Goal: Task Accomplishment & Management: Use online tool/utility

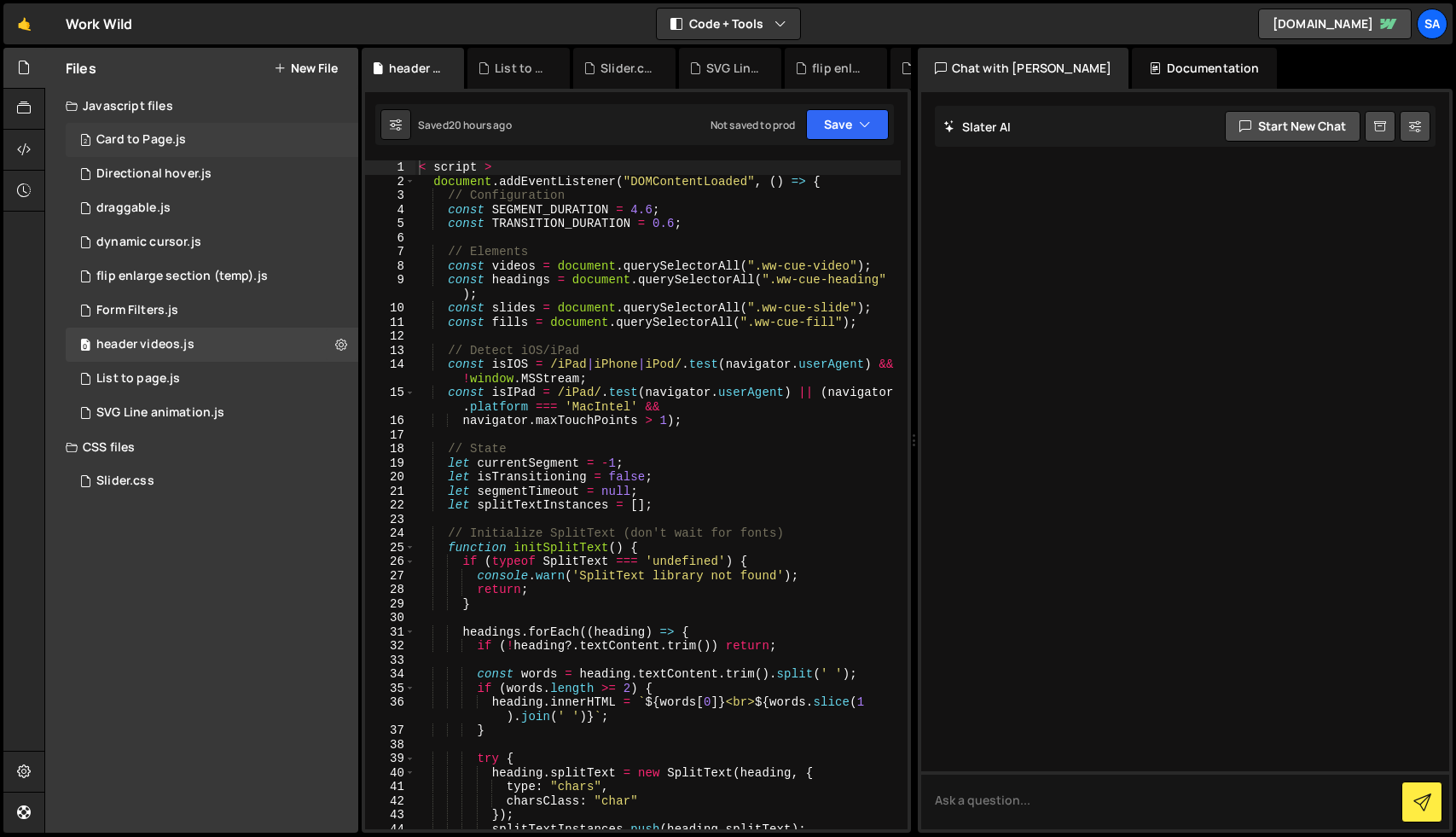
click at [169, 143] on div "Card to Page.js" at bounding box center [141, 140] width 89 height 15
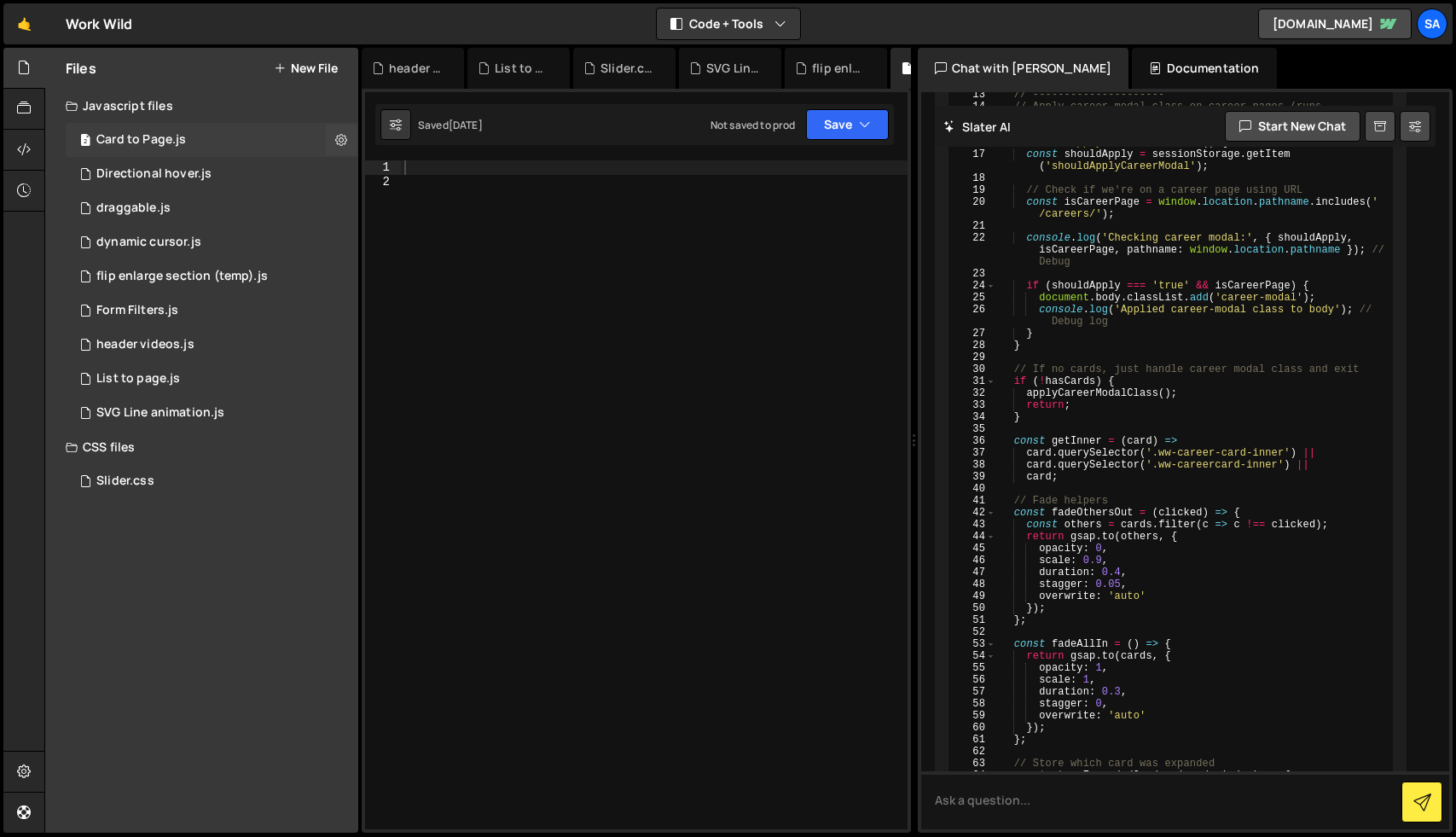
scroll to position [5457, 0]
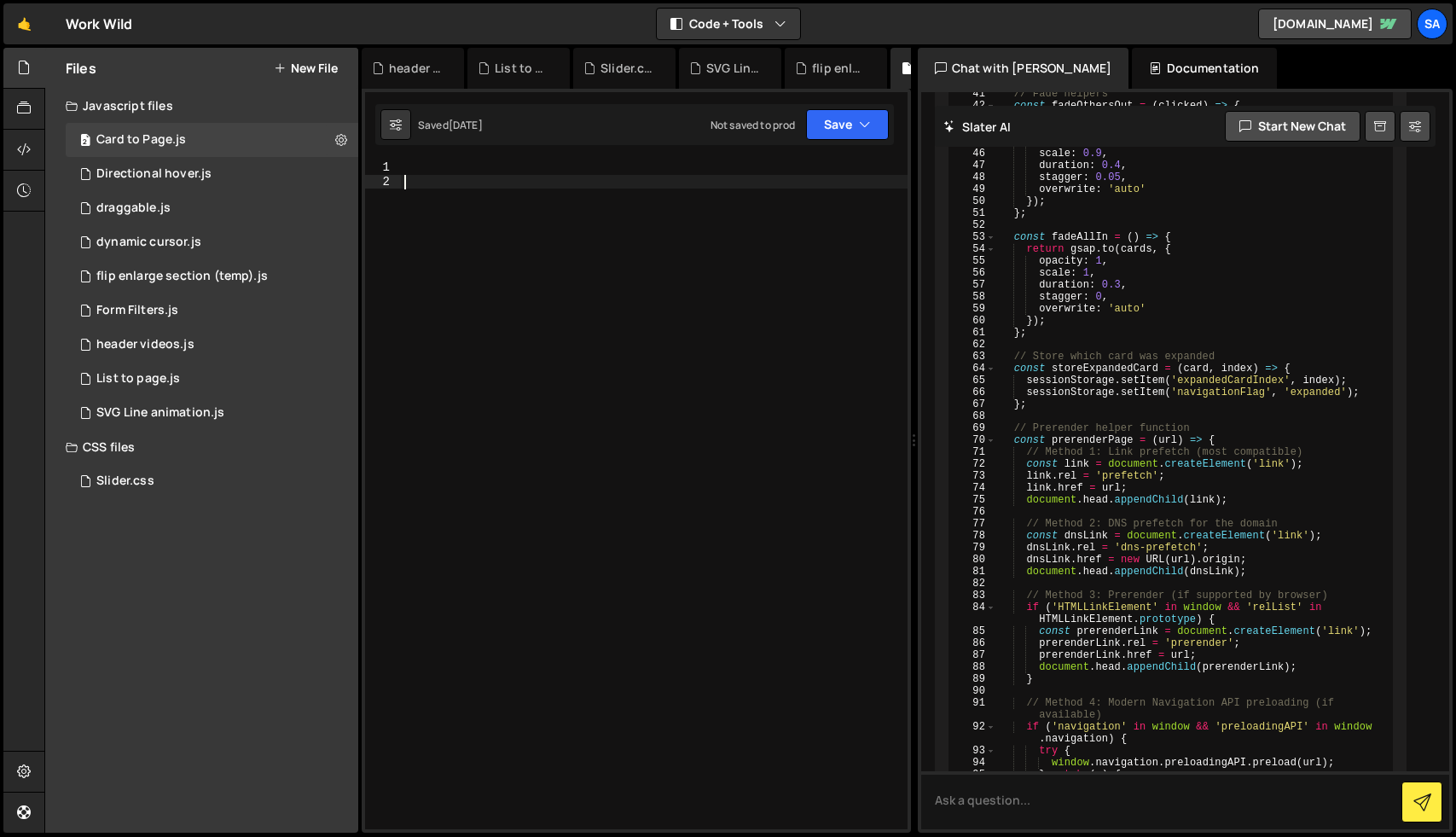
click at [587, 248] on div at bounding box center [654, 509] width 507 height 697
click at [511, 176] on div at bounding box center [654, 509] width 507 height 697
click at [483, 170] on div at bounding box center [654, 509] width 507 height 697
click at [161, 136] on div "Card to Page.js" at bounding box center [141, 140] width 89 height 15
click at [161, 168] on div "Directional hover.js" at bounding box center [154, 174] width 115 height 15
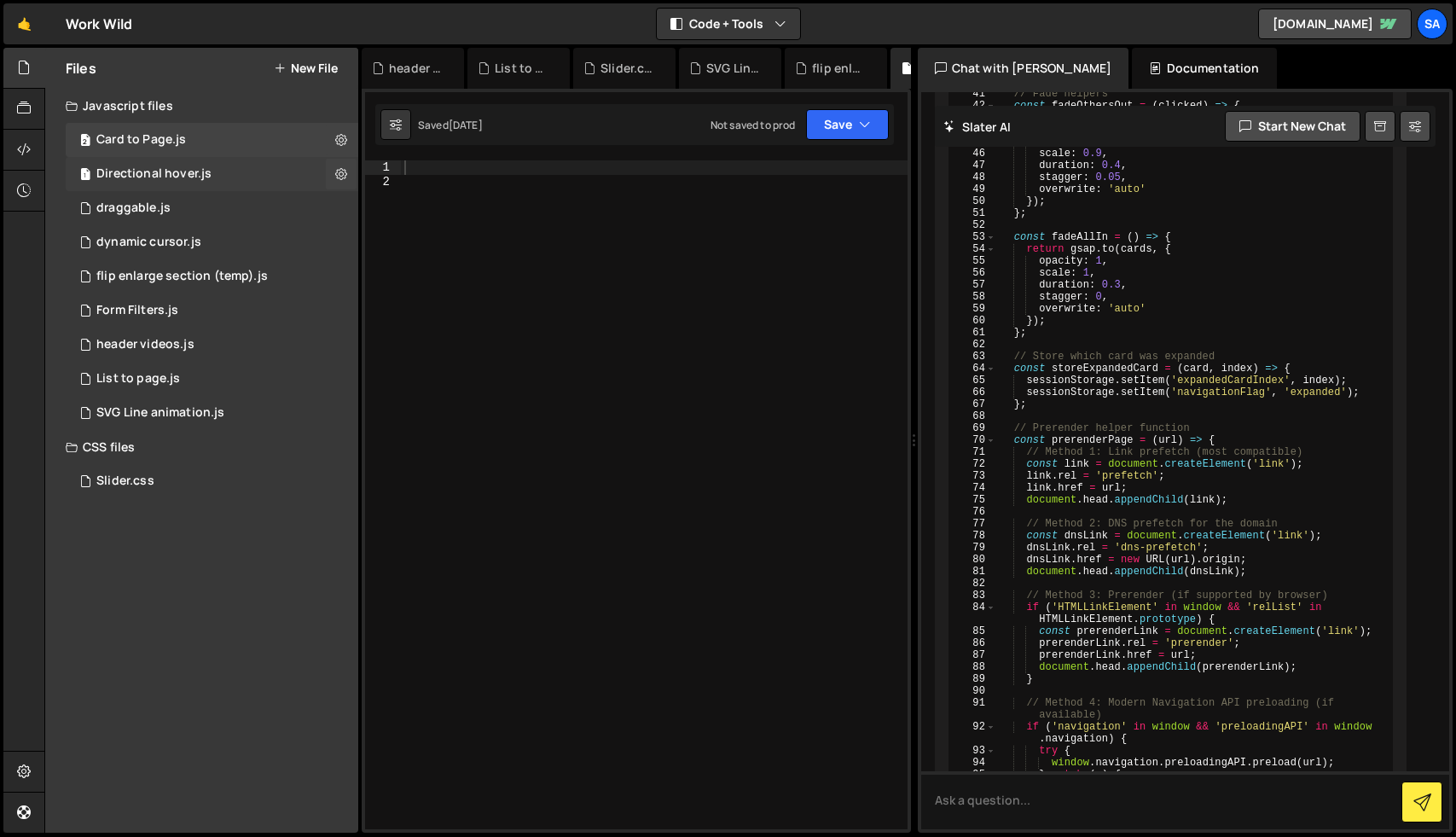
scroll to position [0, 0]
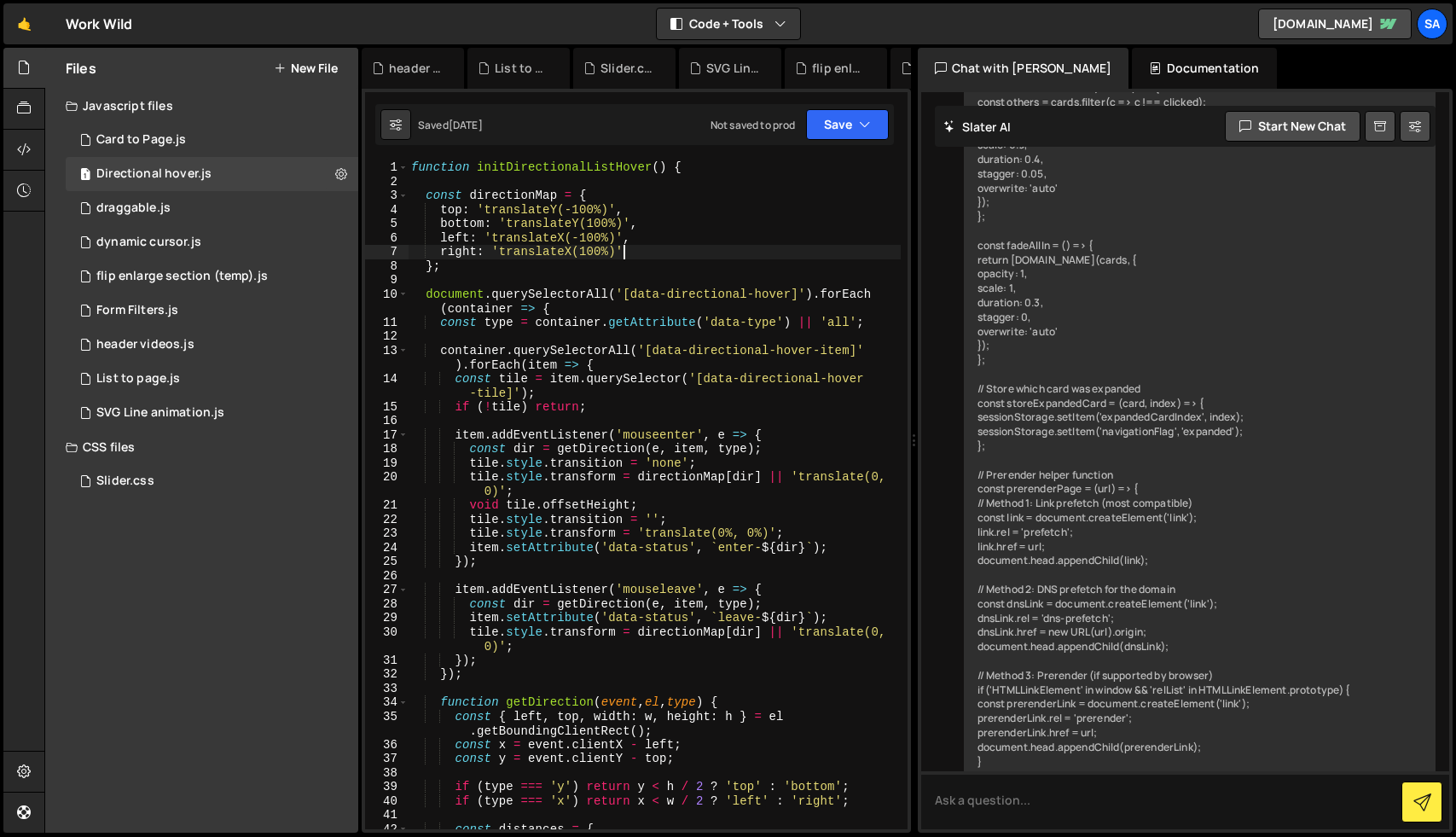
click at [620, 254] on div "function initDirectionalListHover ( ) { const directionMap = { top : 'translate…" at bounding box center [654, 509] width 493 height 697
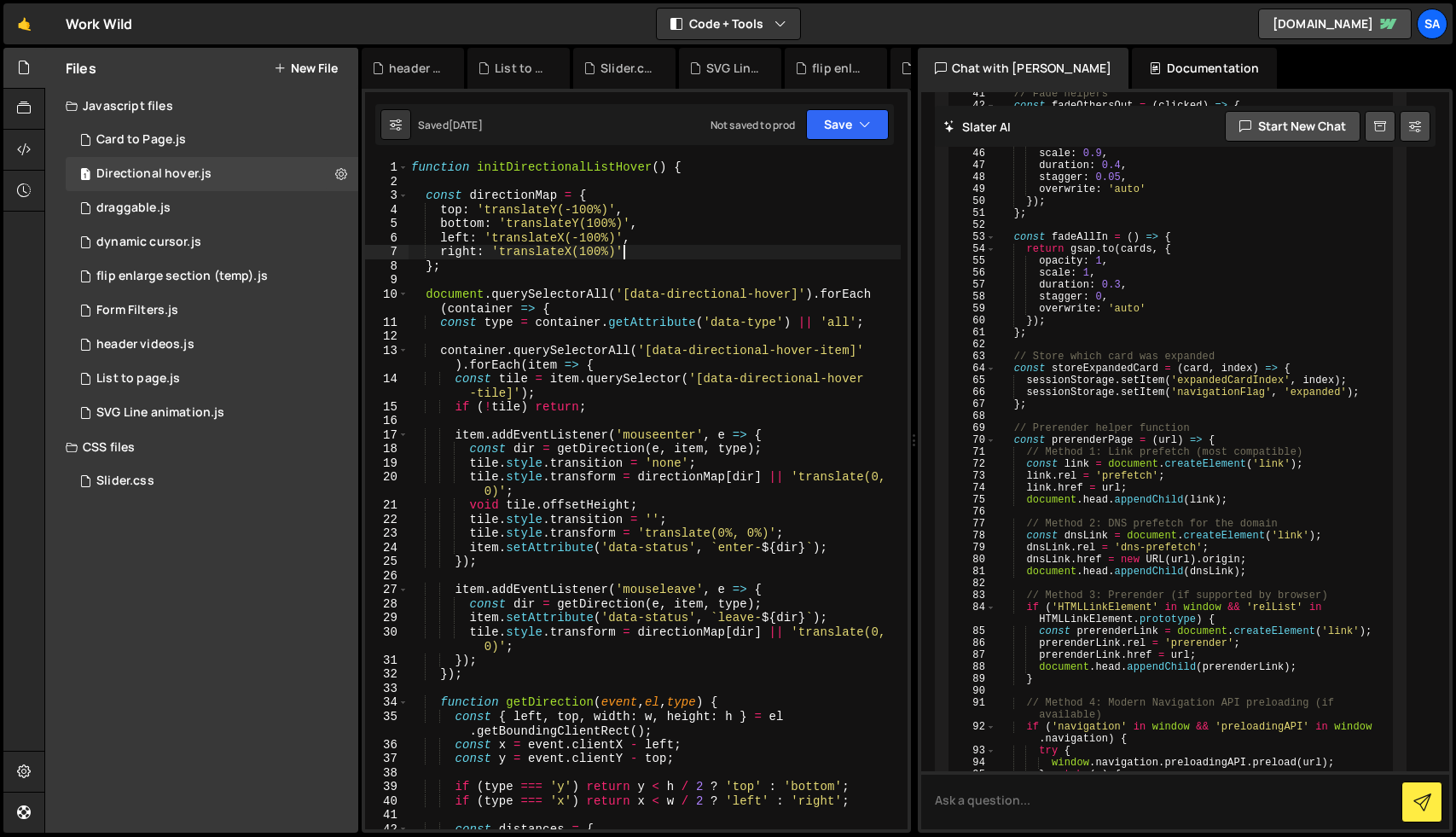
scroll to position [5457, 0]
type textarea "initDirectionalListHover();"
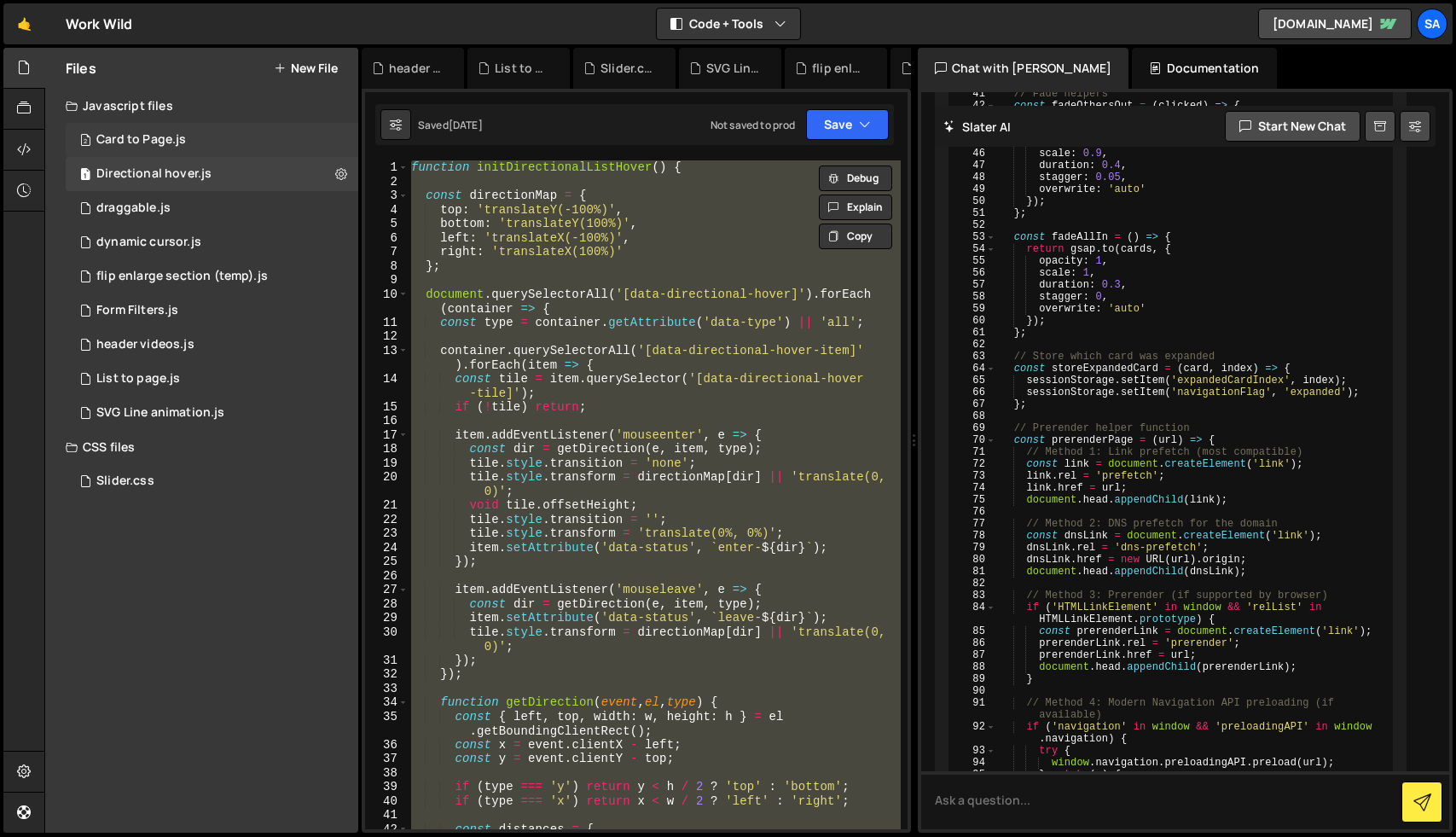
click at [132, 141] on div "Card to Page.js" at bounding box center [141, 140] width 89 height 15
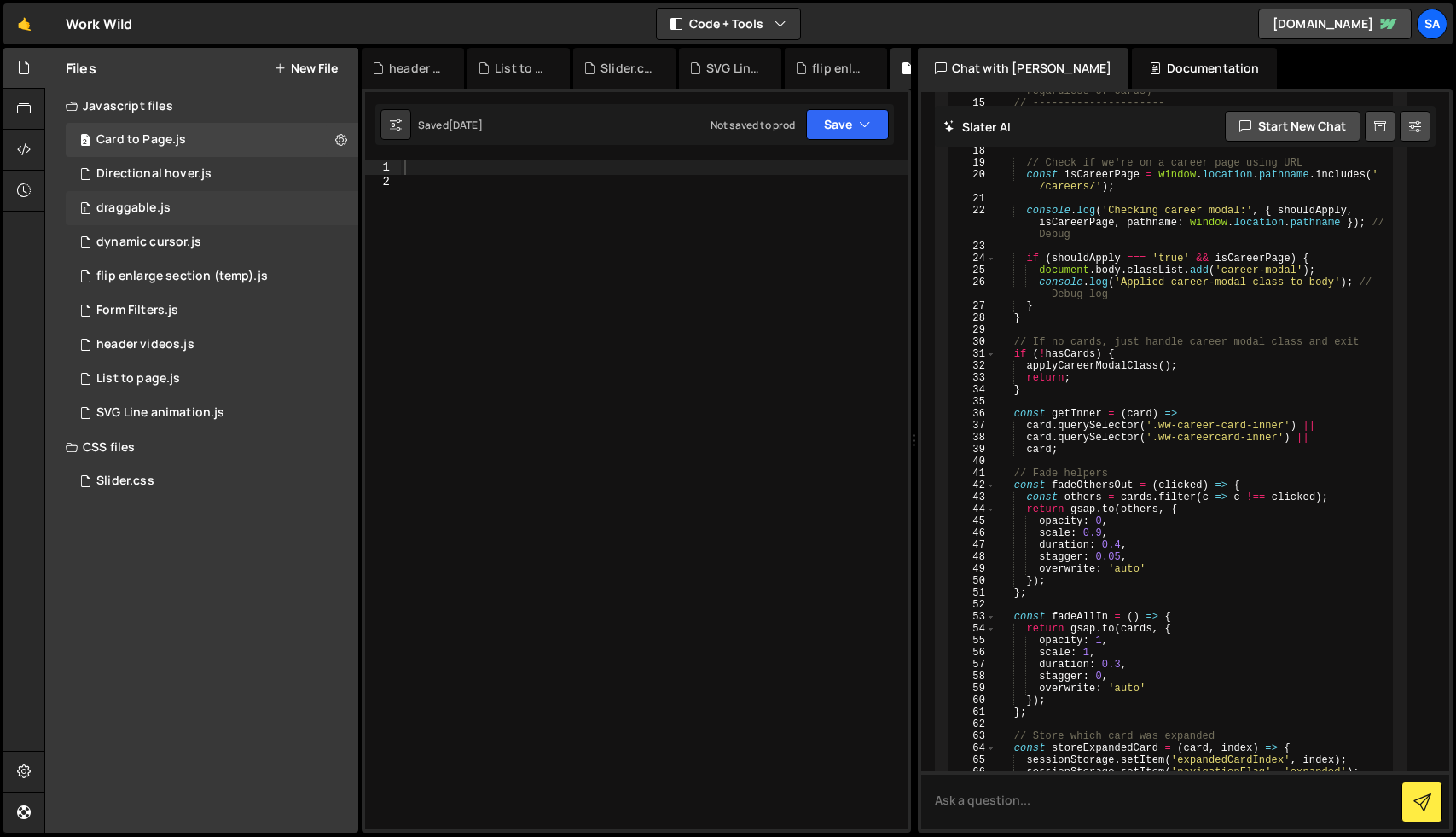
click at [142, 203] on div "draggable.js" at bounding box center [133, 209] width 75 height 15
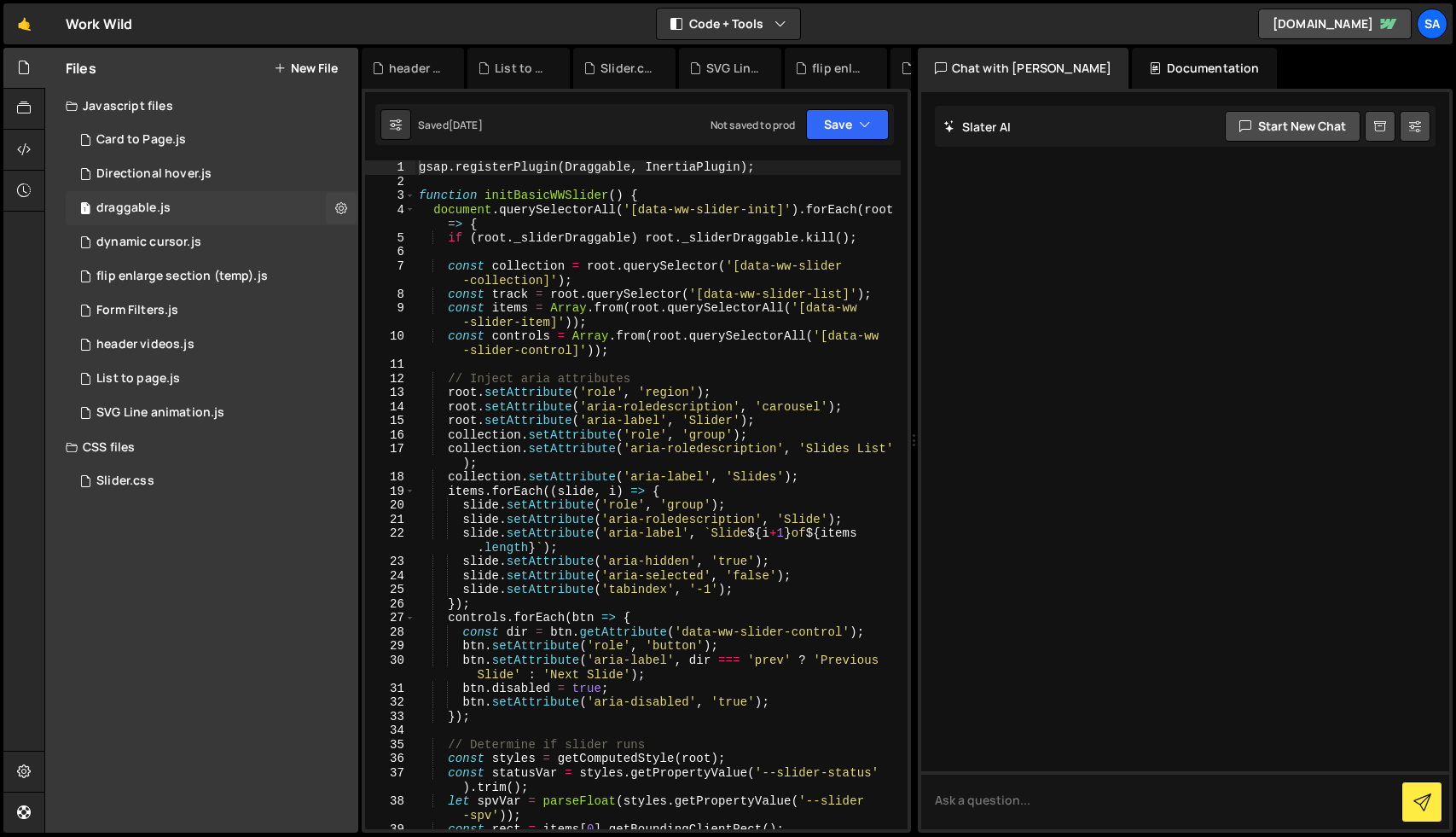
click at [142, 203] on div "draggable.js" at bounding box center [133, 209] width 75 height 15
click at [713, 307] on div "gsap . registerPlugin ( Draggable , InertiaPlugin ) ; function initBasicWWSlide…" at bounding box center [658, 516] width 486 height 712
type textarea "initBasicWWSlider();"
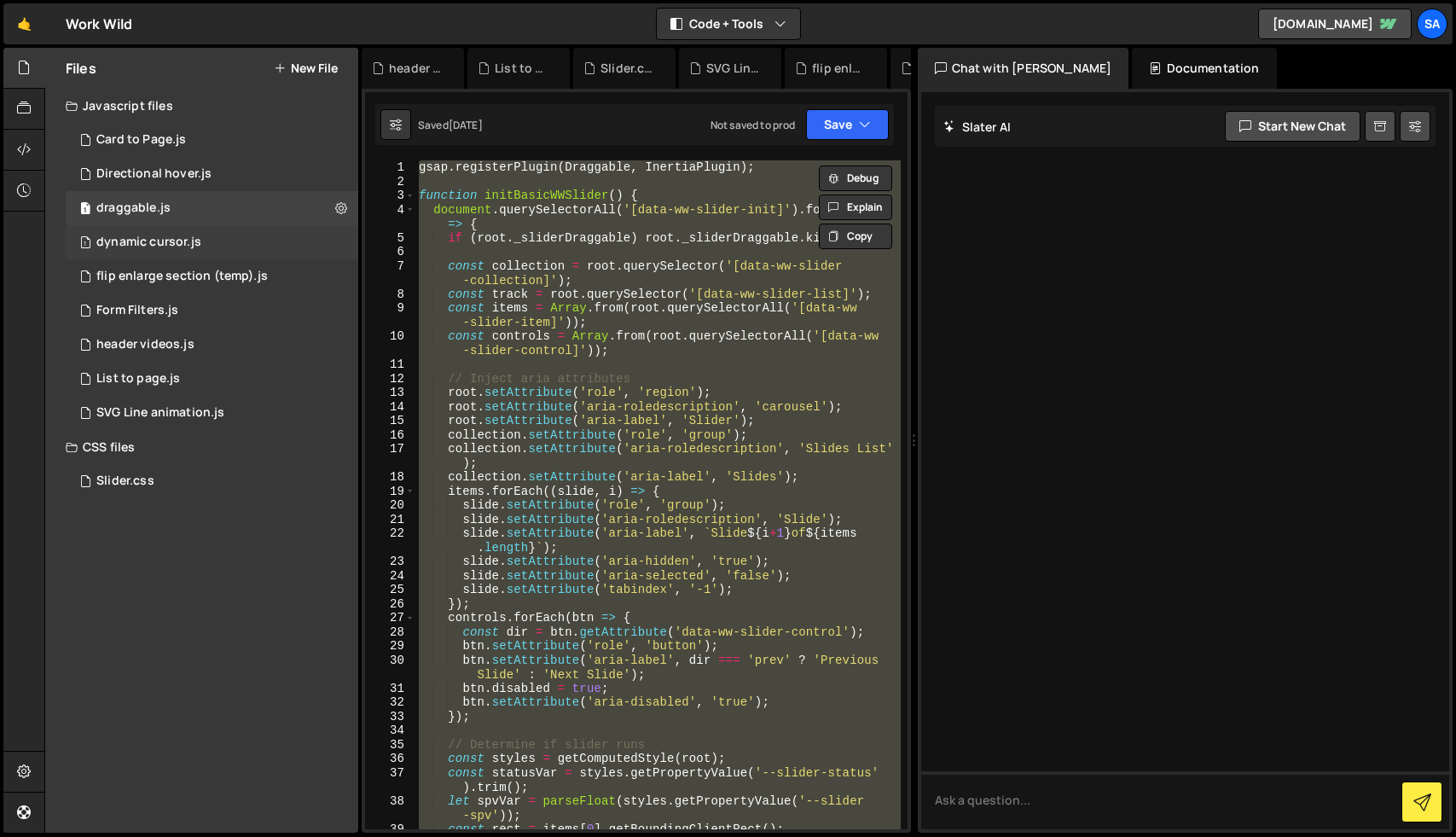
click at [177, 249] on div "dynamic cursor.js" at bounding box center [148, 242] width 105 height 15
click at [176, 248] on div "dynamic cursor.js" at bounding box center [148, 242] width 105 height 15
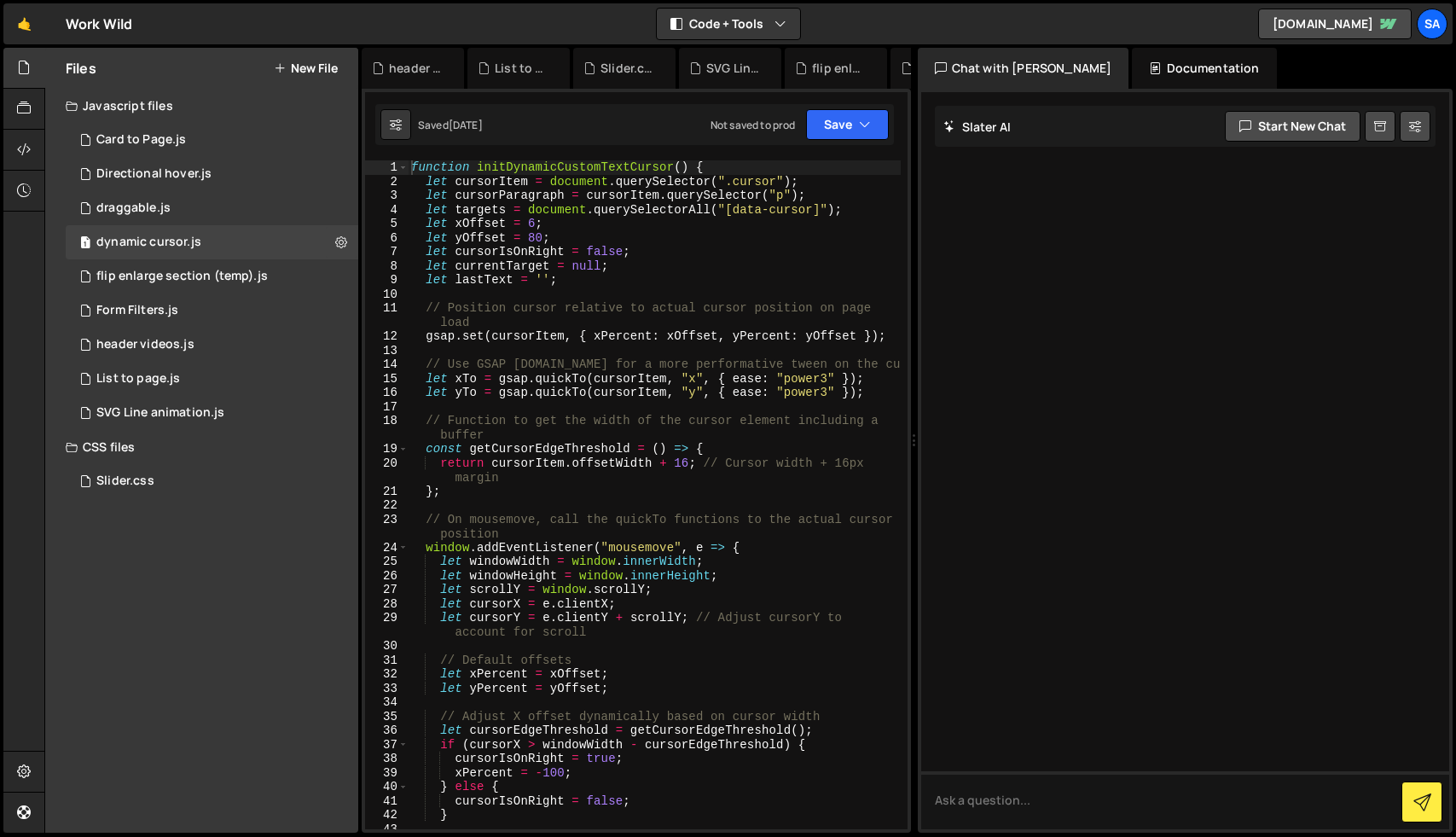
click at [597, 332] on div "function initDynamicCustomTextCursor ( ) { let cursorItem = document . querySel…" at bounding box center [654, 516] width 493 height 712
type textarea "initDynamicCustomTextCursor();"
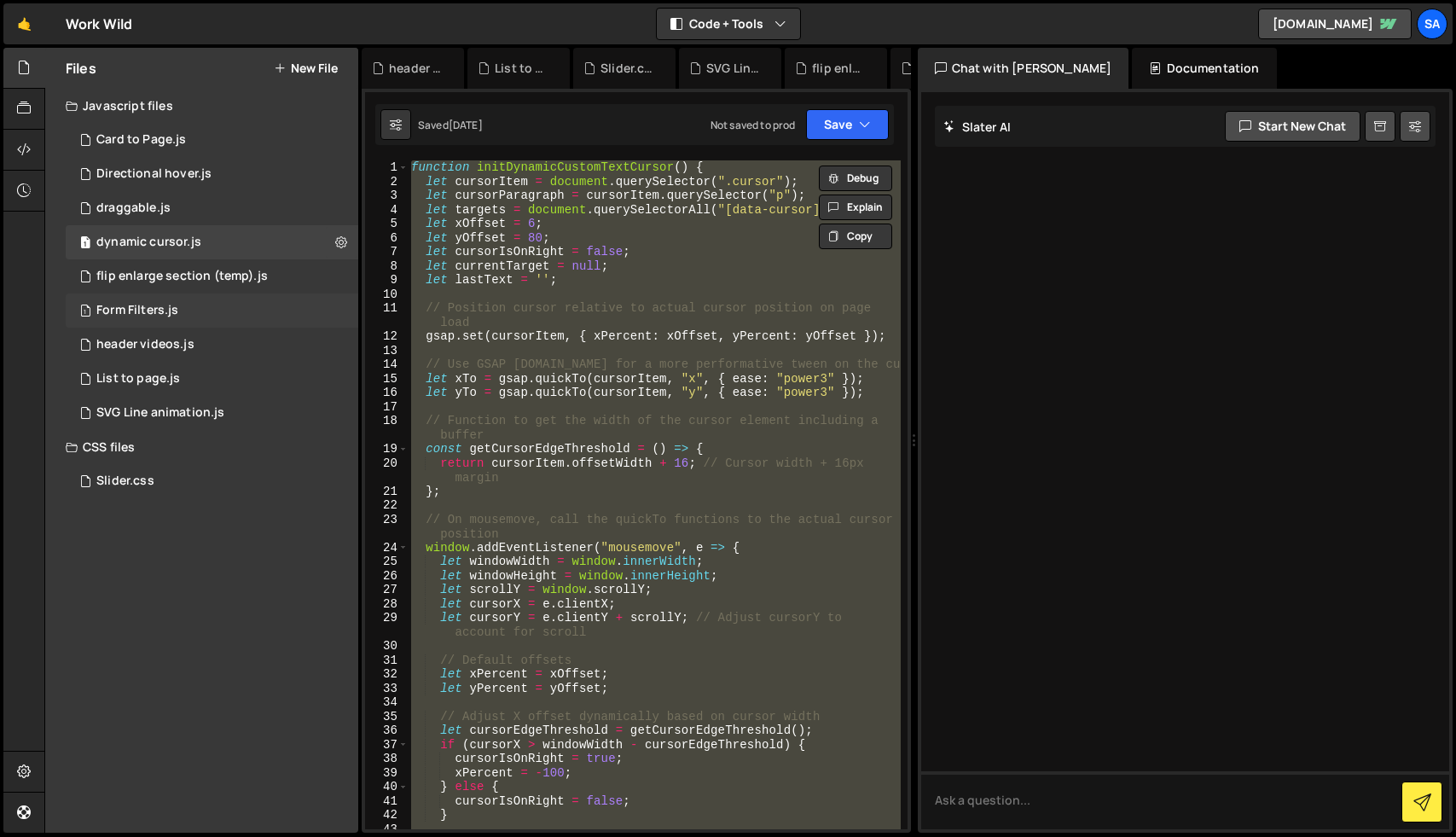
click at [146, 305] on div "Form Filters.js" at bounding box center [136, 311] width 82 height 15
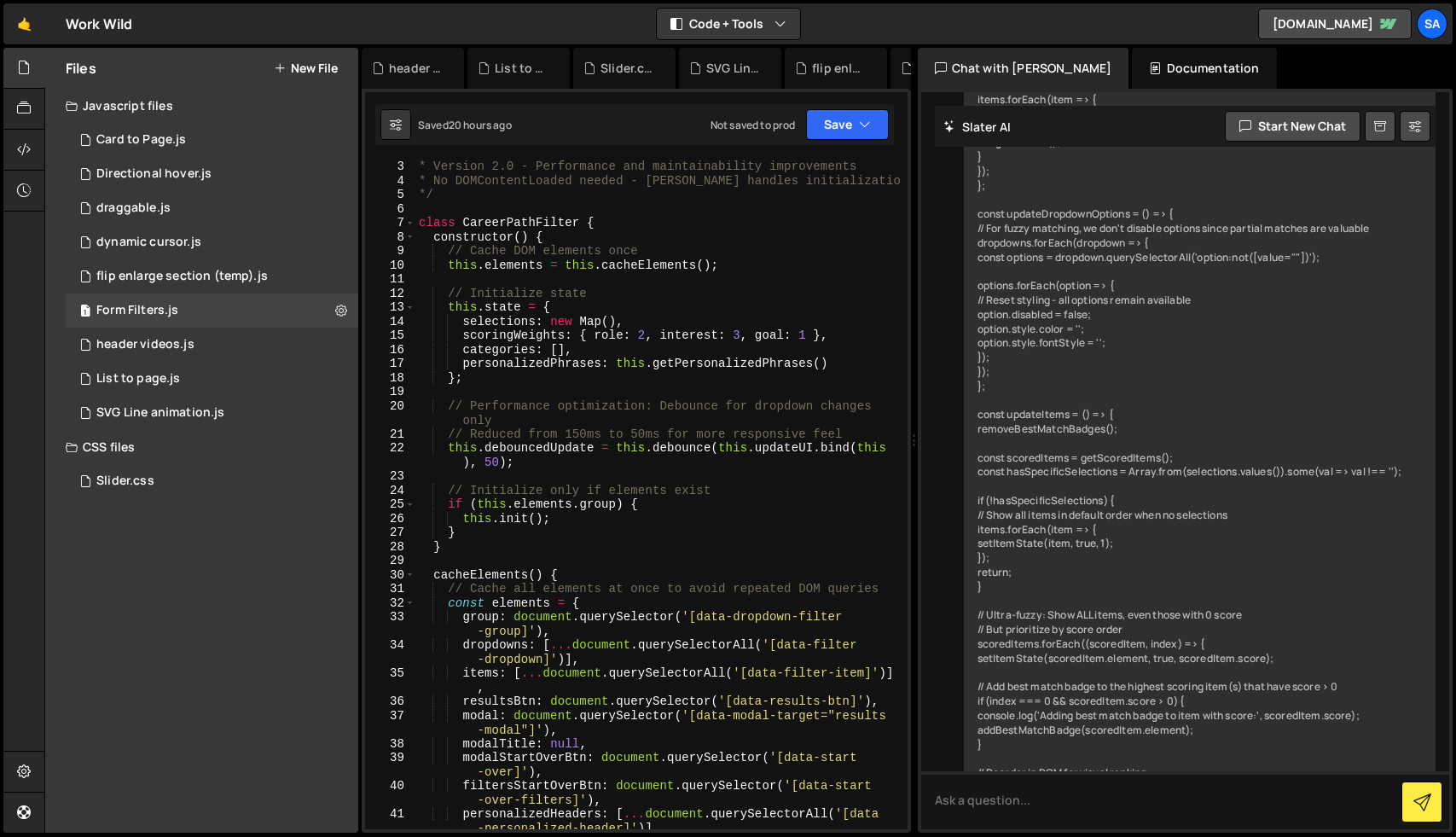
scroll to position [87, 0]
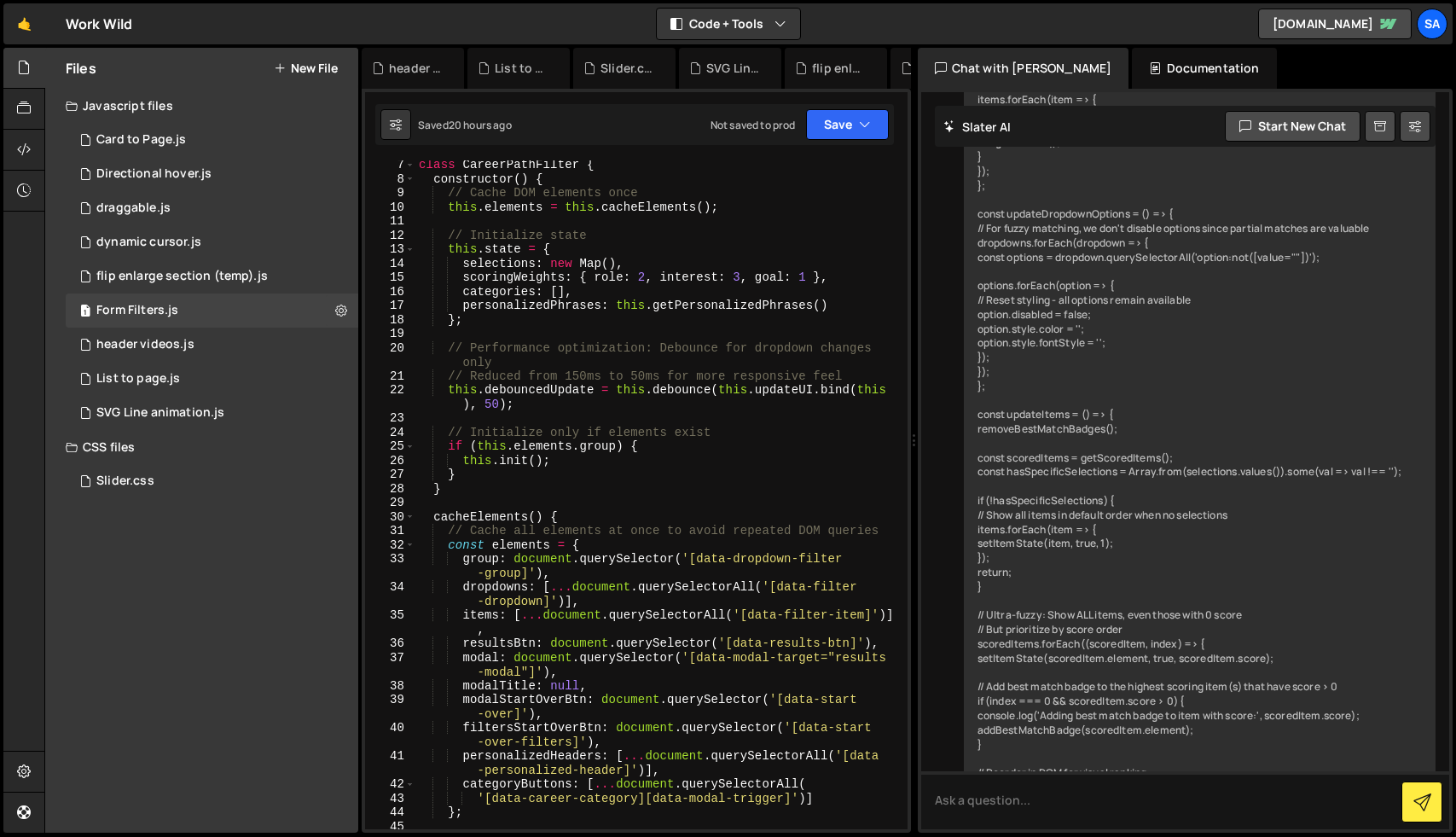
click at [524, 324] on div "class CareerPathFilter { constructor ( ) { // Cache DOM elements once this . el…" at bounding box center [658, 506] width 486 height 697
type textarea "})();"
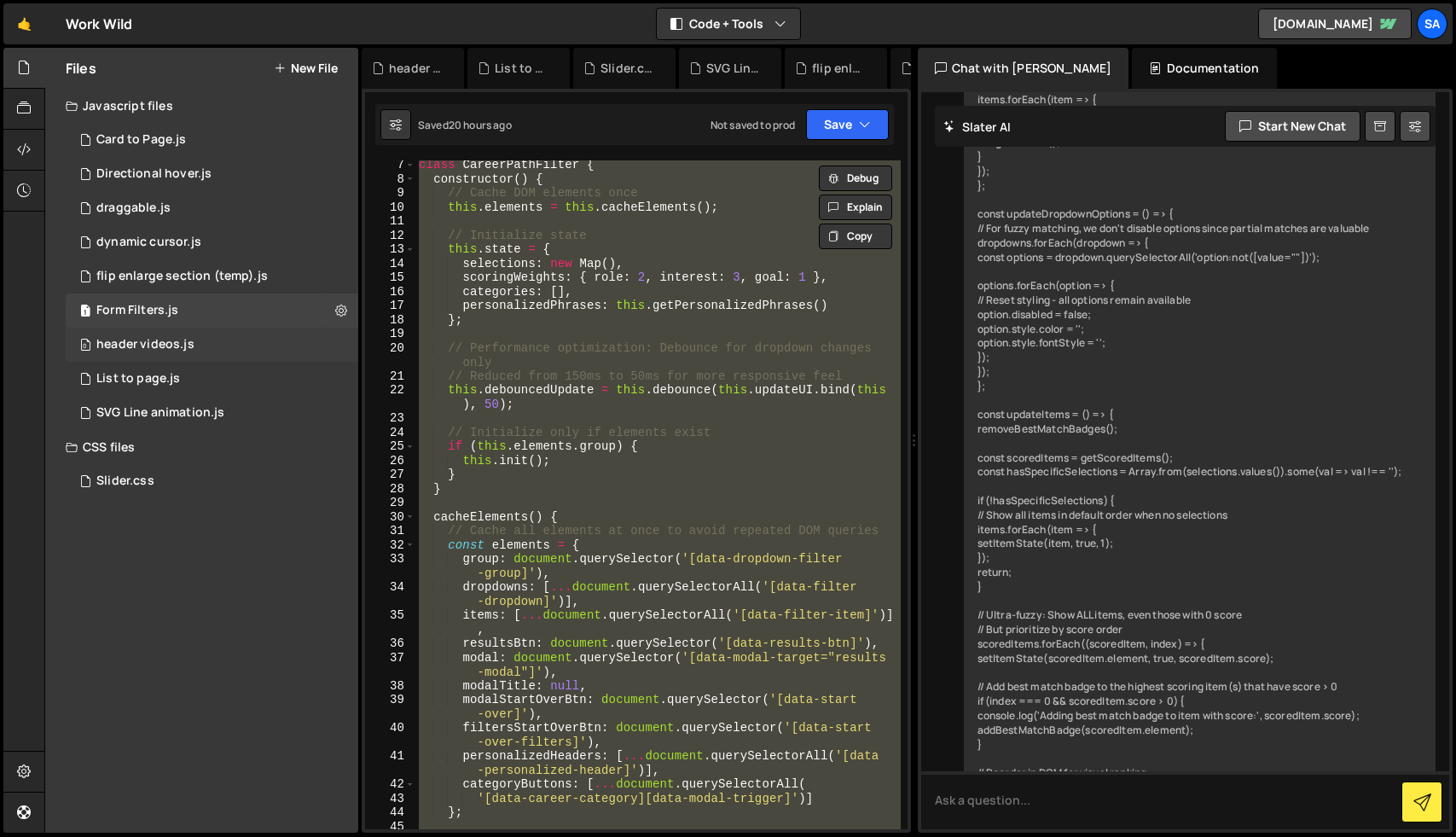
click at [148, 343] on div "header videos.js" at bounding box center [145, 345] width 98 height 15
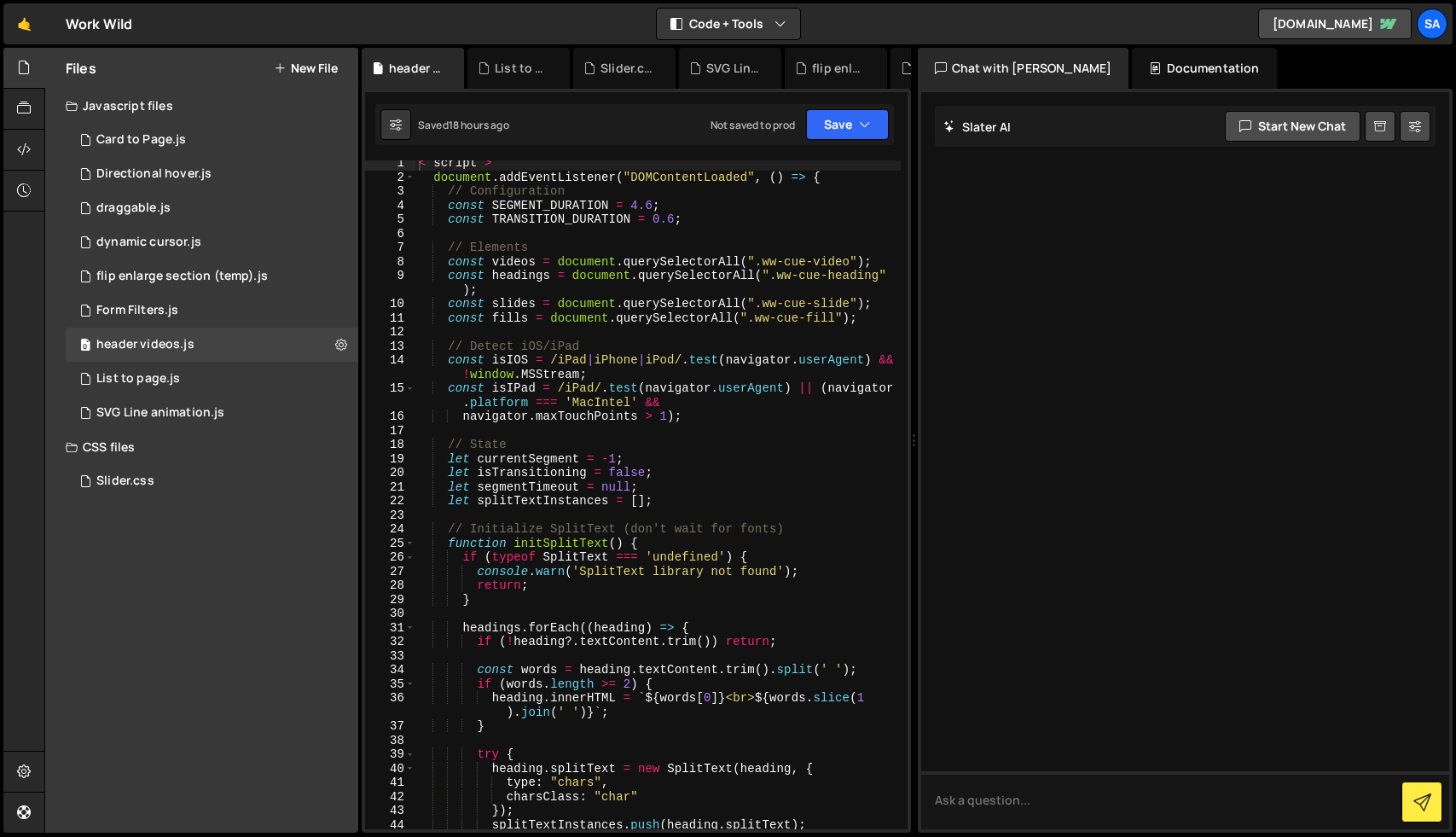
scroll to position [6, 0]
click at [141, 379] on div "List to page.js" at bounding box center [137, 379] width 83 height 15
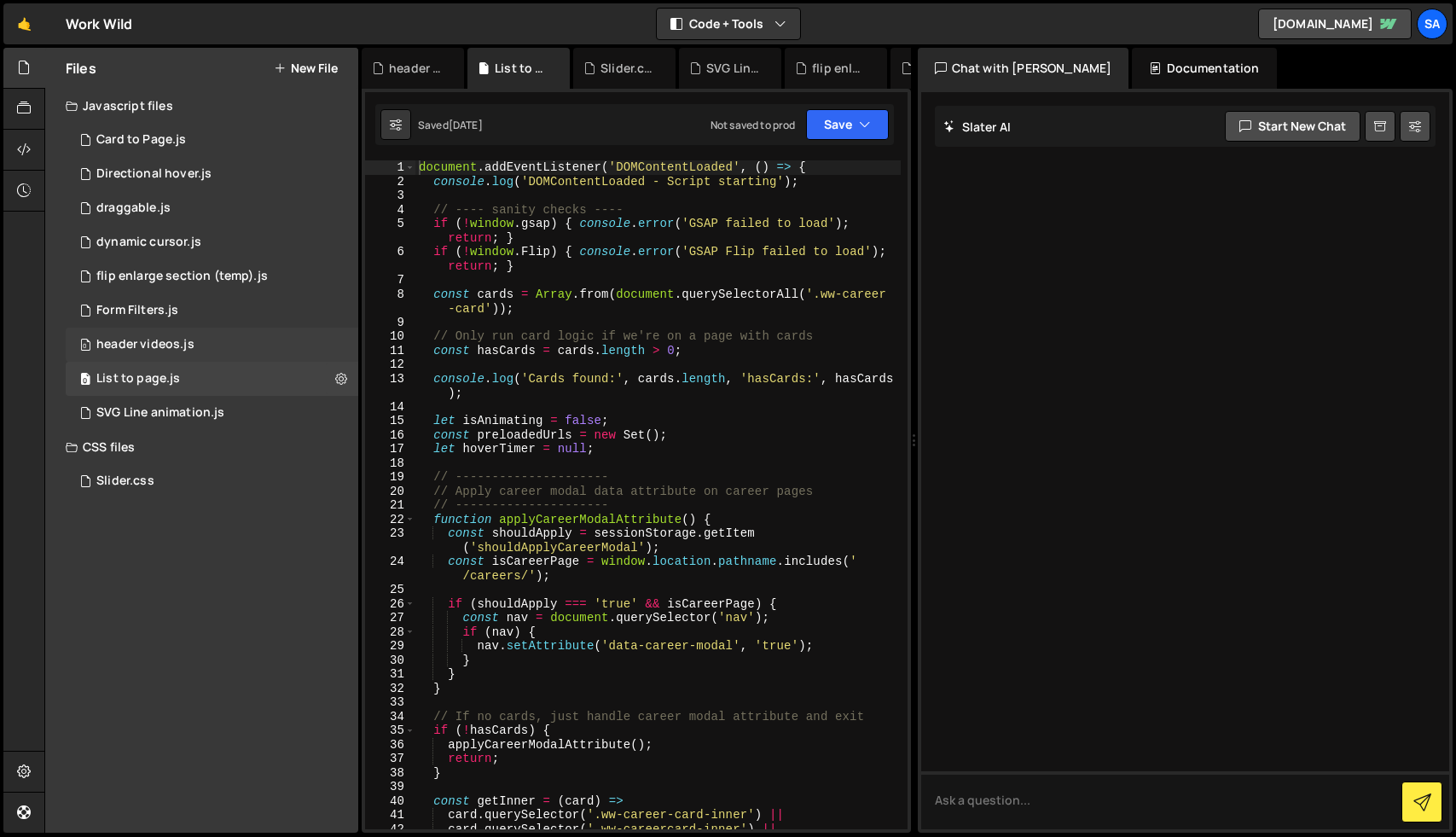
click at [145, 344] on div "header videos.js" at bounding box center [145, 345] width 98 height 15
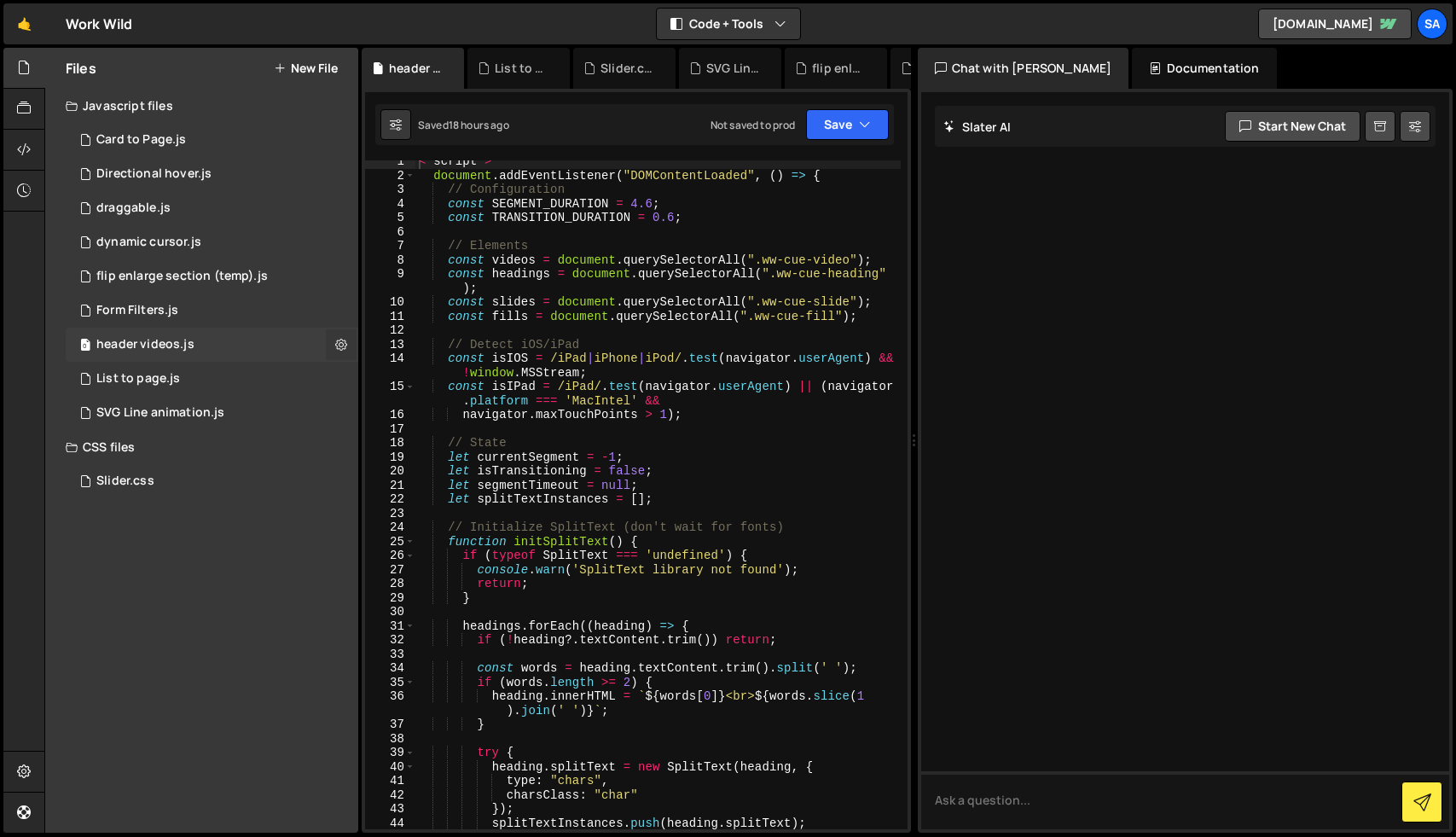
click at [338, 343] on icon at bounding box center [341, 344] width 12 height 16
type input "header videos"
radio input "true"
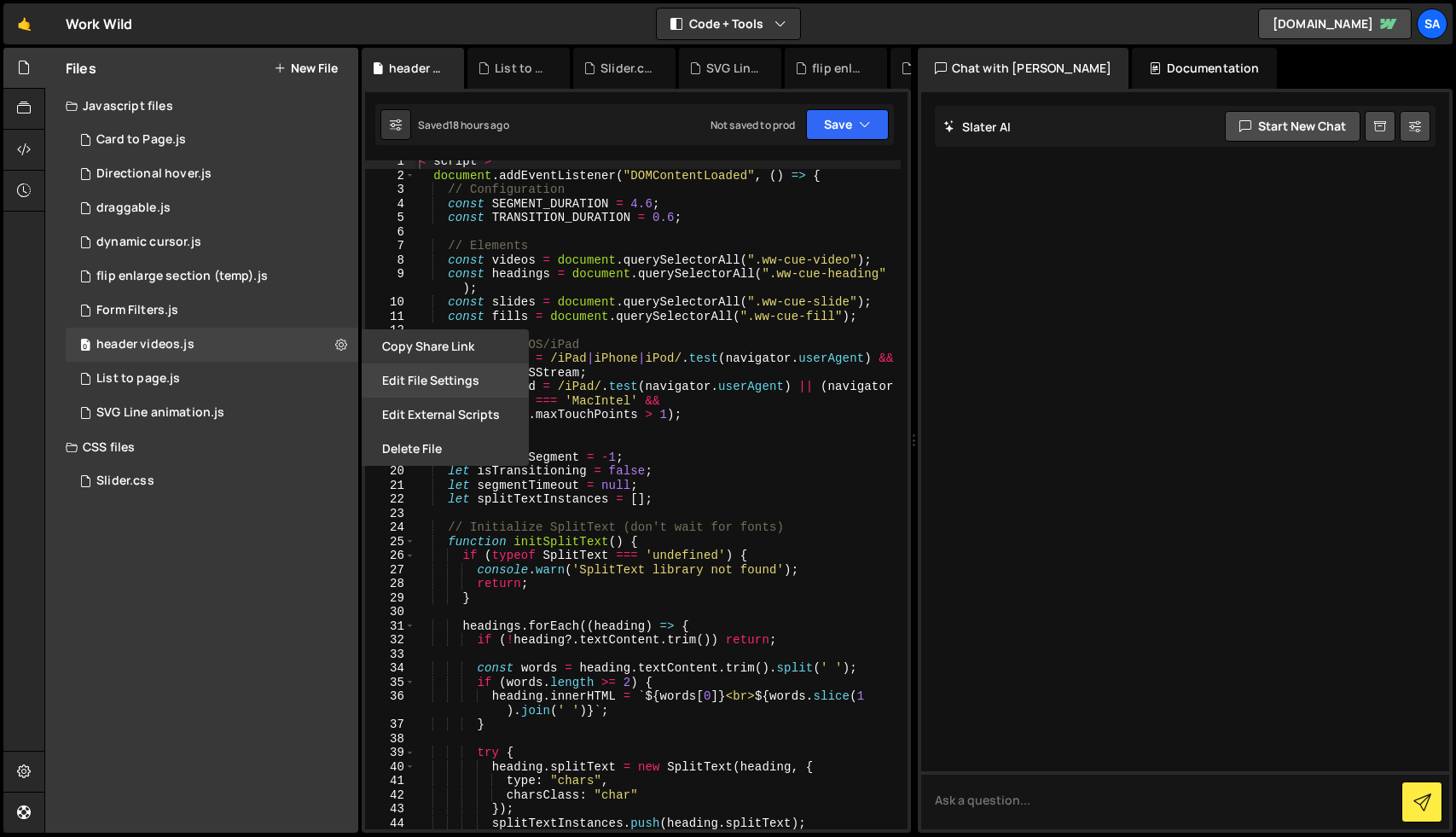
click at [402, 378] on button "Edit File Settings" at bounding box center [445, 381] width 167 height 34
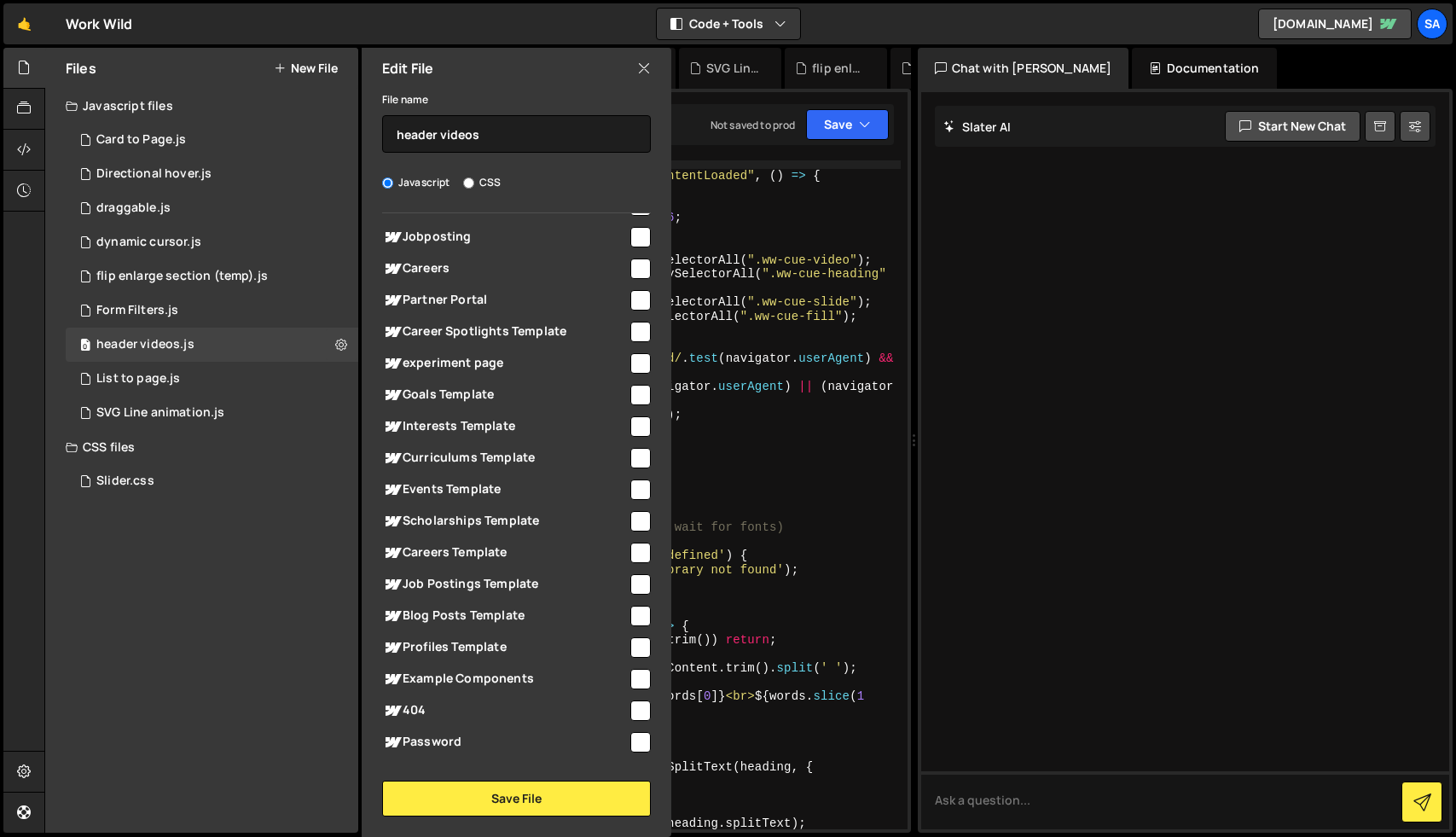
scroll to position [840, 0]
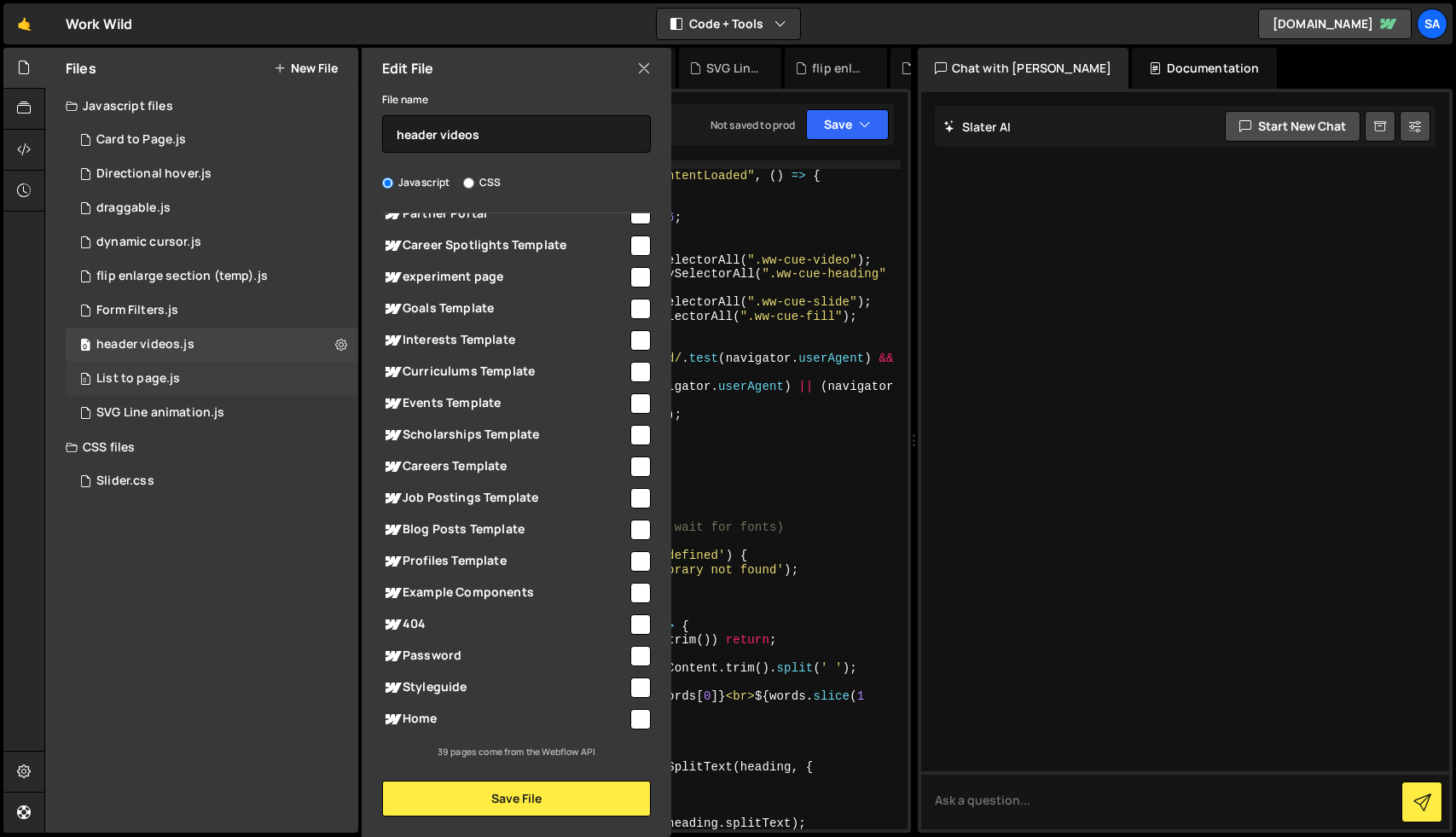
click at [225, 377] on div "0 List to page.js 0" at bounding box center [212, 379] width 293 height 34
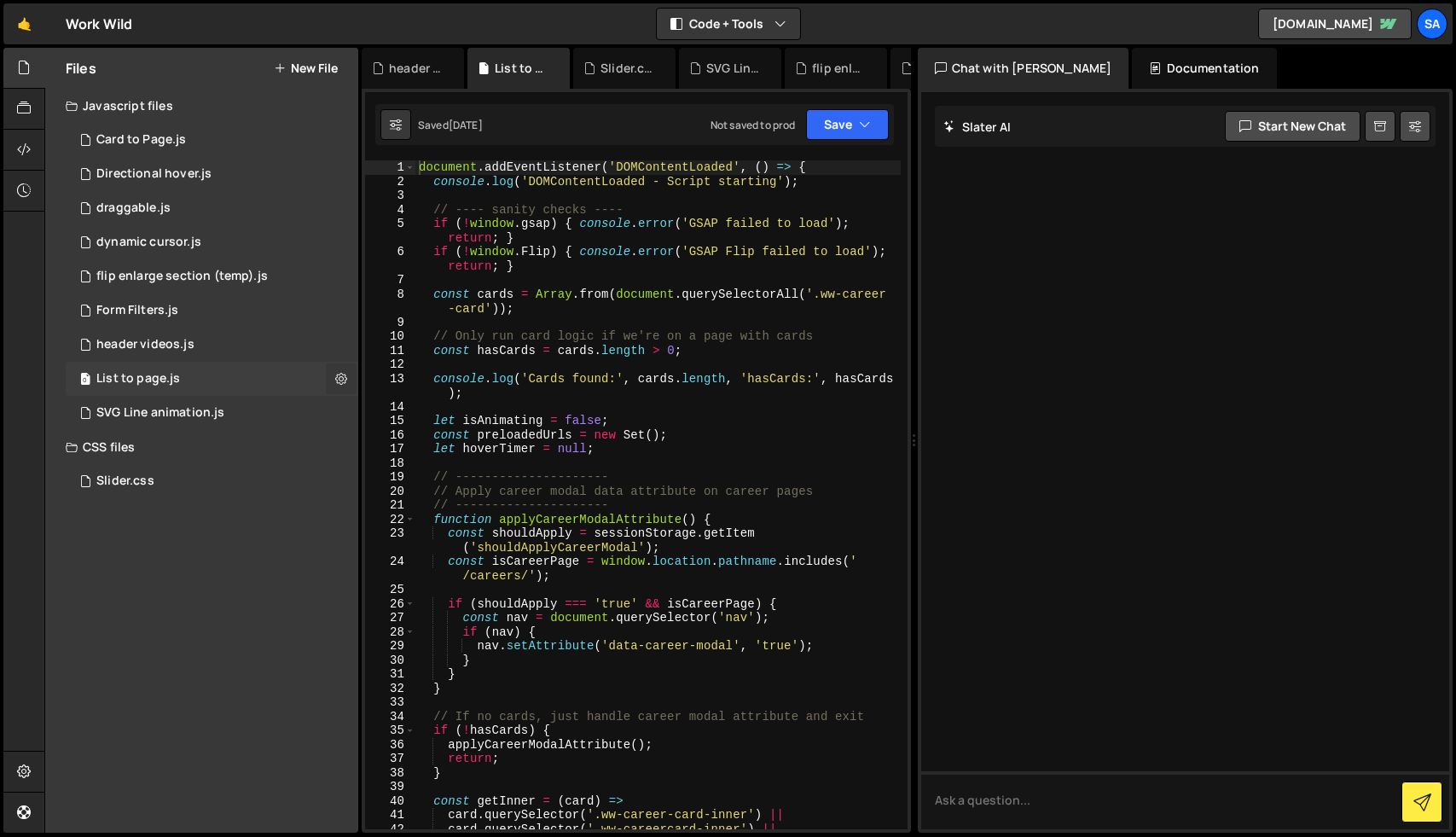
click at [337, 377] on icon at bounding box center [341, 379] width 12 height 16
type input "List to page"
radio input "true"
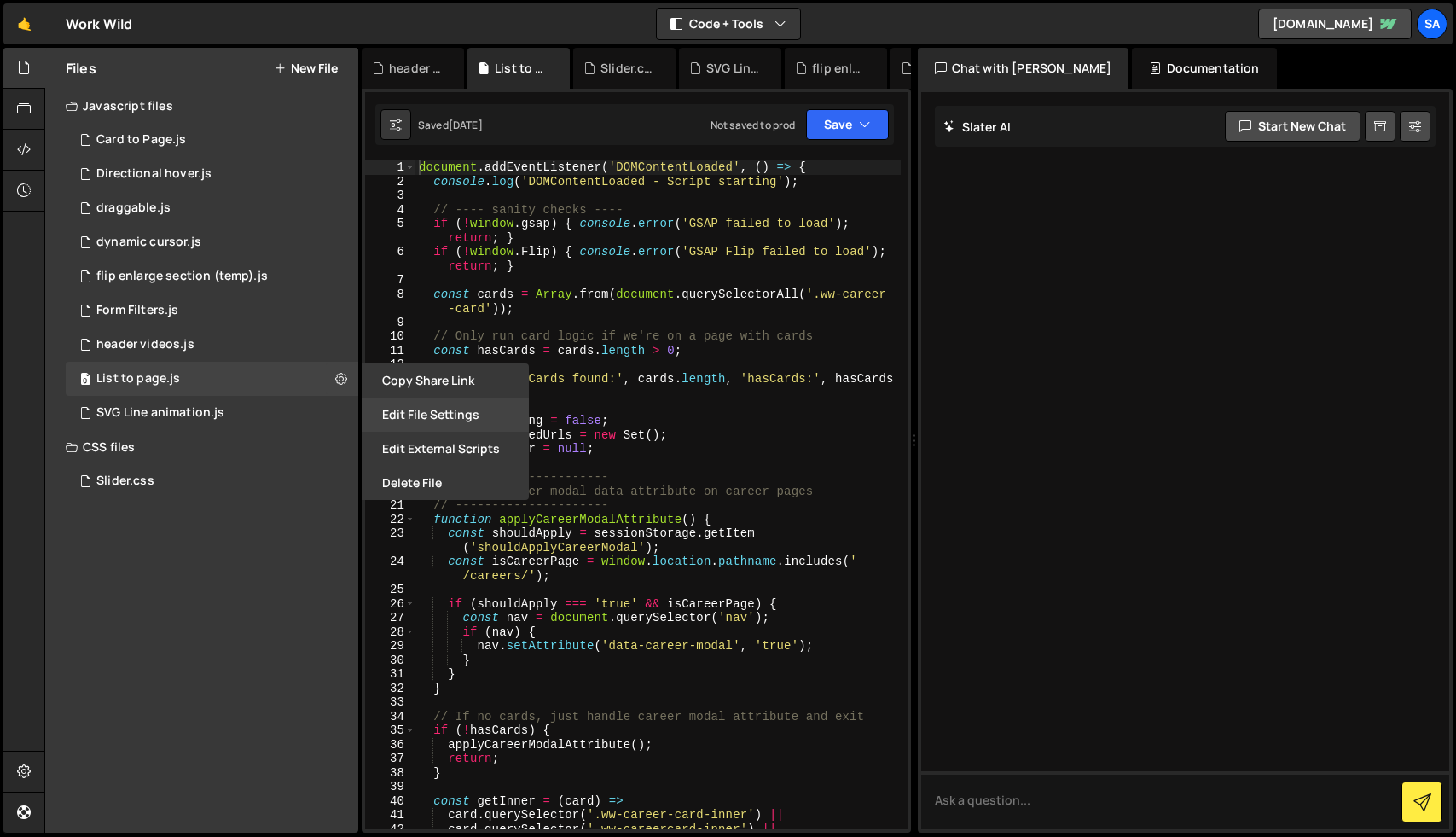
click at [382, 408] on button "Edit File Settings" at bounding box center [445, 415] width 167 height 34
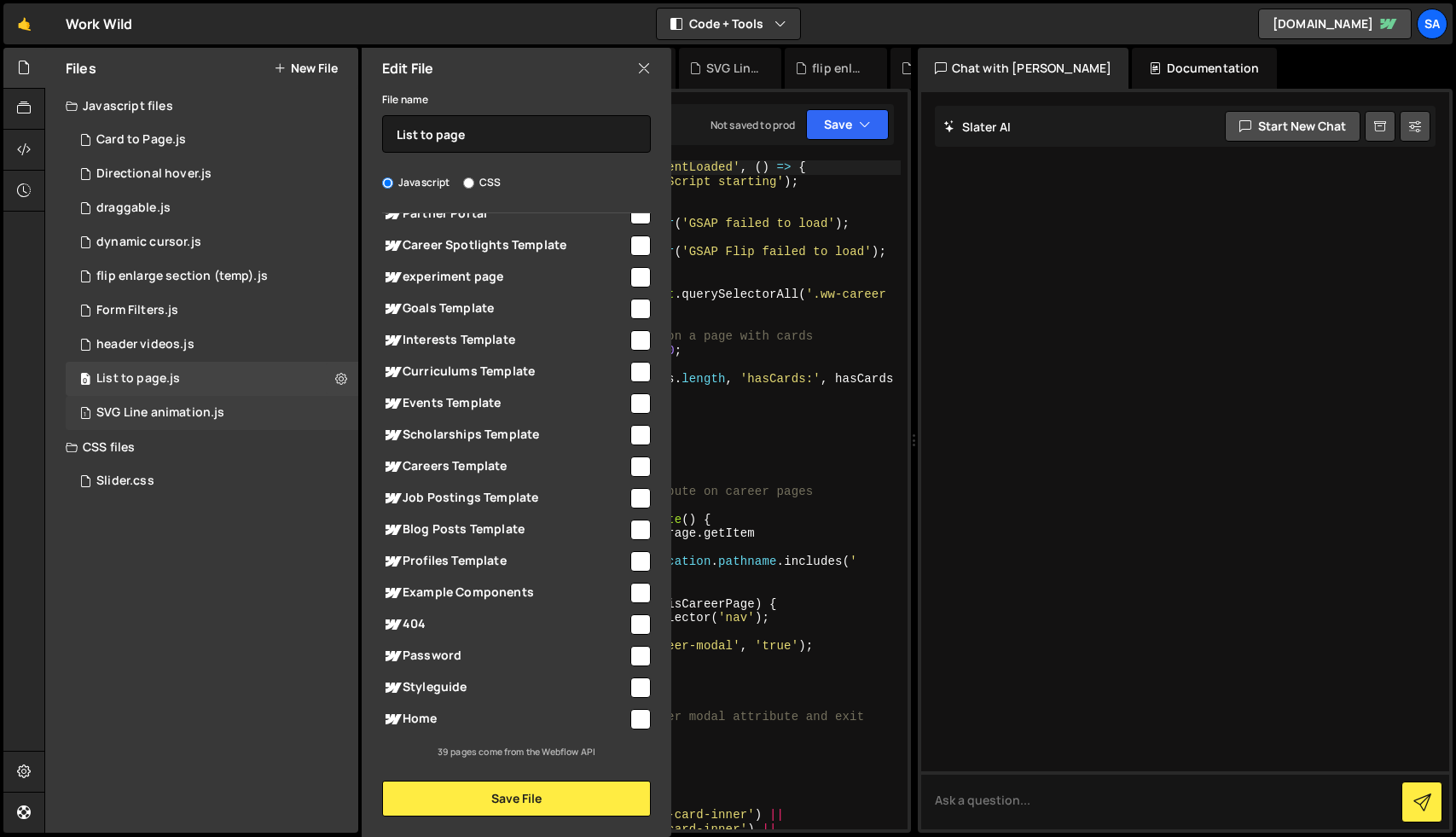
click at [242, 409] on div "1 SVG Line animation.js 0" at bounding box center [212, 413] width 293 height 34
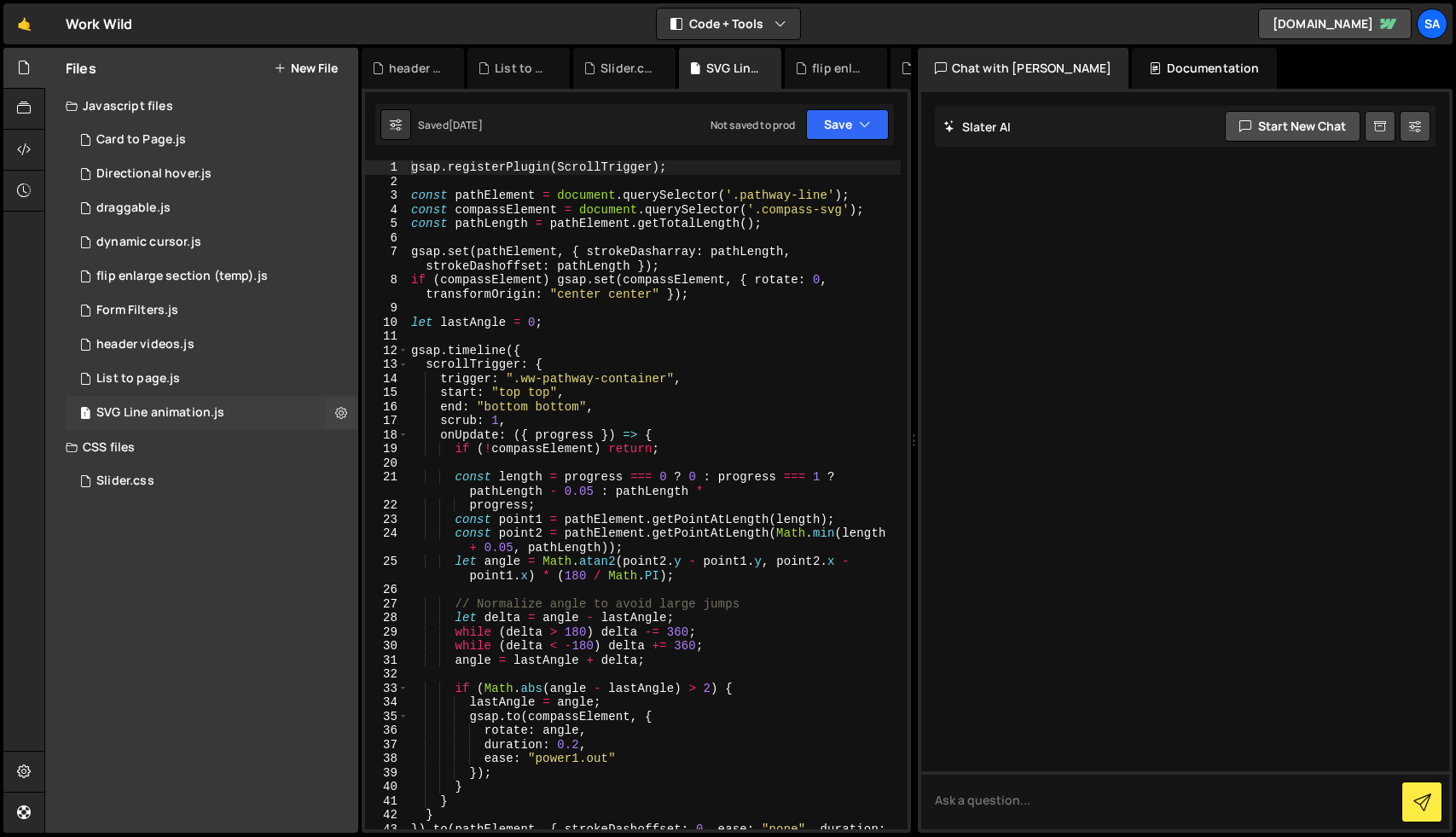
click at [200, 409] on div "SVG Line animation.js" at bounding box center [160, 413] width 128 height 15
click at [347, 411] on icon at bounding box center [341, 412] width 12 height 16
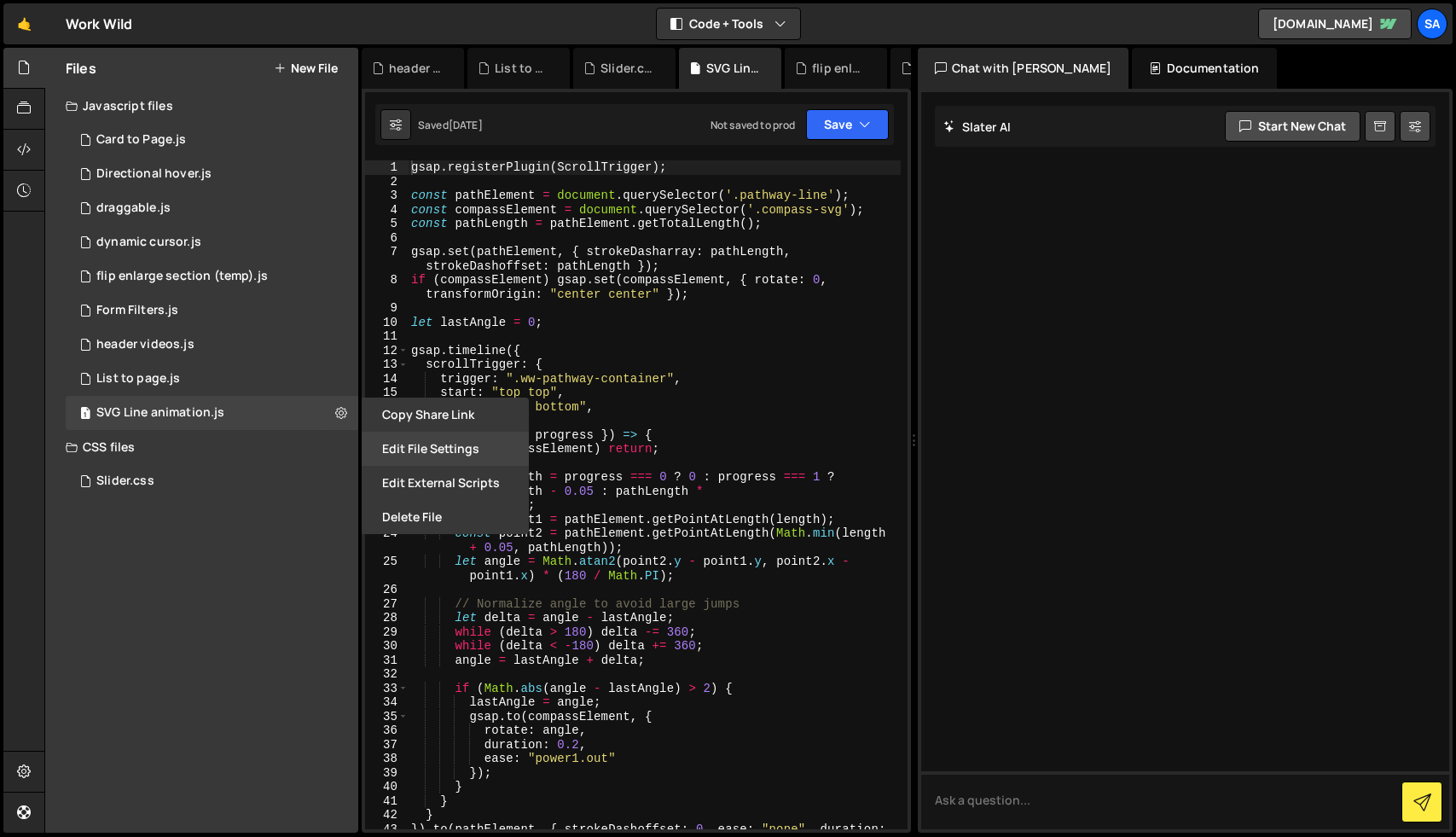
click at [451, 445] on button "Edit File Settings" at bounding box center [445, 449] width 167 height 34
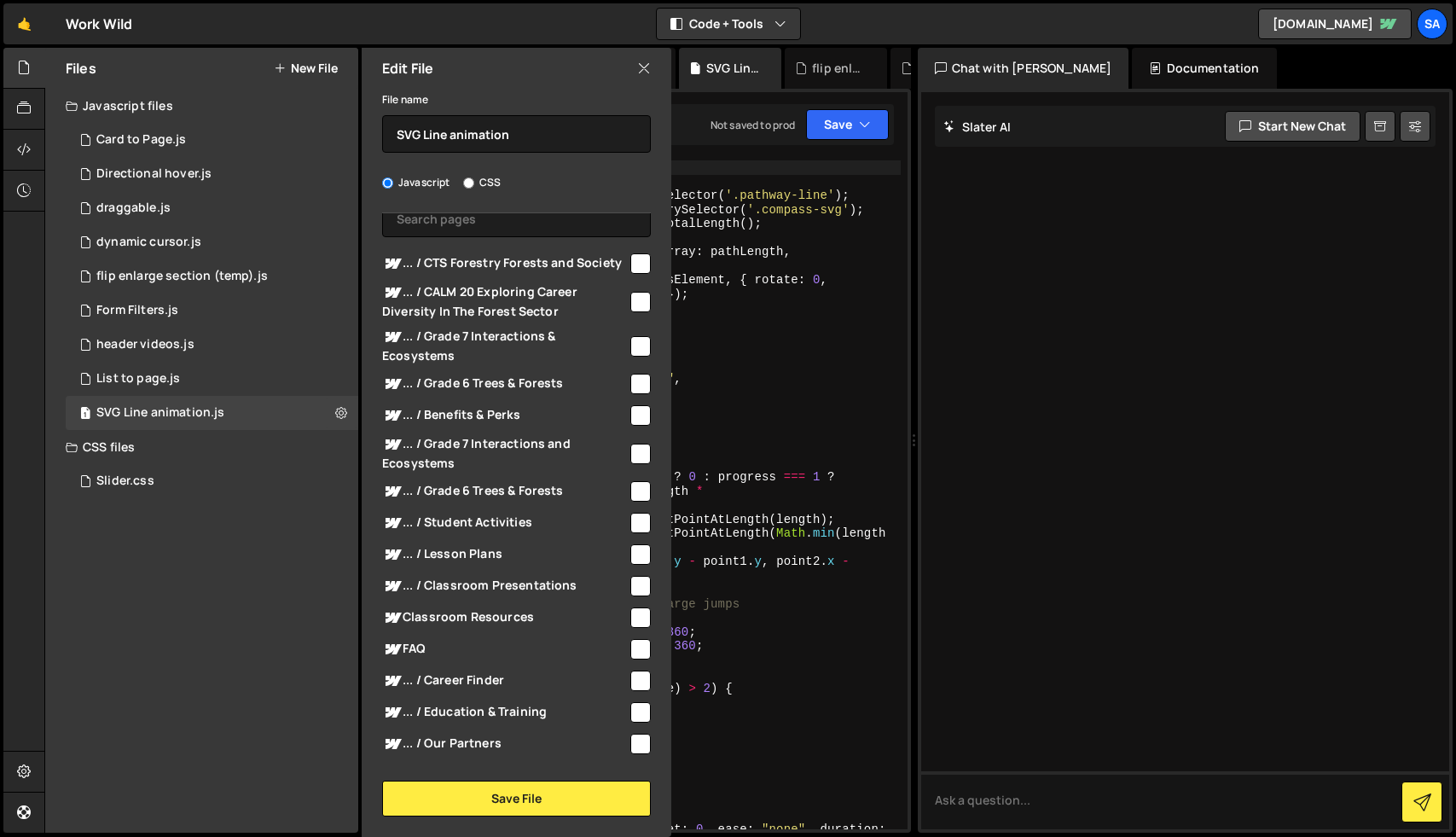
scroll to position [93, 0]
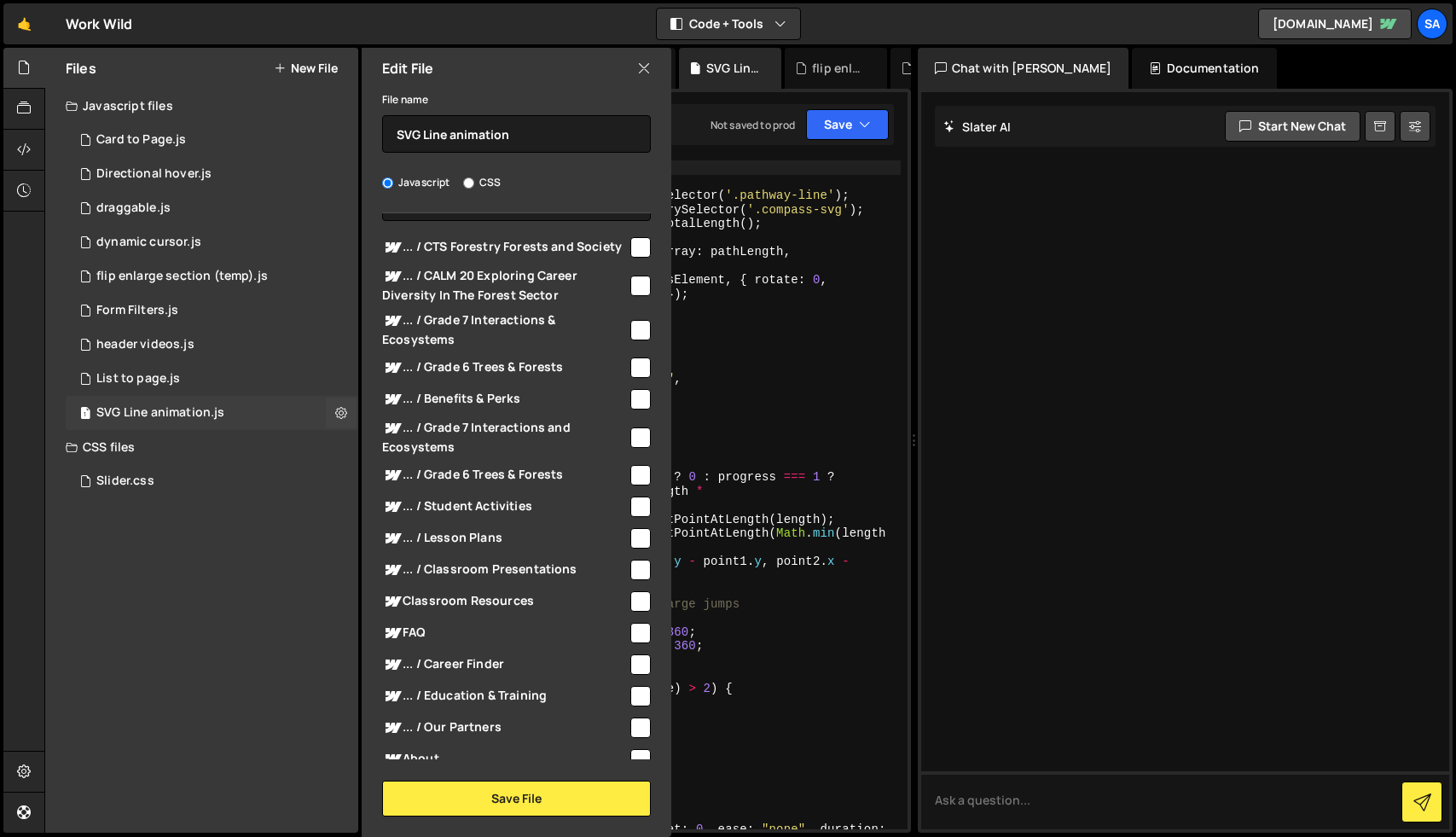
click at [271, 403] on div "1 SVG Line animation.js 0" at bounding box center [212, 413] width 293 height 34
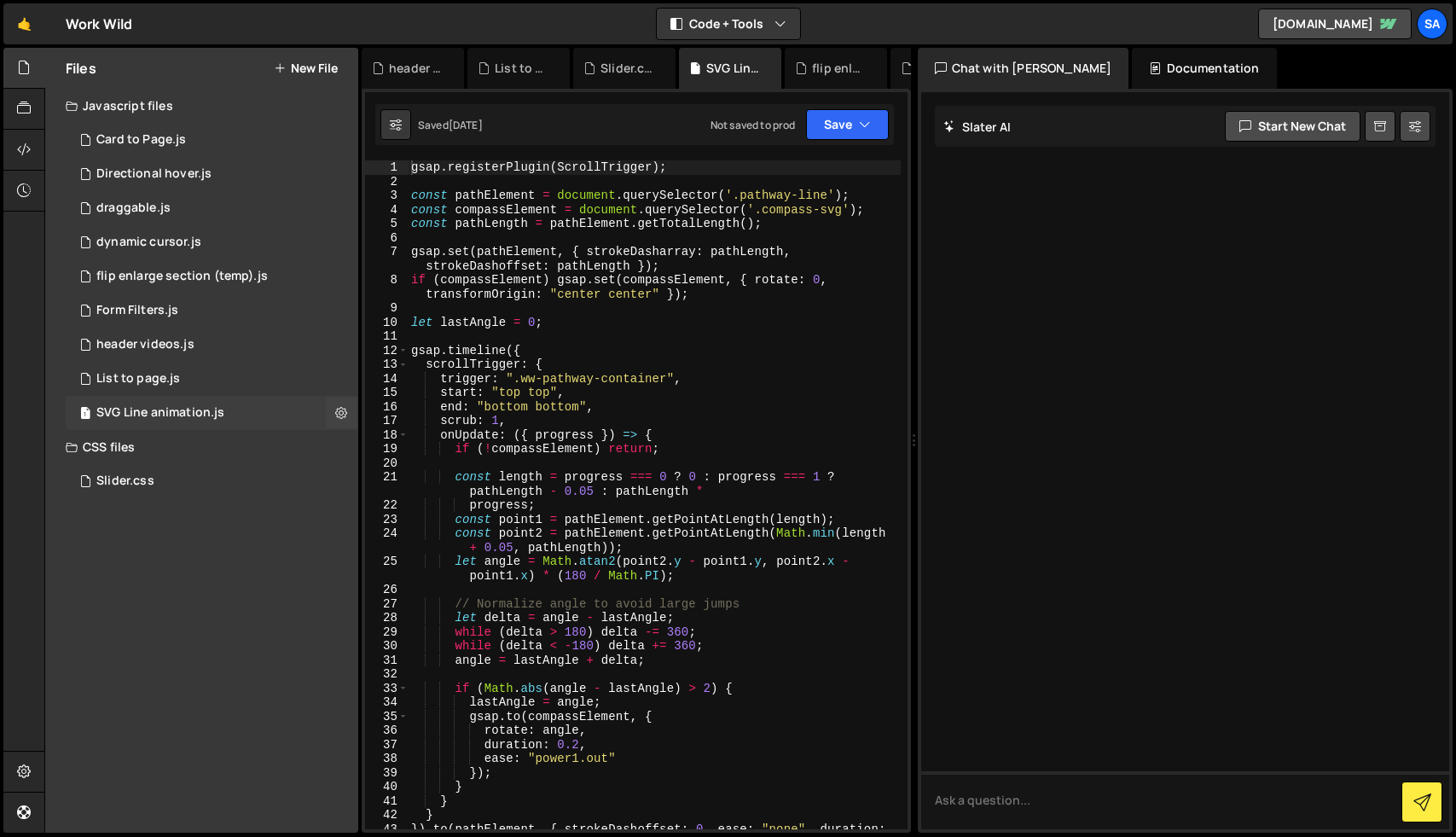
click at [225, 409] on div "1 SVG Line animation.js 0" at bounding box center [212, 413] width 293 height 34
click at [570, 397] on div "gsap . registerPlugin ( ScrollTrigger ) ; const pathElement = document . queryS…" at bounding box center [654, 516] width 493 height 712
type textarea "}).to(pathElement, { strokeDashoffset: 0, ease: "none", duration: 1 }, 0);"
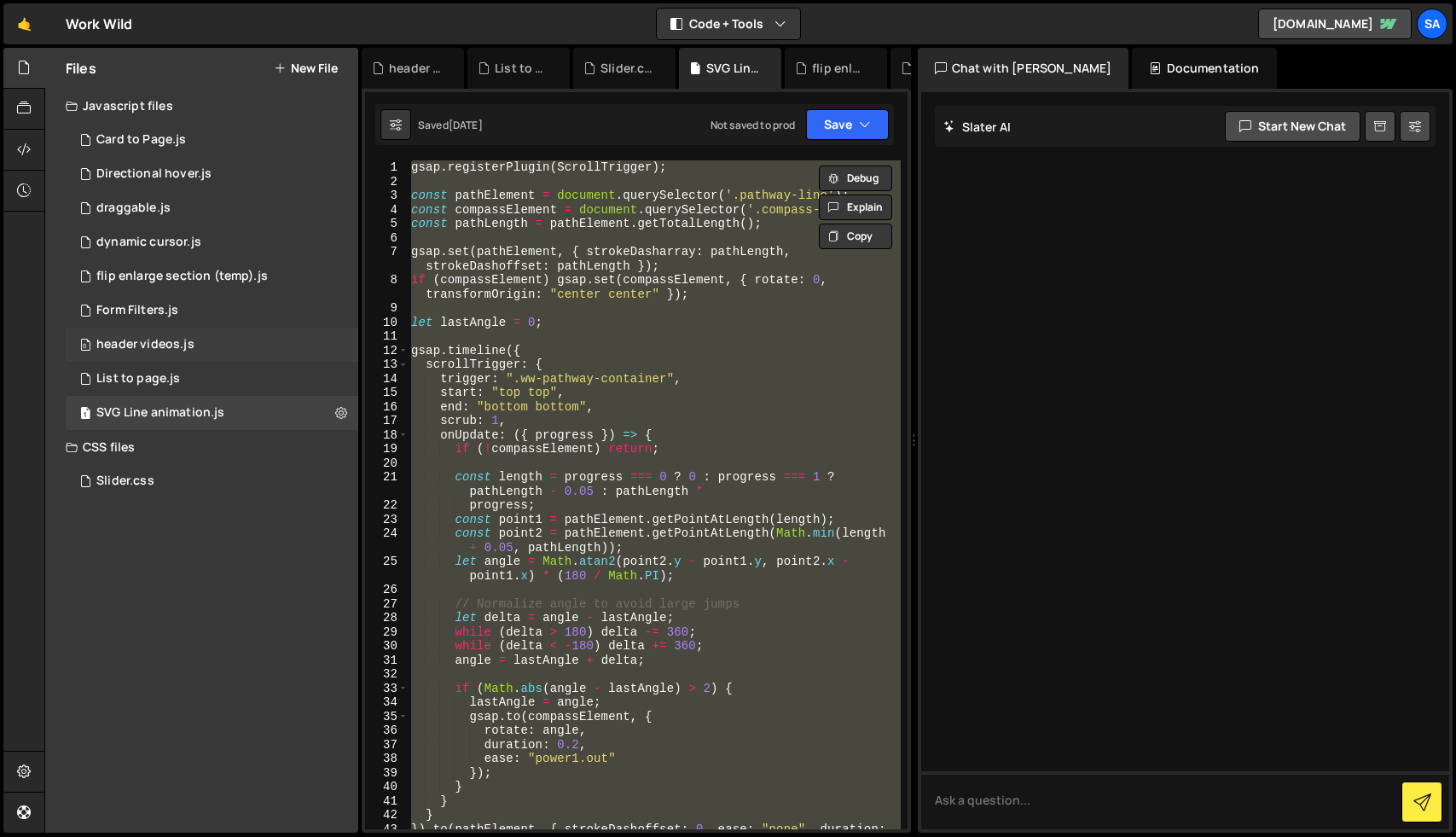
click at [146, 332] on div "0 header videos.js 0" at bounding box center [212, 345] width 293 height 34
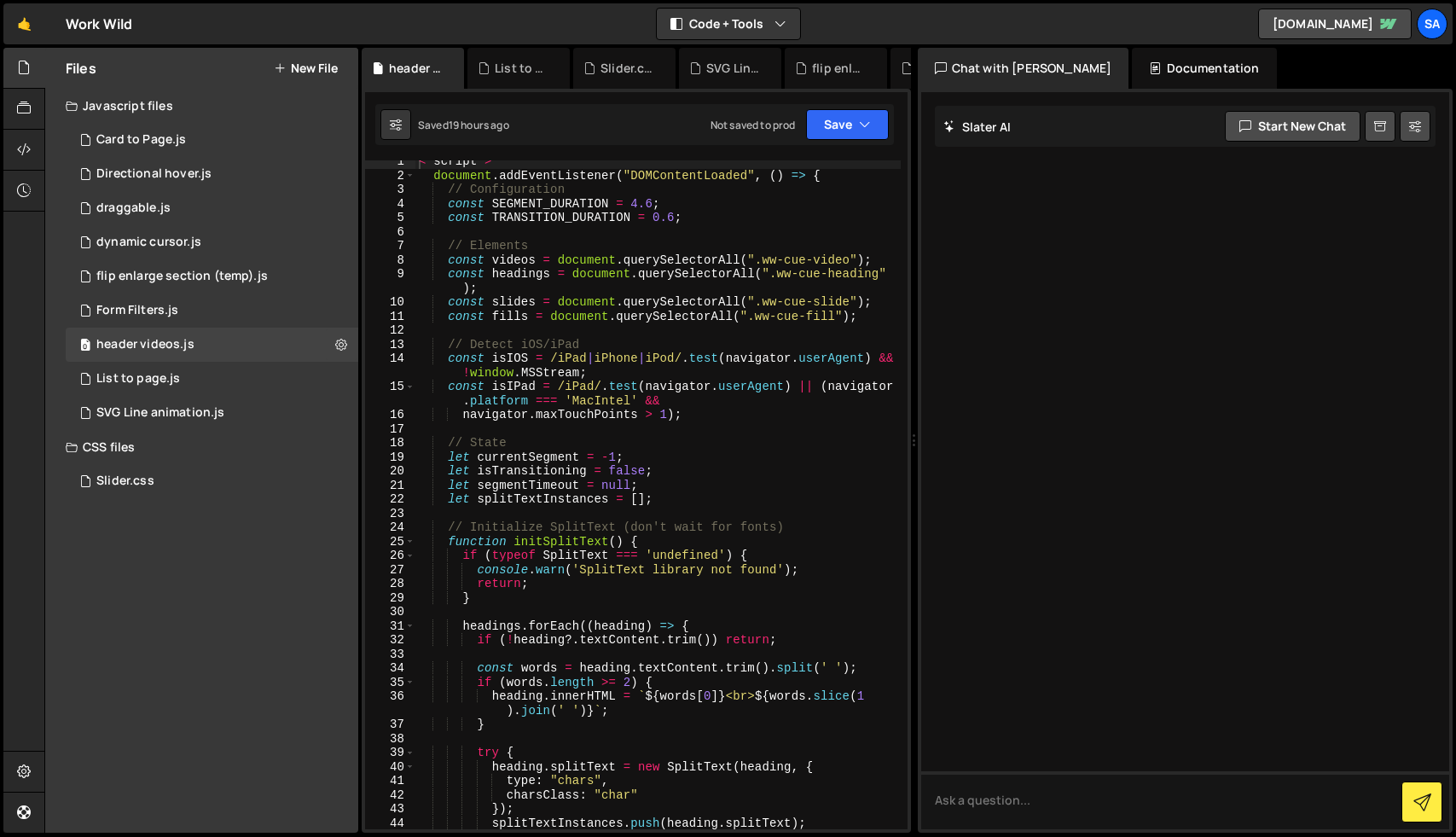
click at [597, 325] on div "< script > document . addEventListener ( "DOMContentLoaded" , ( ) => { // Confi…" at bounding box center [658, 503] width 486 height 697
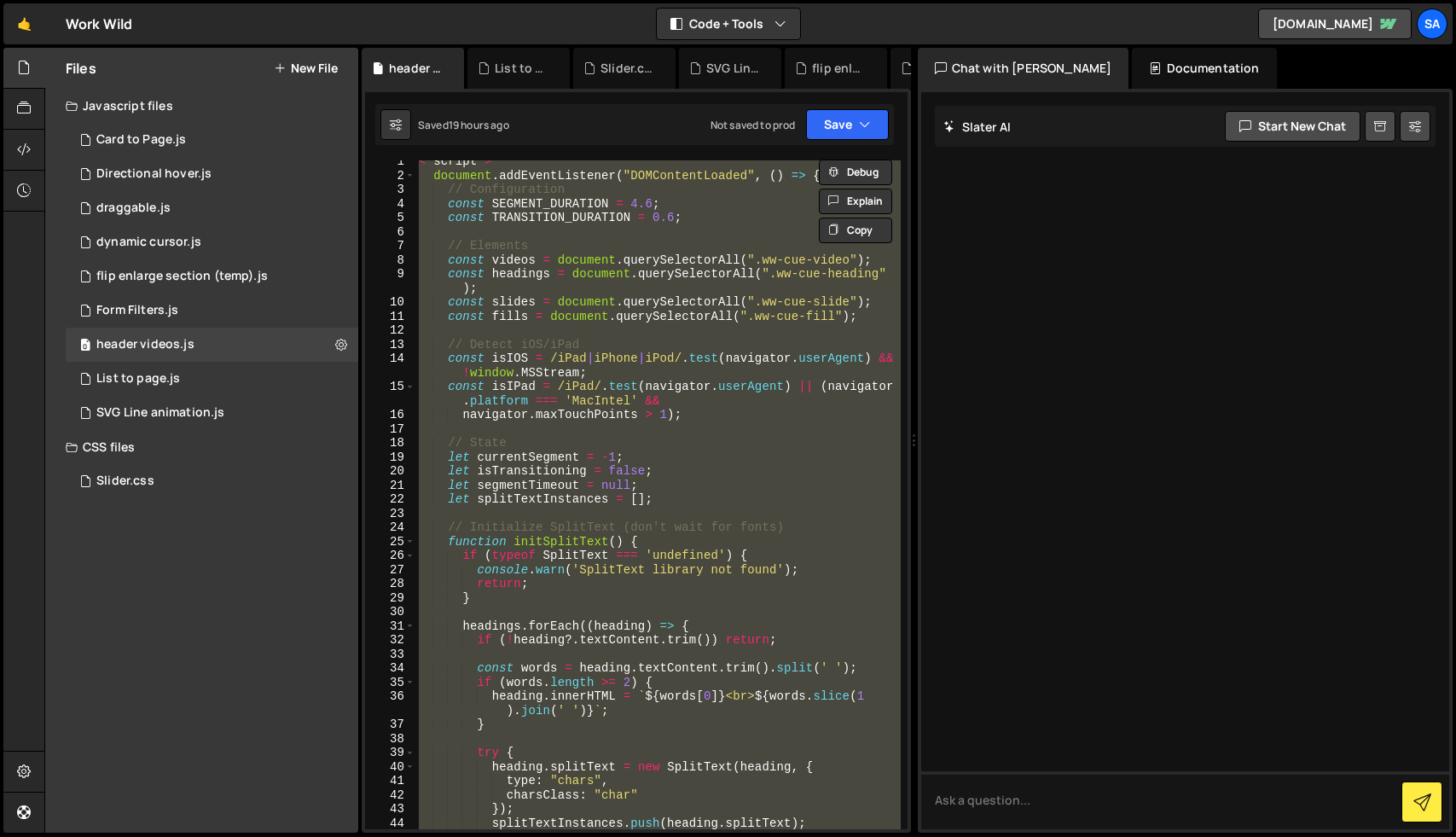
paste textarea "}"
type textarea "}"
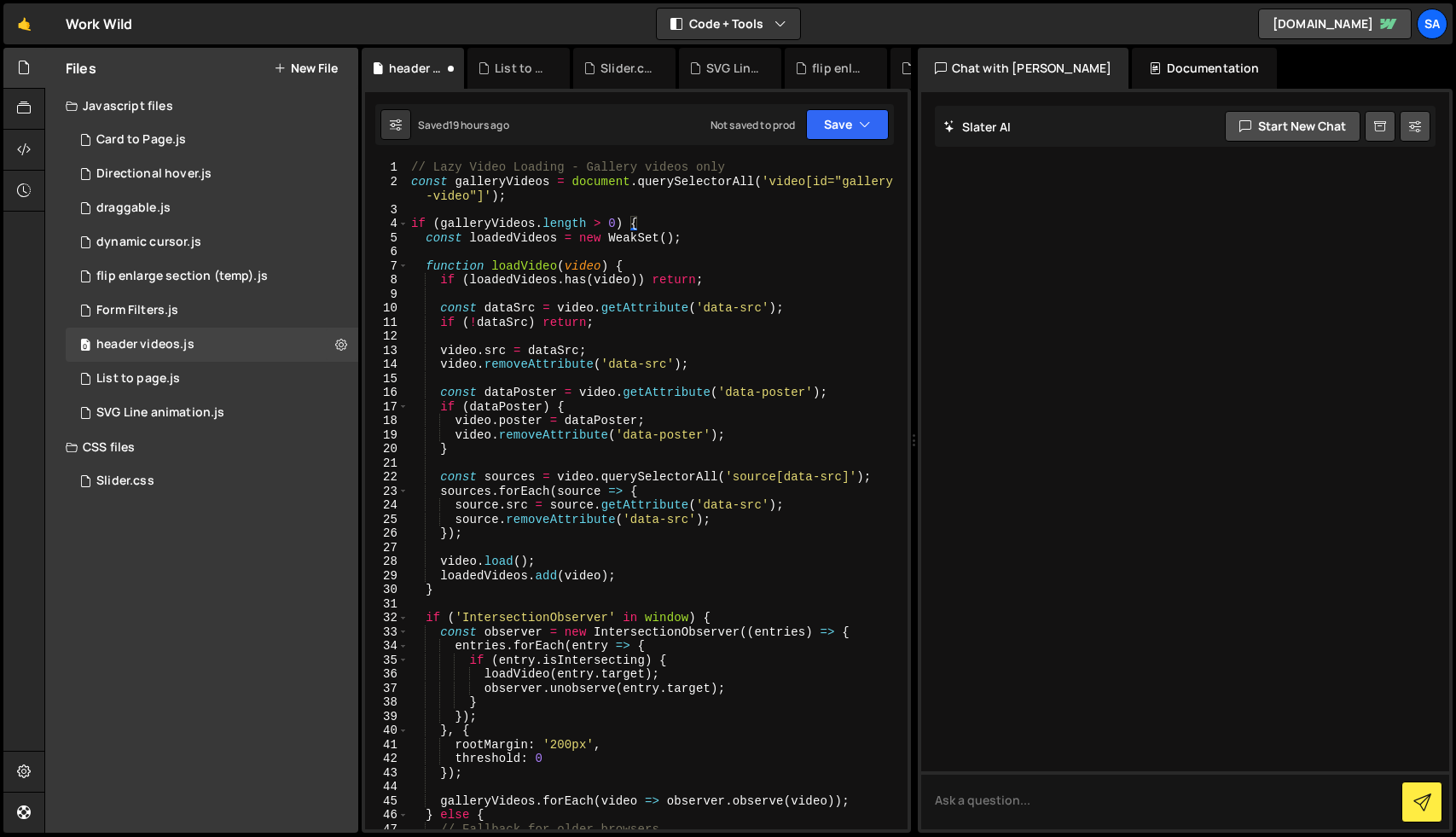
scroll to position [0, 0]
click at [345, 347] on icon at bounding box center [341, 344] width 12 height 16
type input "header videos"
radio input "true"
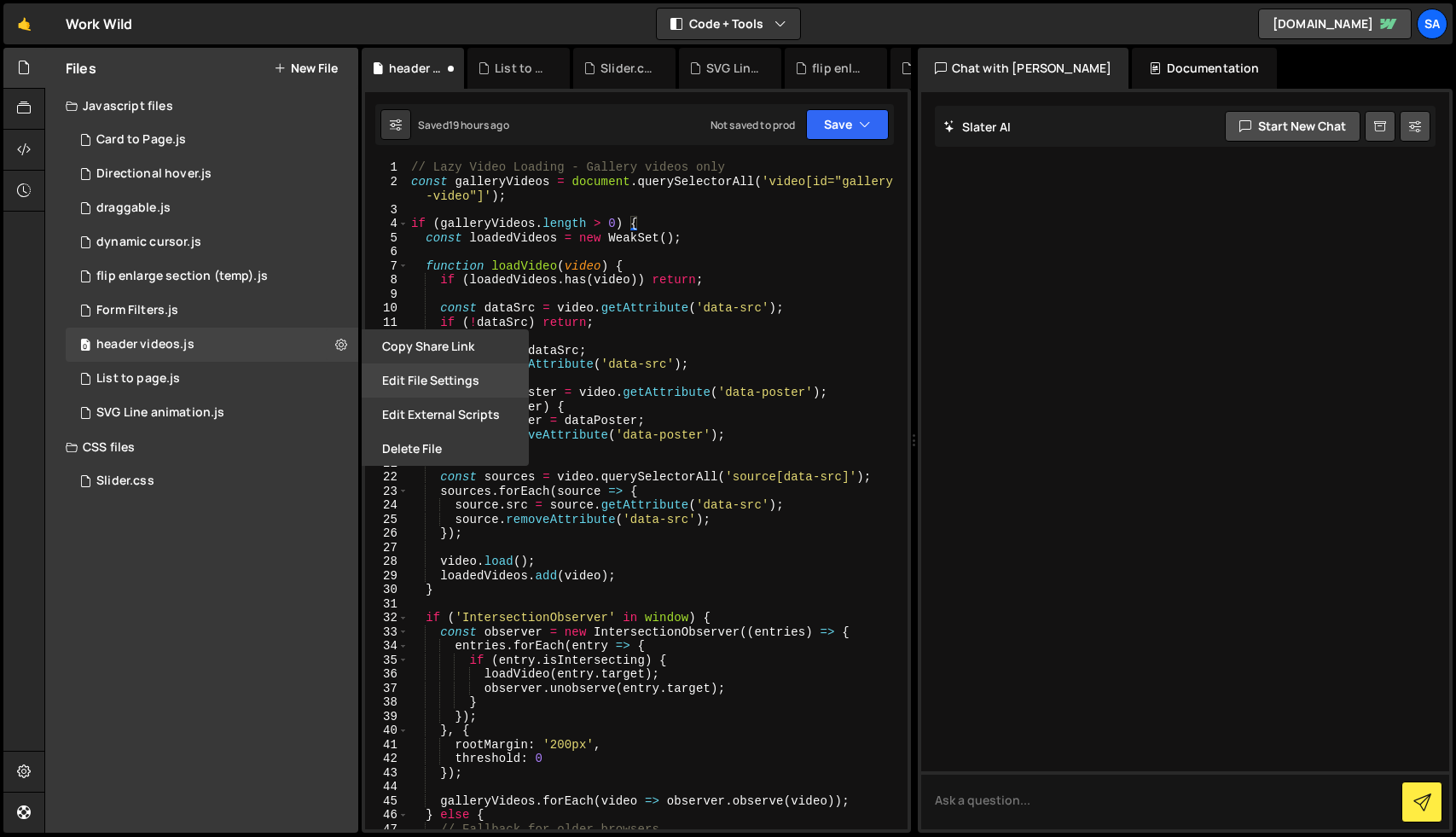
click at [423, 376] on button "Edit File Settings" at bounding box center [445, 381] width 167 height 34
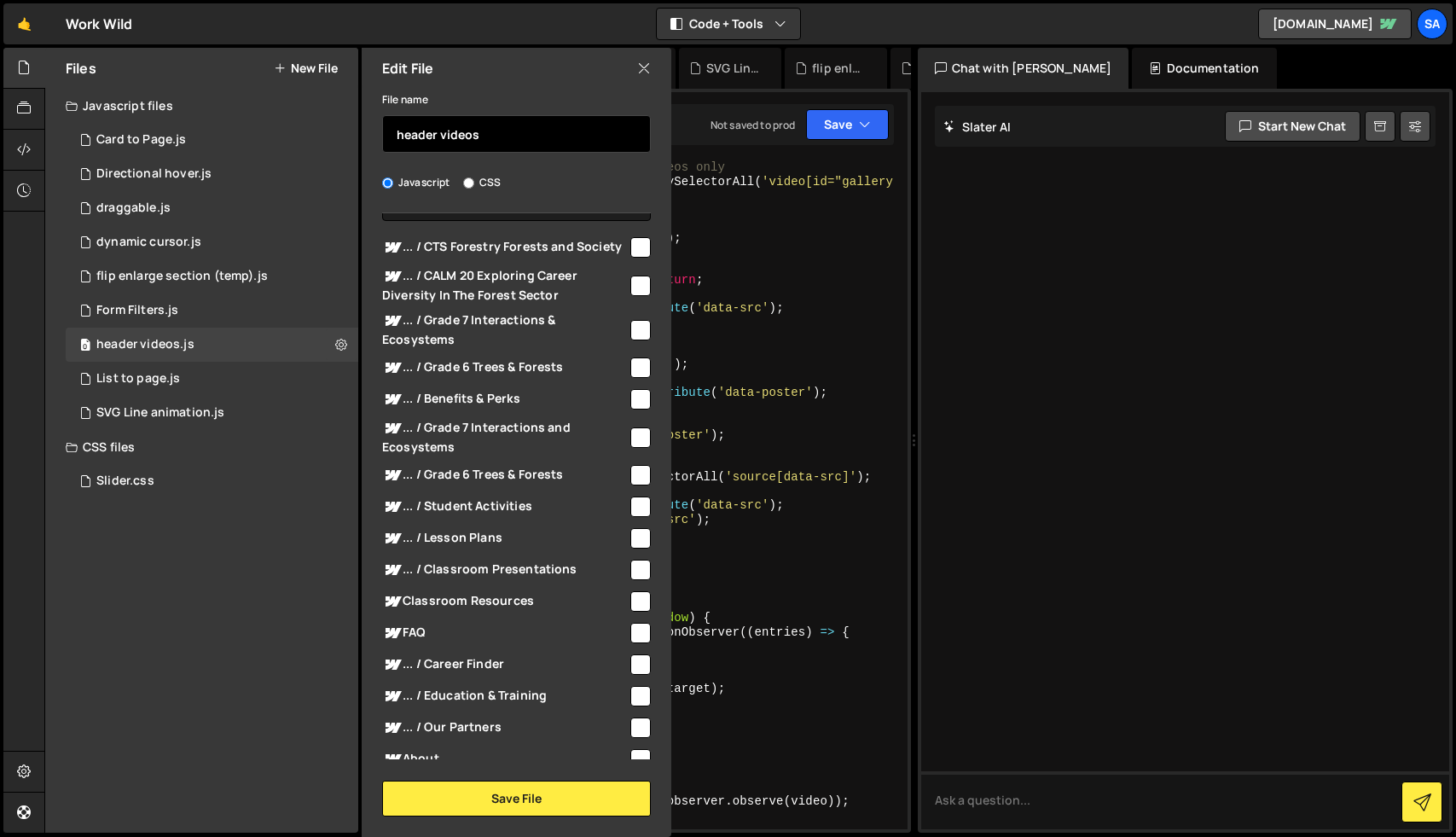
click at [426, 140] on input "header videos" at bounding box center [516, 134] width 269 height 38
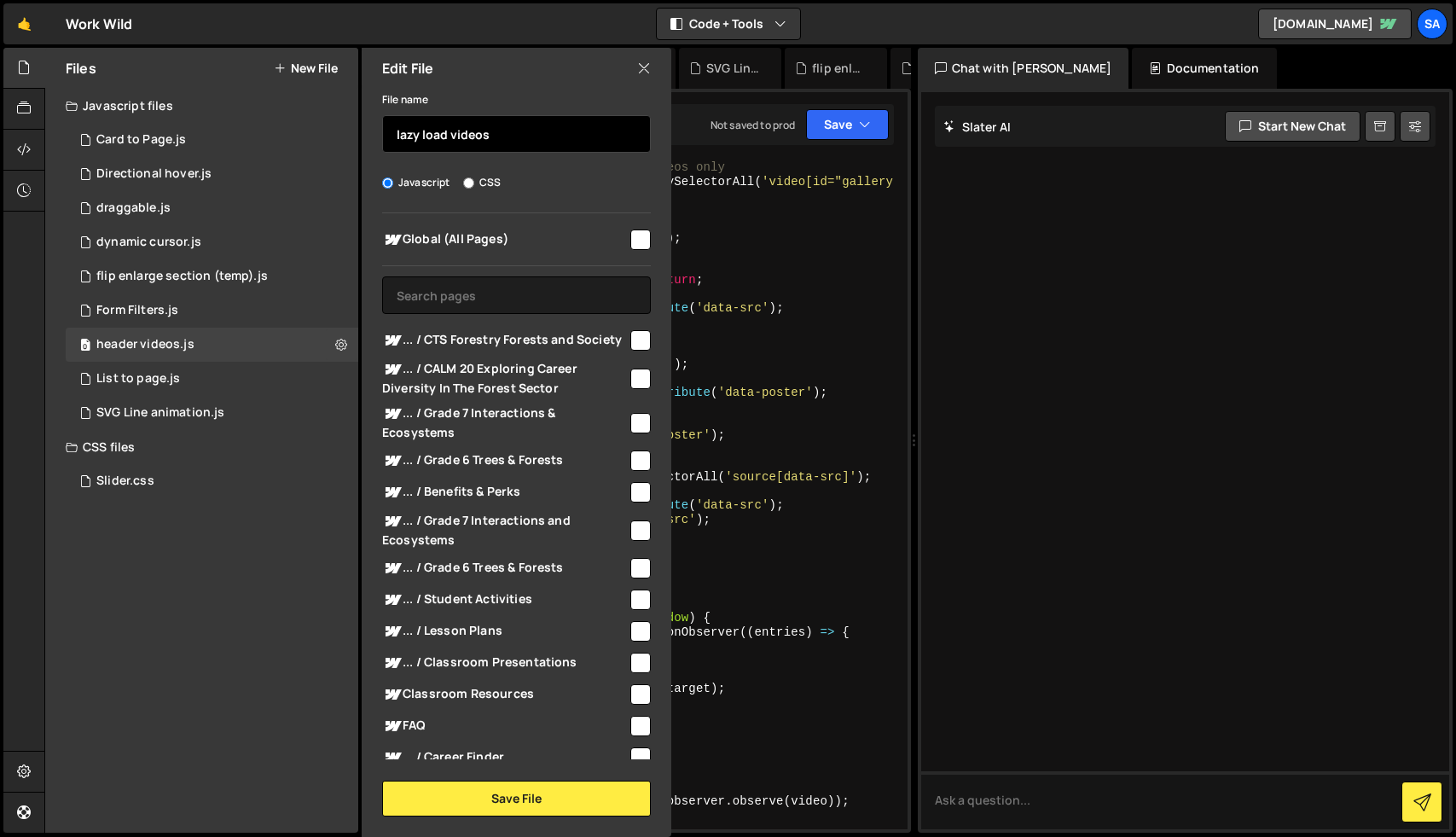
type input "lazy load videos"
click at [634, 234] on input "checkbox" at bounding box center [641, 240] width 21 height 21
checkbox input "true"
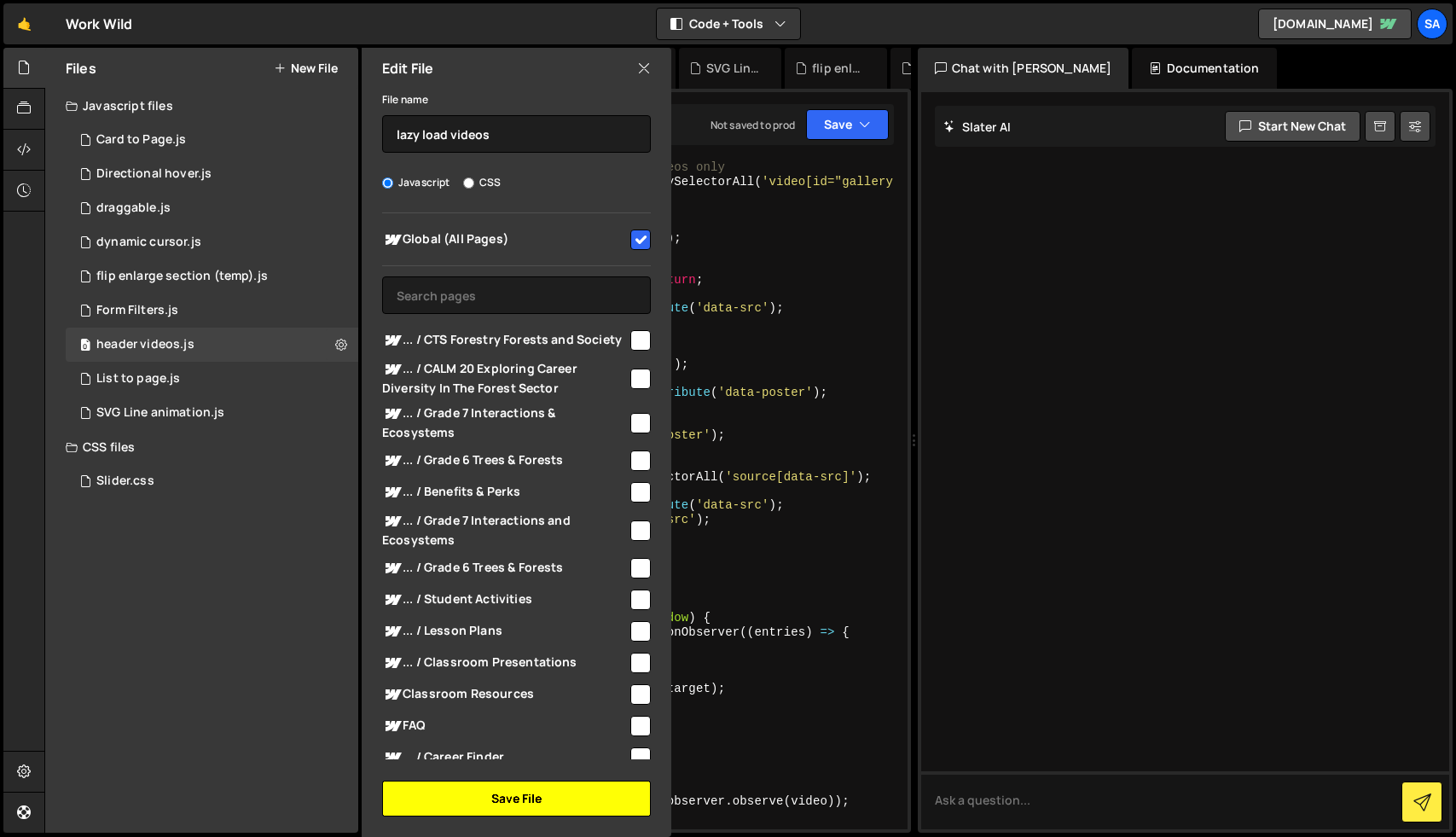
click at [529, 794] on button "Save File" at bounding box center [516, 799] width 269 height 36
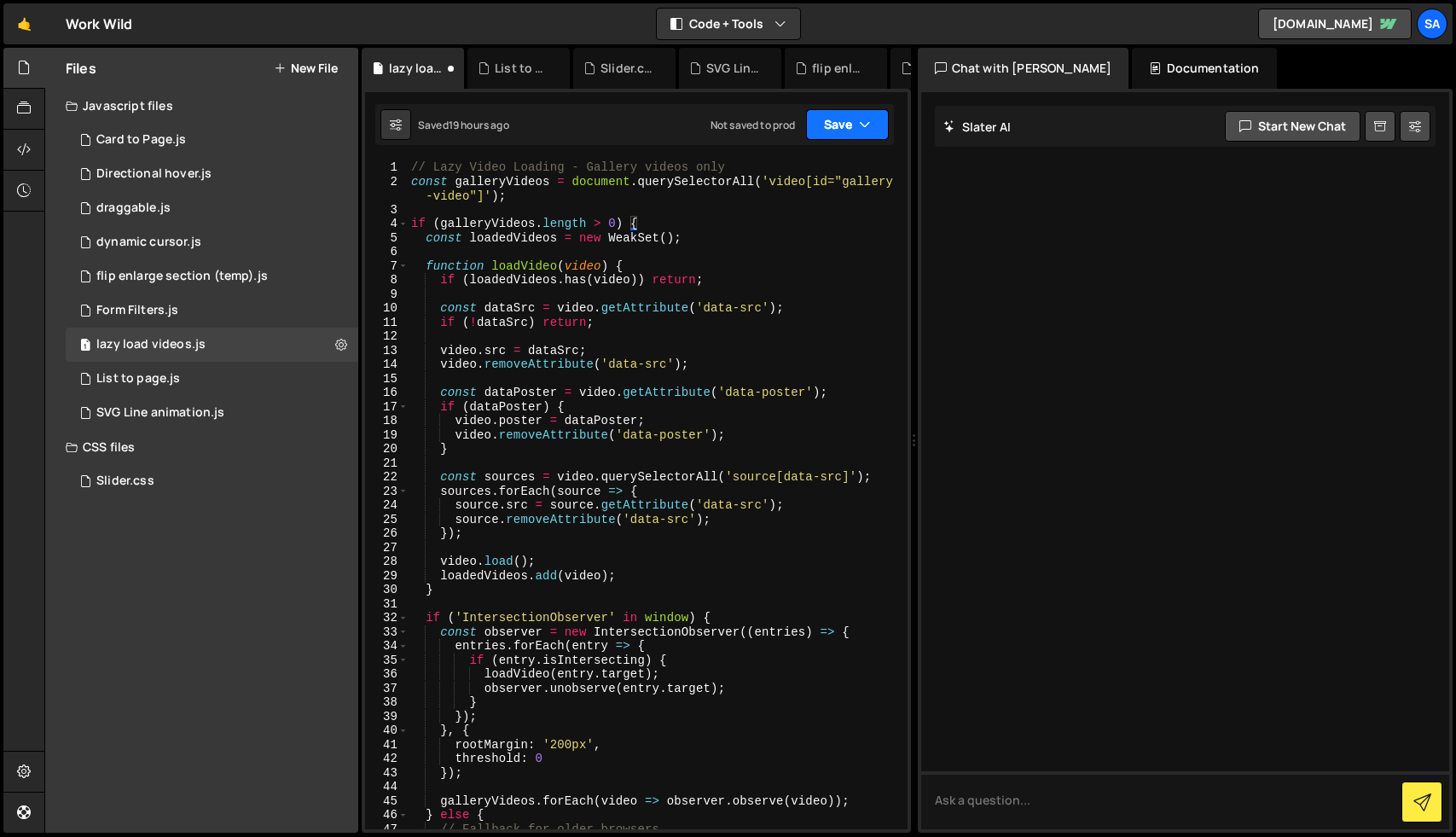
click at [851, 130] on button "Save" at bounding box center [848, 124] width 82 height 31
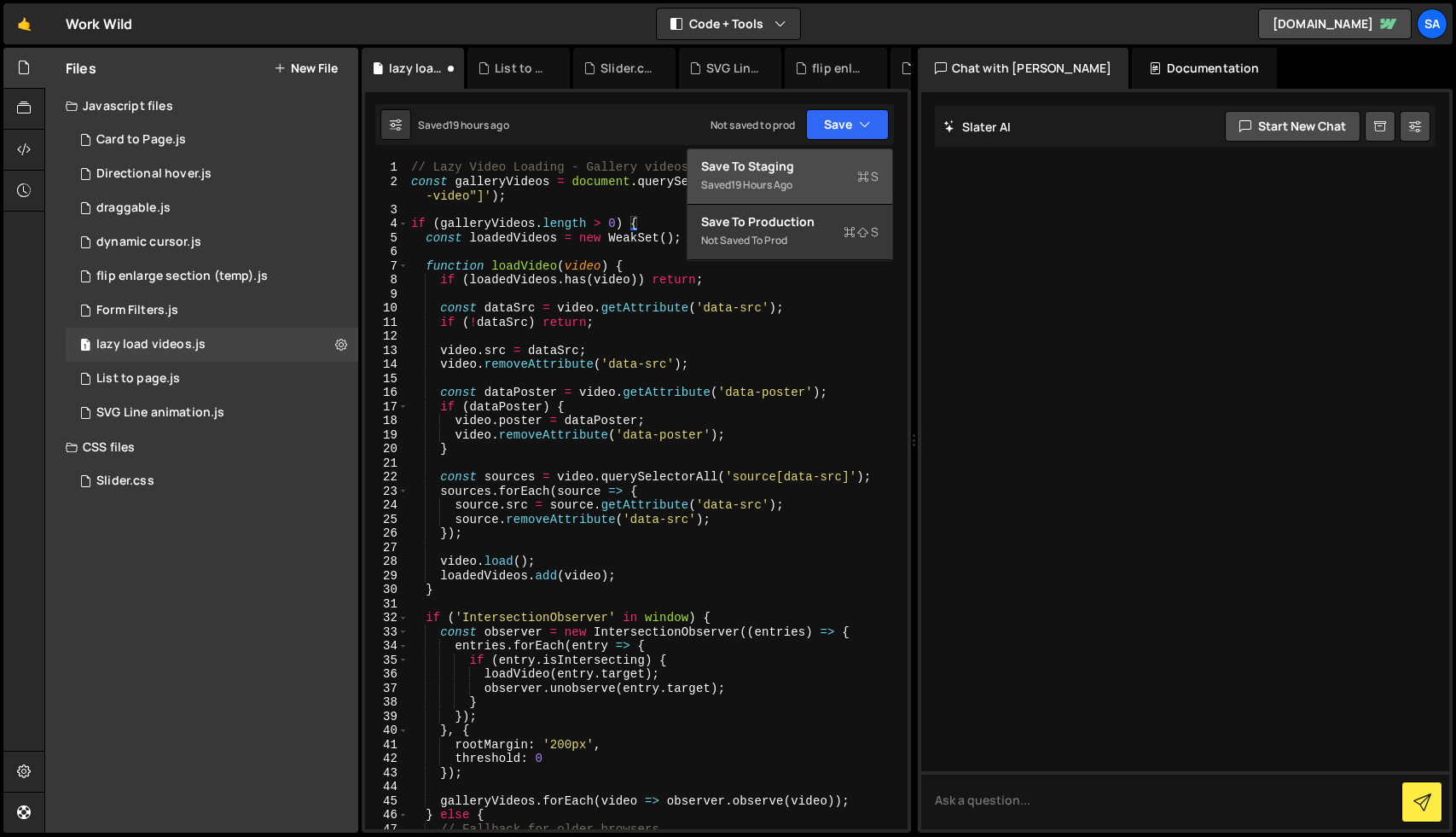
click at [818, 169] on div "Save to Staging S" at bounding box center [789, 167] width 178 height 17
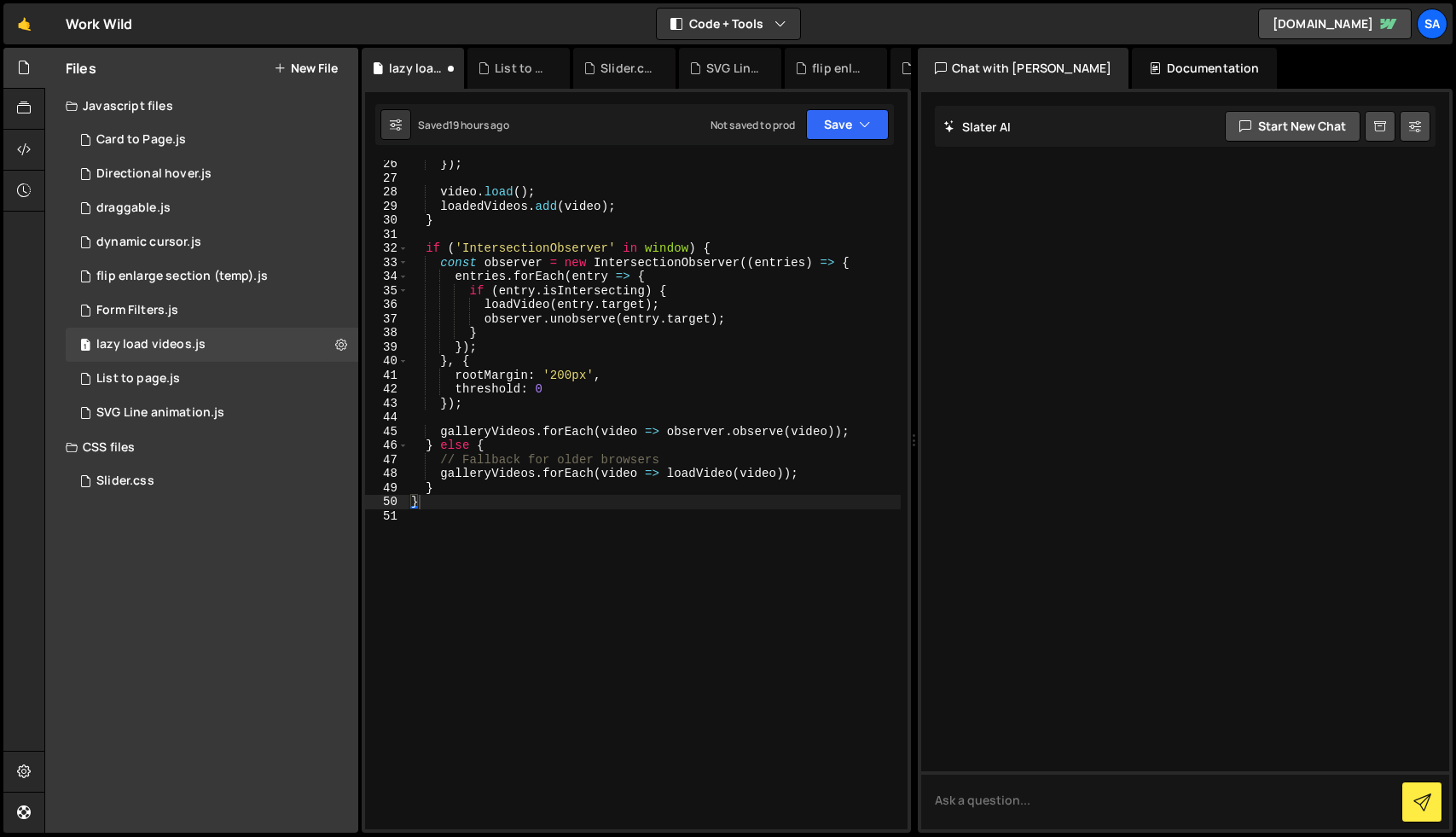
scroll to position [370, 0]
click at [180, 136] on div "Card to Page.js" at bounding box center [141, 140] width 89 height 15
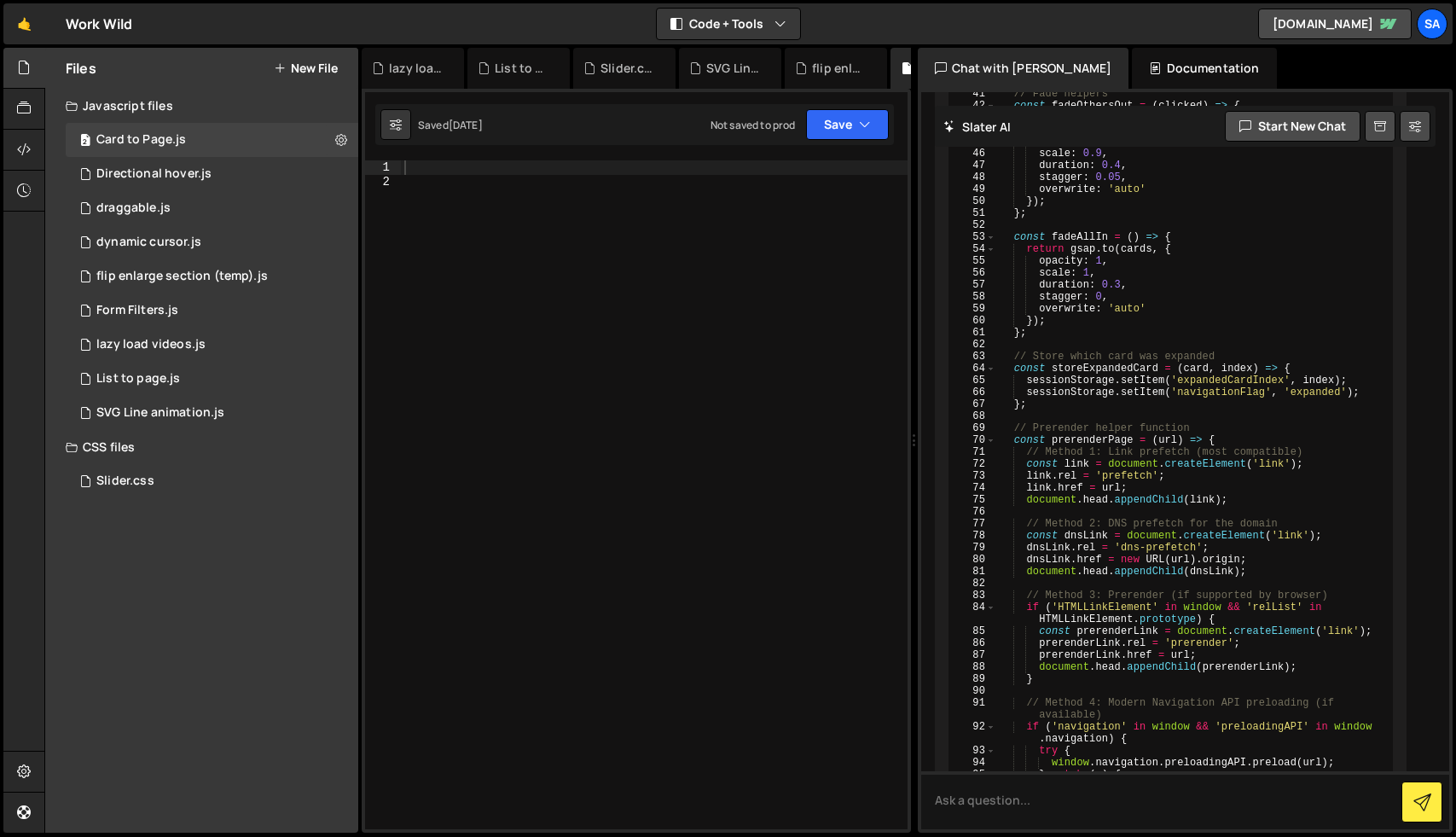
scroll to position [5457, 0]
click at [432, 169] on div at bounding box center [654, 509] width 507 height 697
paste textarea "}"
type textarea "}"
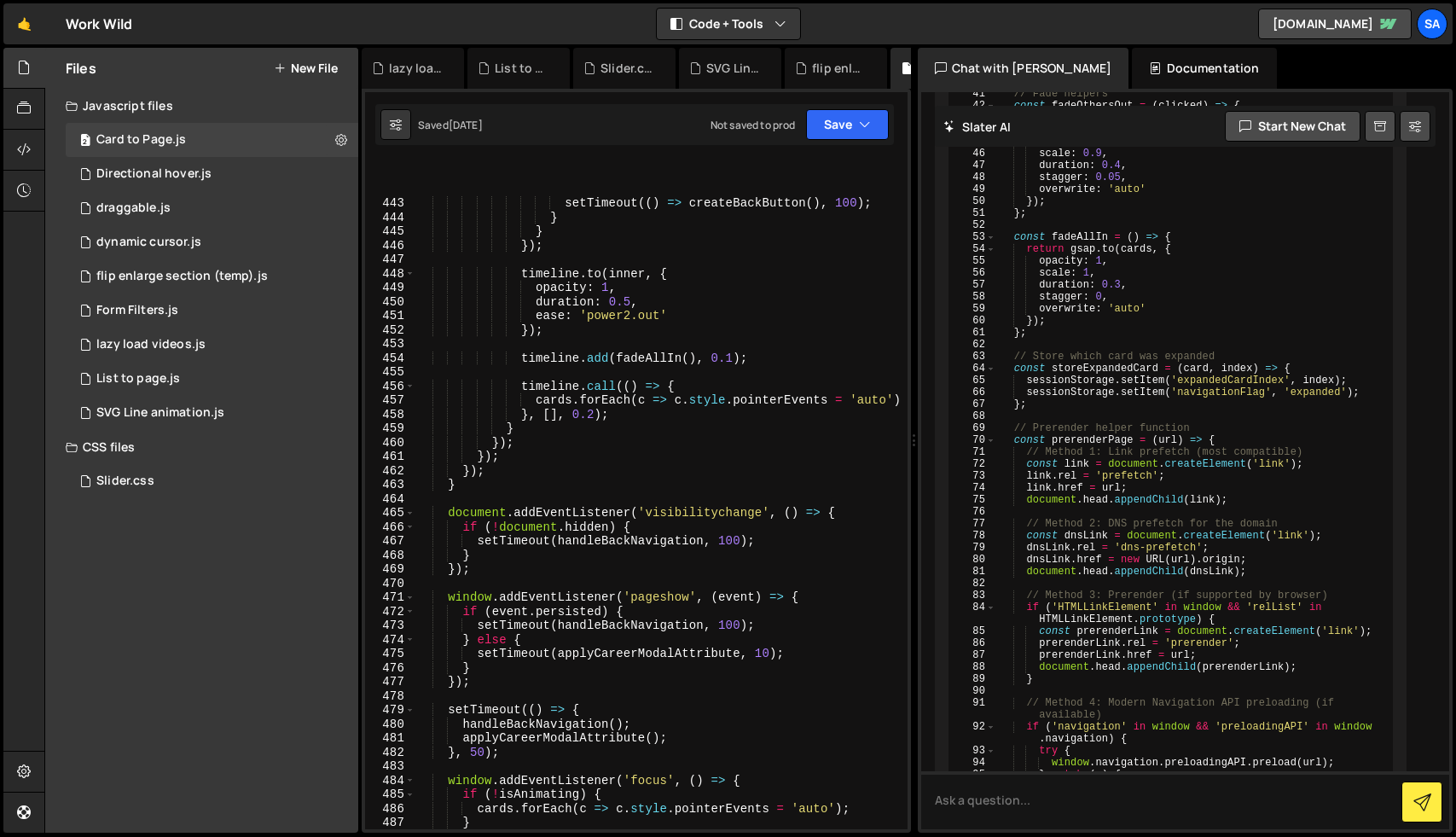
scroll to position [6809, 0]
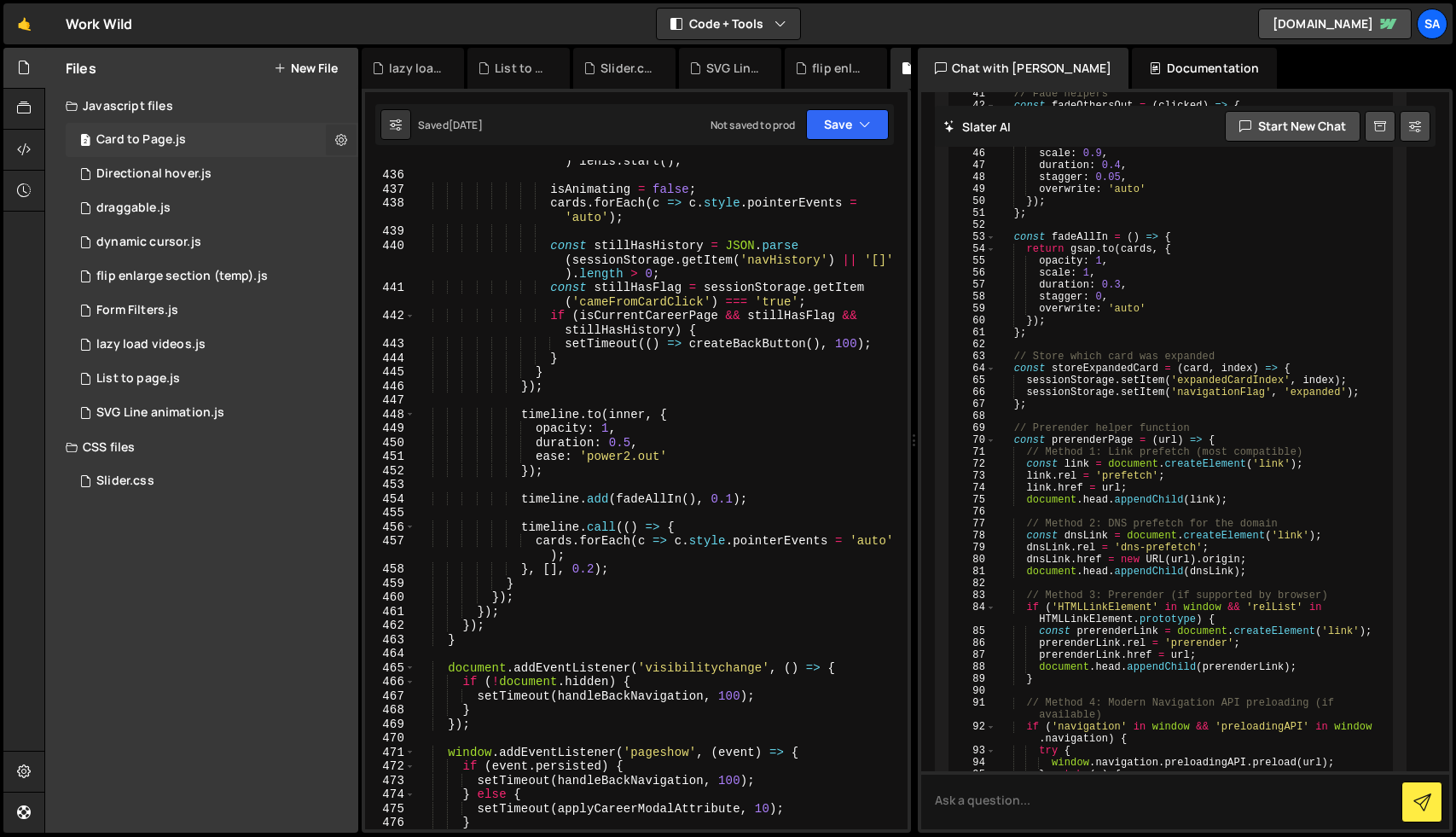
click at [342, 134] on icon at bounding box center [341, 139] width 12 height 16
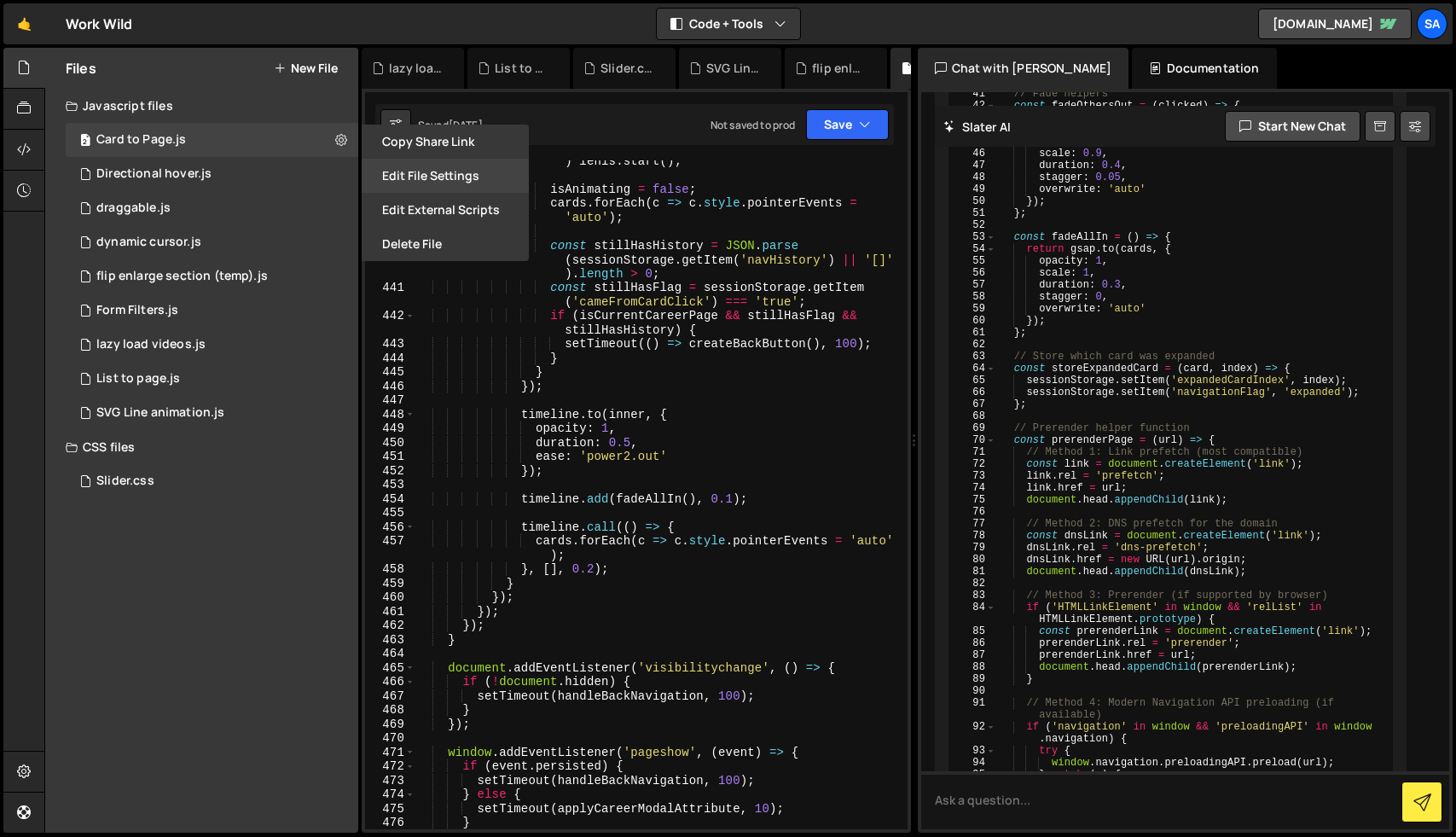
click at [428, 179] on button "Edit File Settings" at bounding box center [445, 176] width 167 height 34
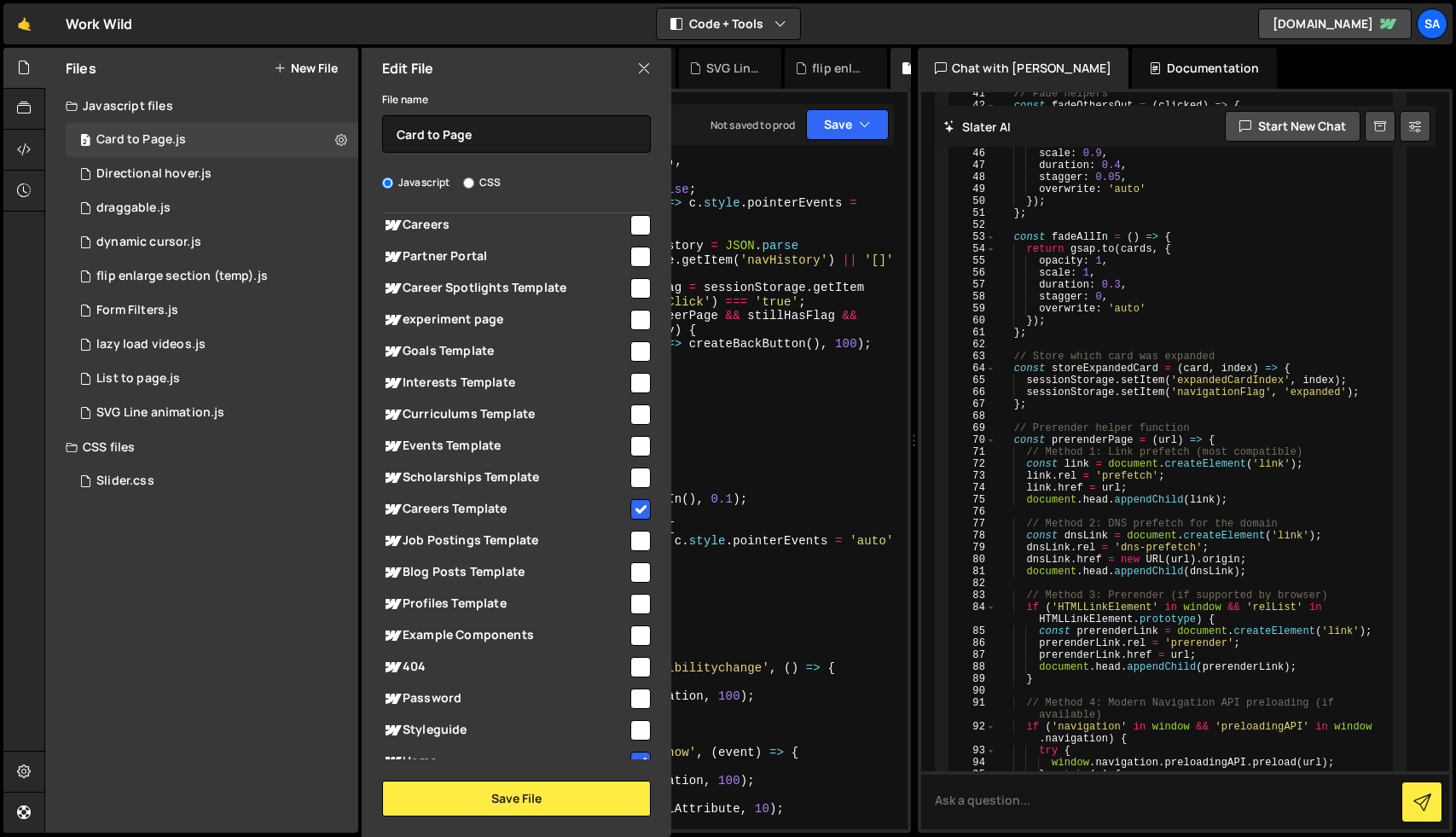
scroll to position [840, 0]
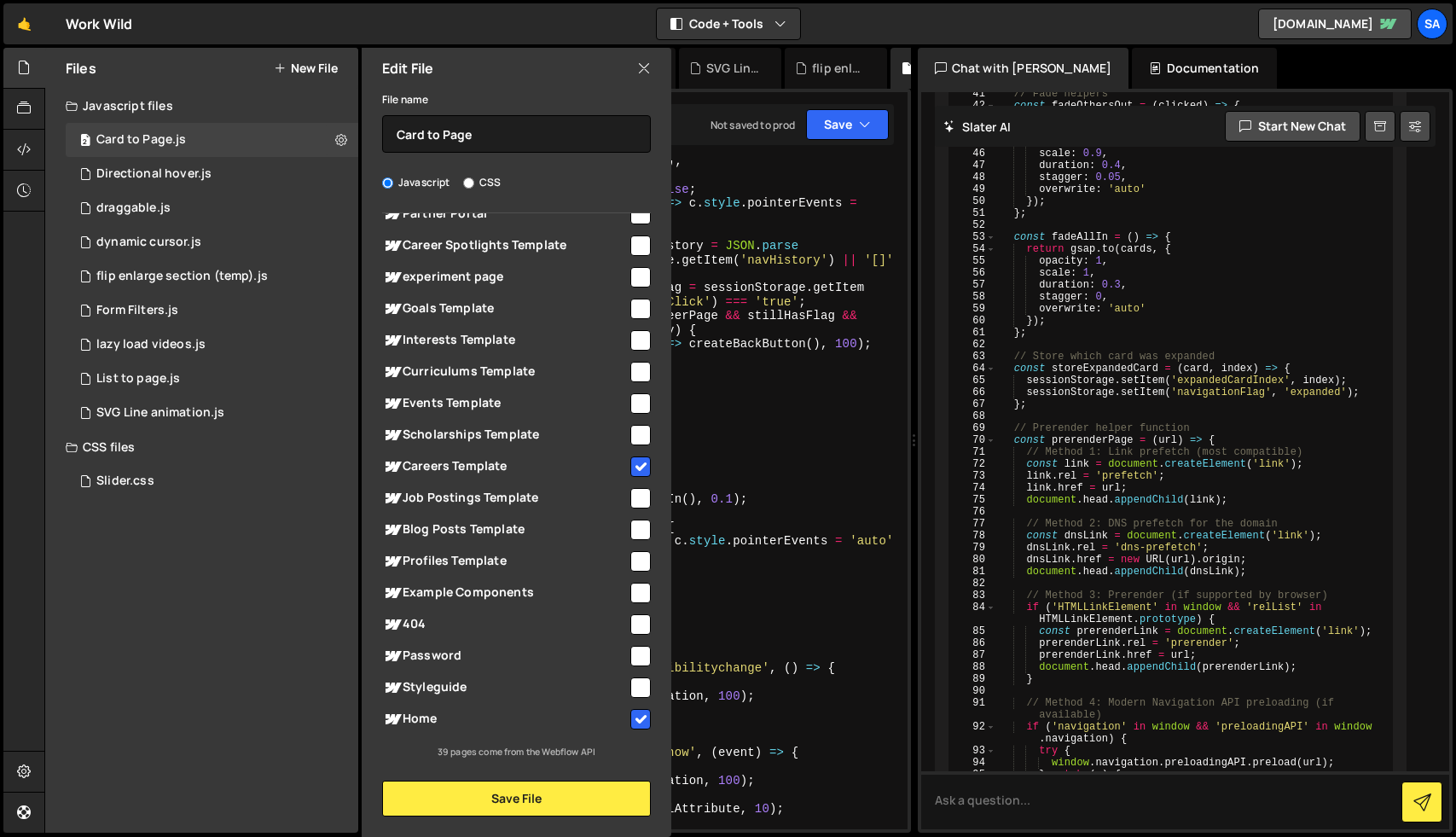
click at [633, 560] on input "checkbox" at bounding box center [641, 561] width 21 height 21
checkbox input "true"
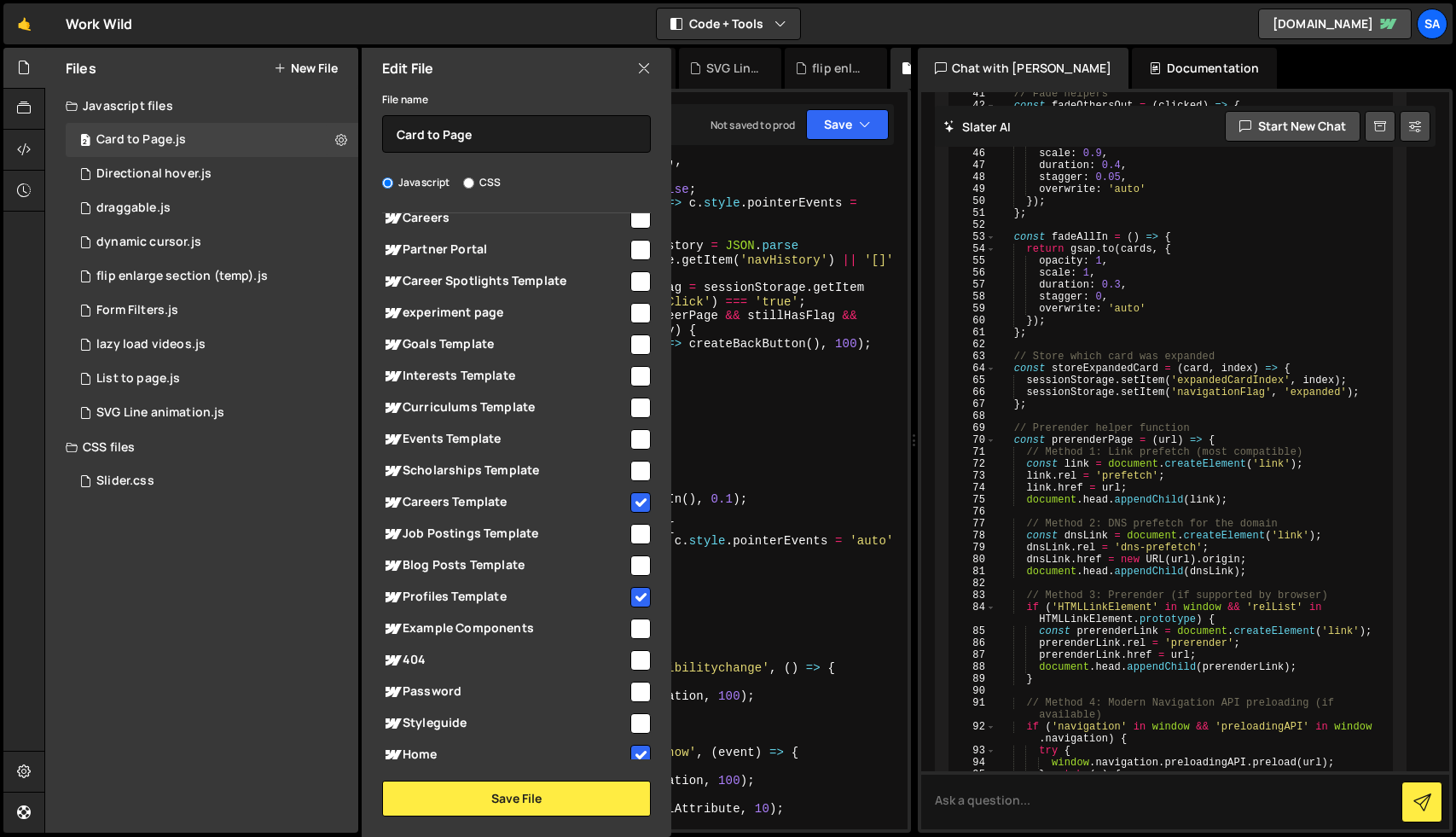
scroll to position [785, 0]
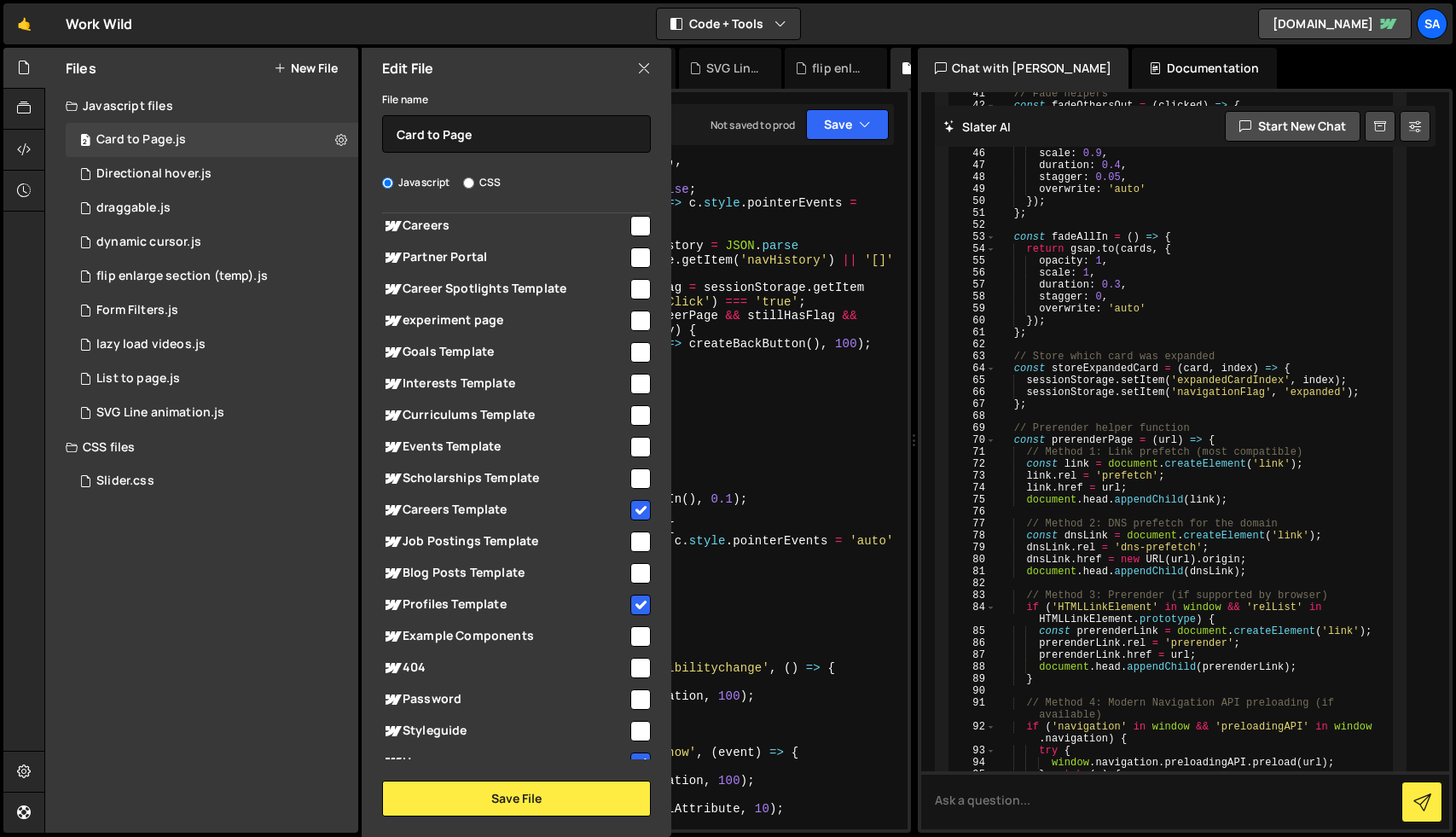
click at [637, 300] on input "checkbox" at bounding box center [641, 289] width 21 height 21
checkbox input "true"
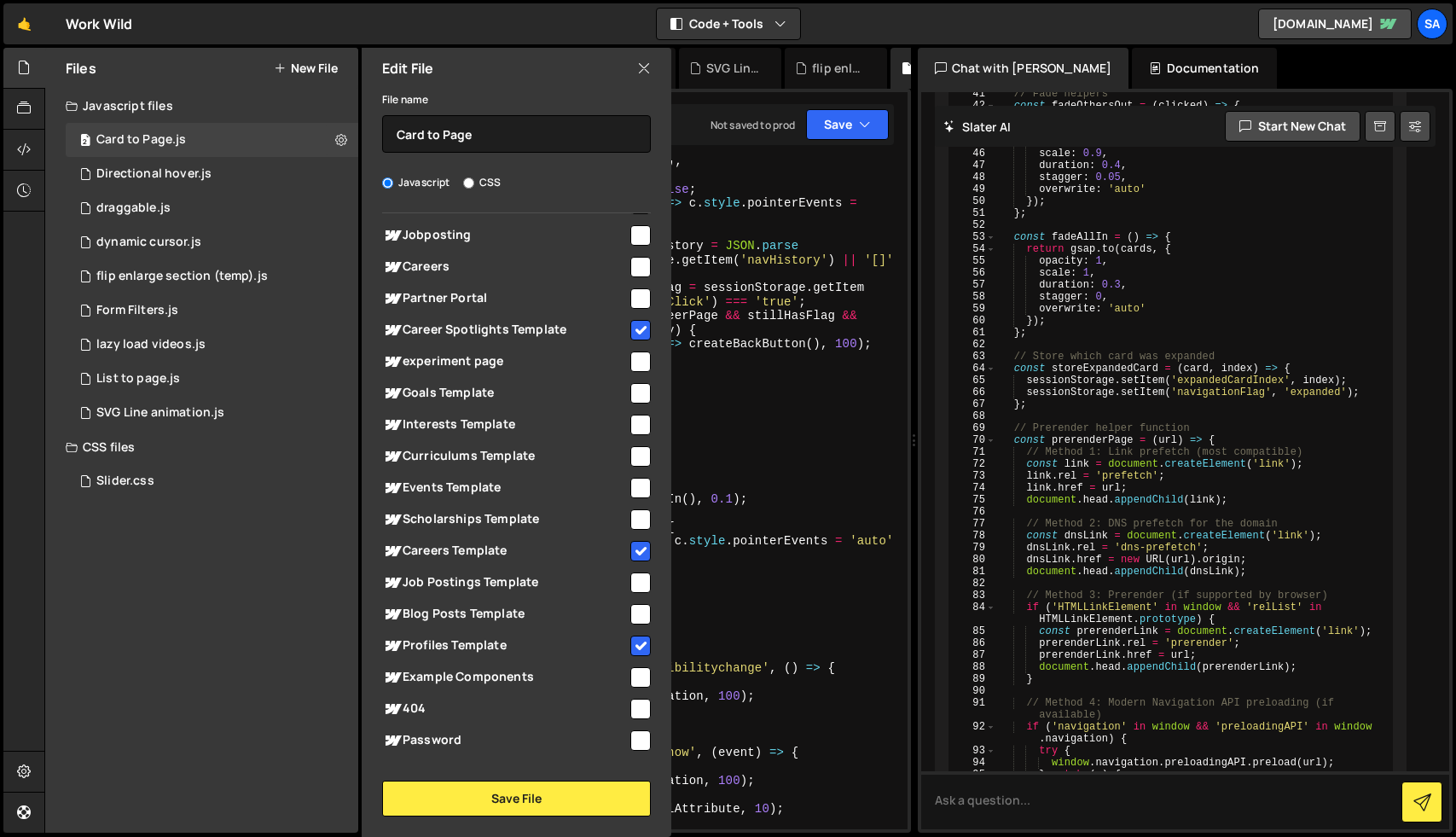
scroll to position [738, 0]
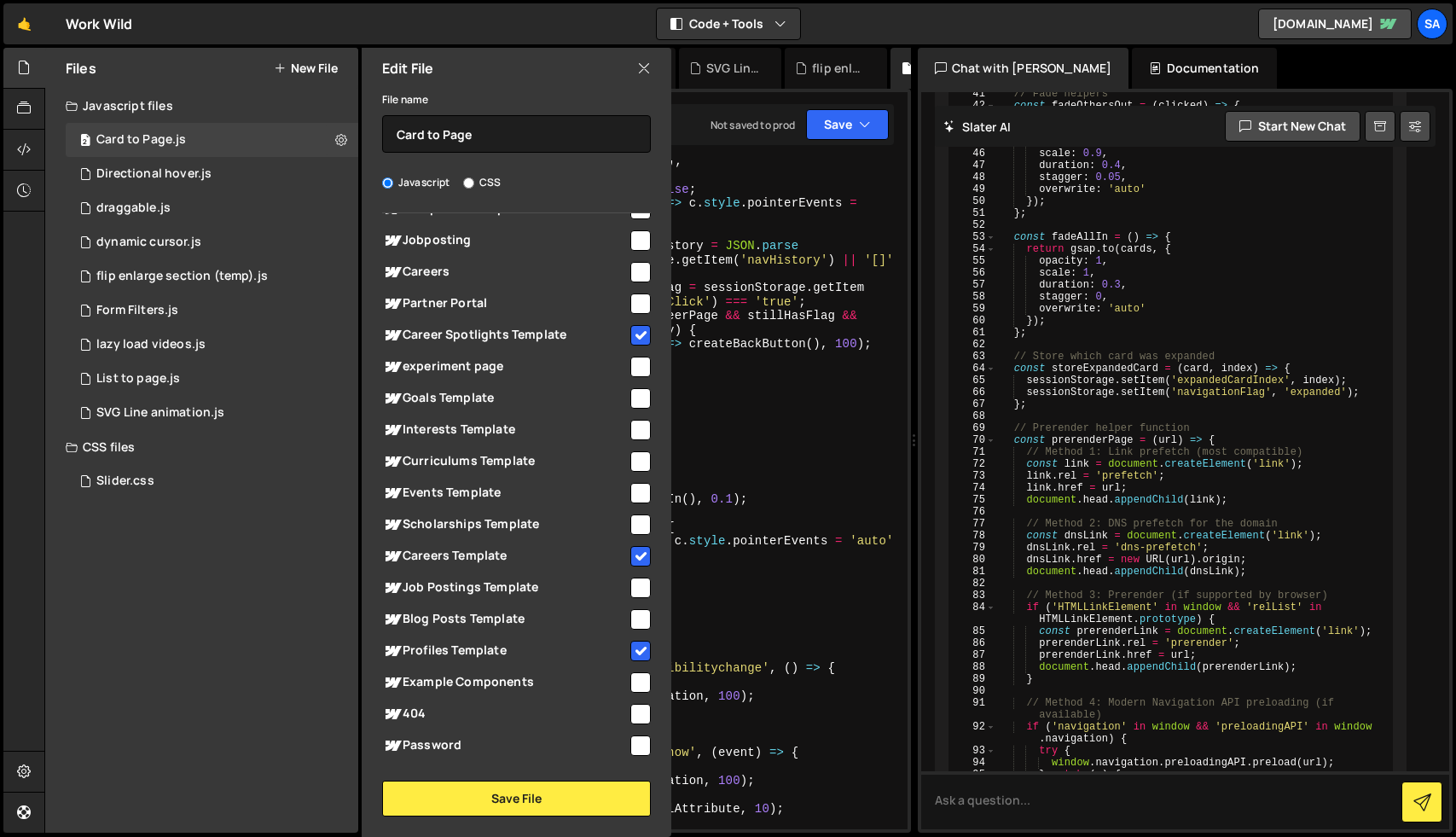
click at [631, 282] on input "checkbox" at bounding box center [641, 272] width 21 height 21
checkbox input "true"
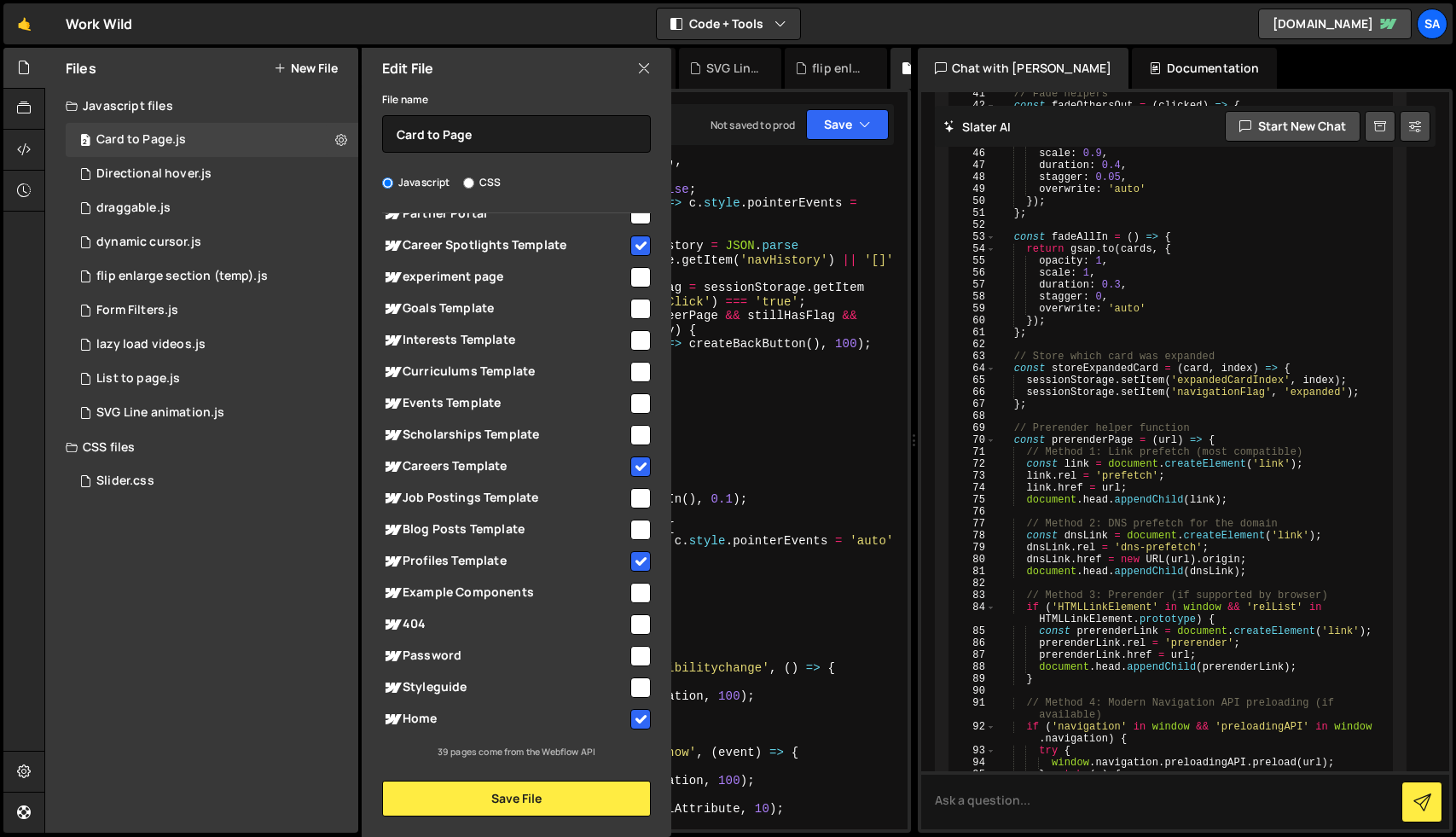
scroll to position [840, 0]
click at [538, 800] on button "Save File" at bounding box center [516, 799] width 269 height 36
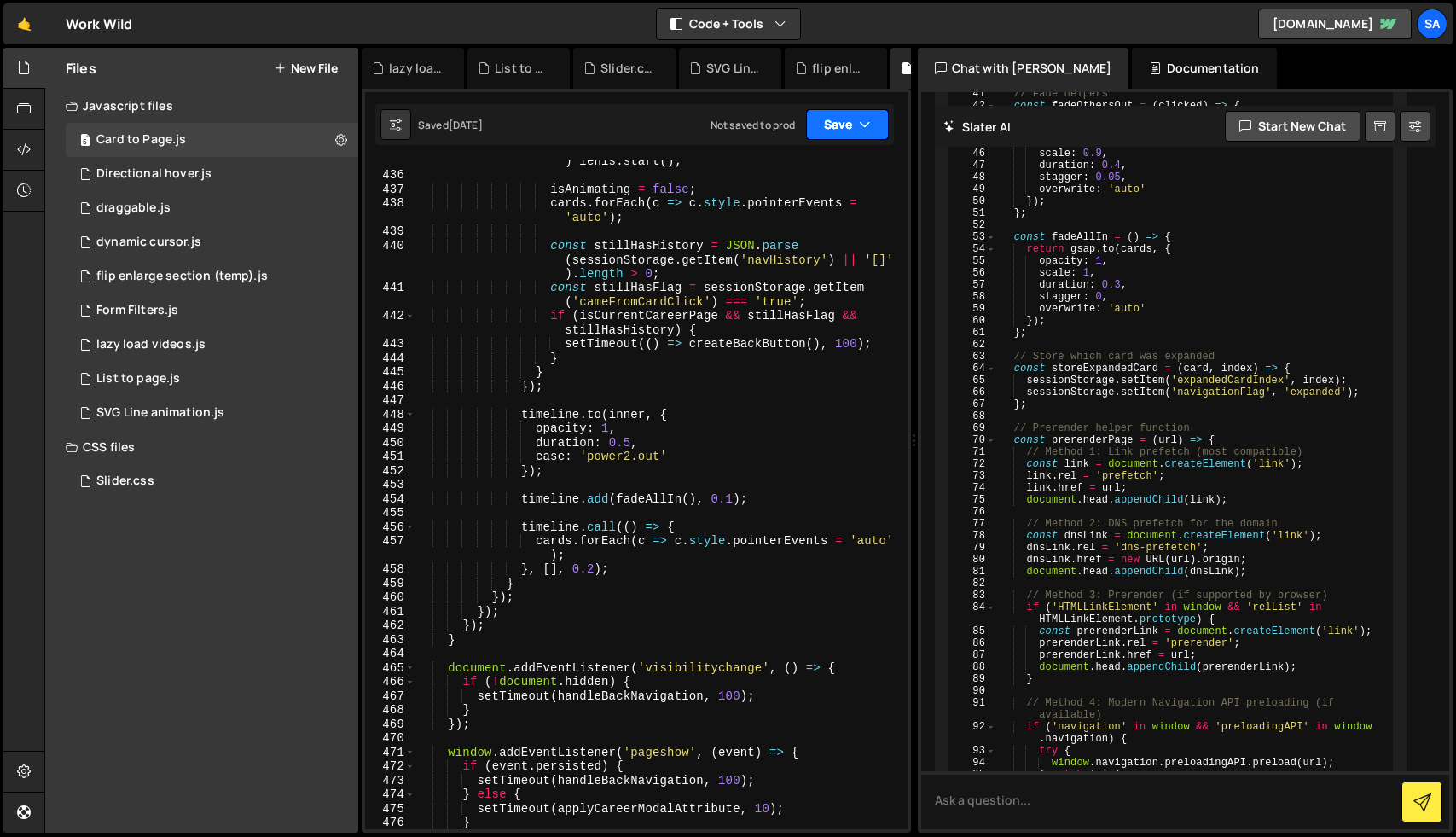
click at [832, 130] on button "Save" at bounding box center [848, 124] width 82 height 31
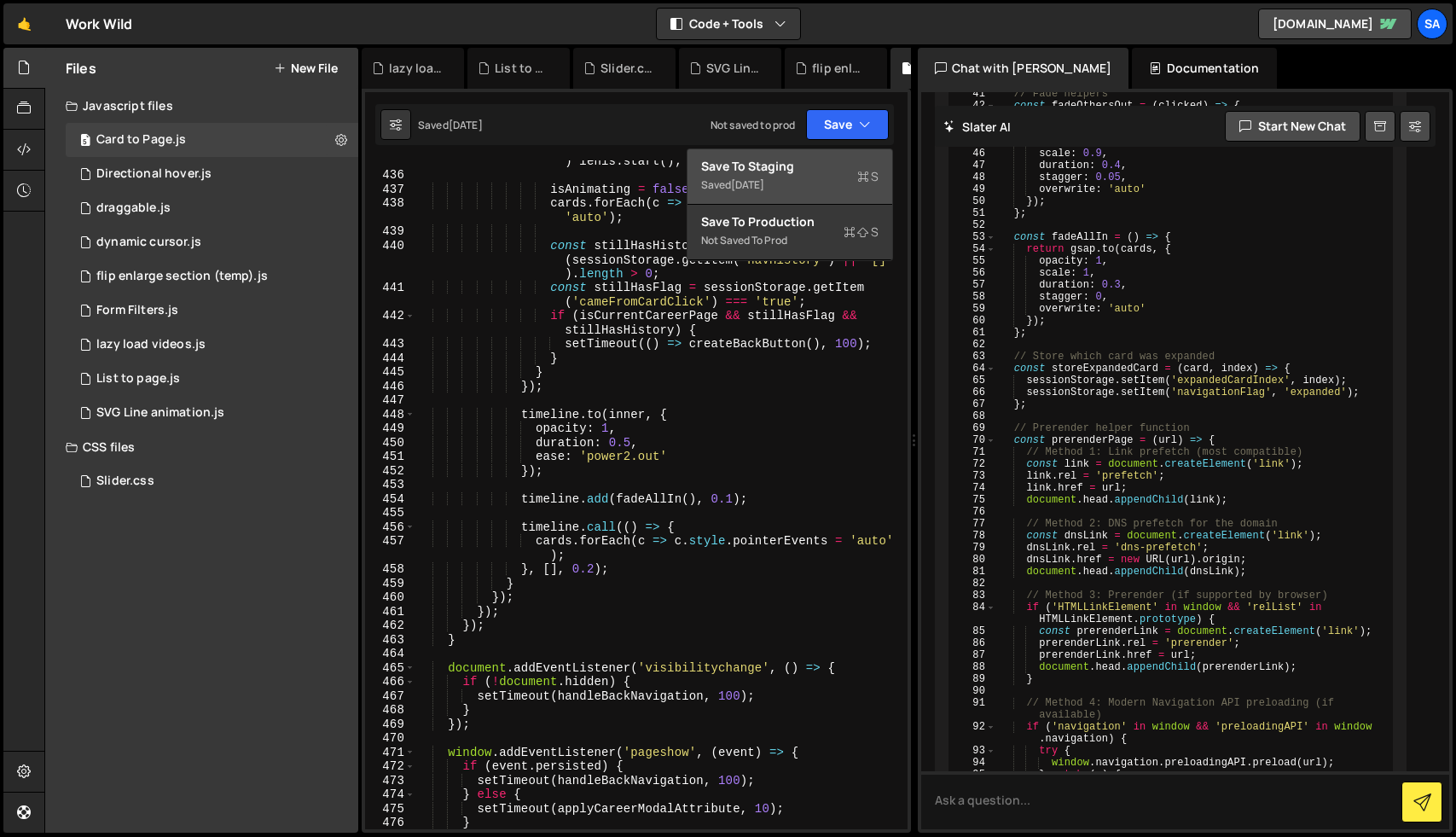
click at [819, 159] on div "Save to Staging S" at bounding box center [789, 167] width 178 height 17
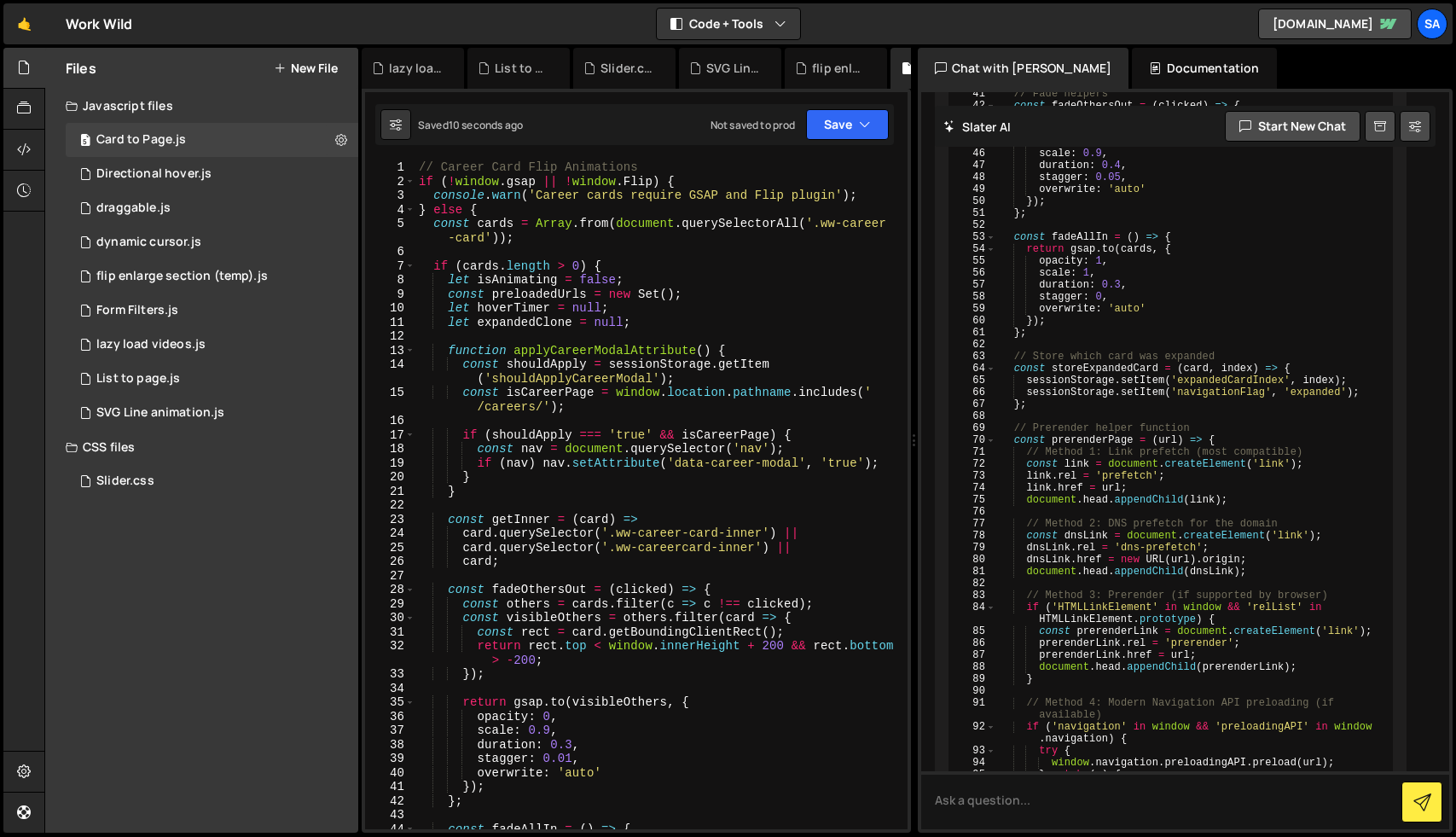
scroll to position [0, 0]
click at [152, 283] on div "flip enlarge section (temp).js" at bounding box center [182, 276] width 172 height 15
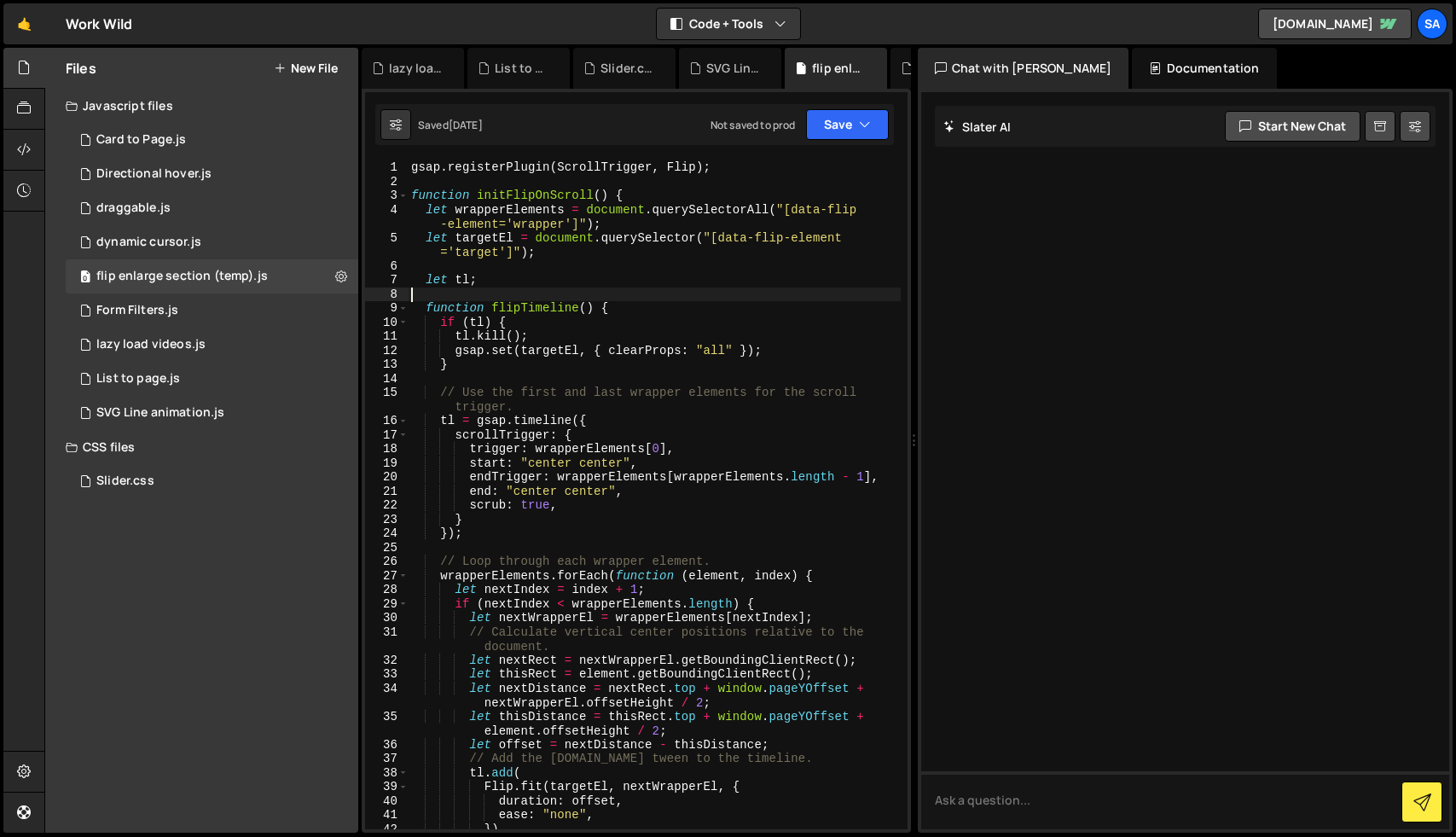
click at [576, 292] on div "gsap . registerPlugin ( ScrollTrigger , Flip ) ; function initFlipOnScroll ( ) …" at bounding box center [654, 509] width 493 height 697
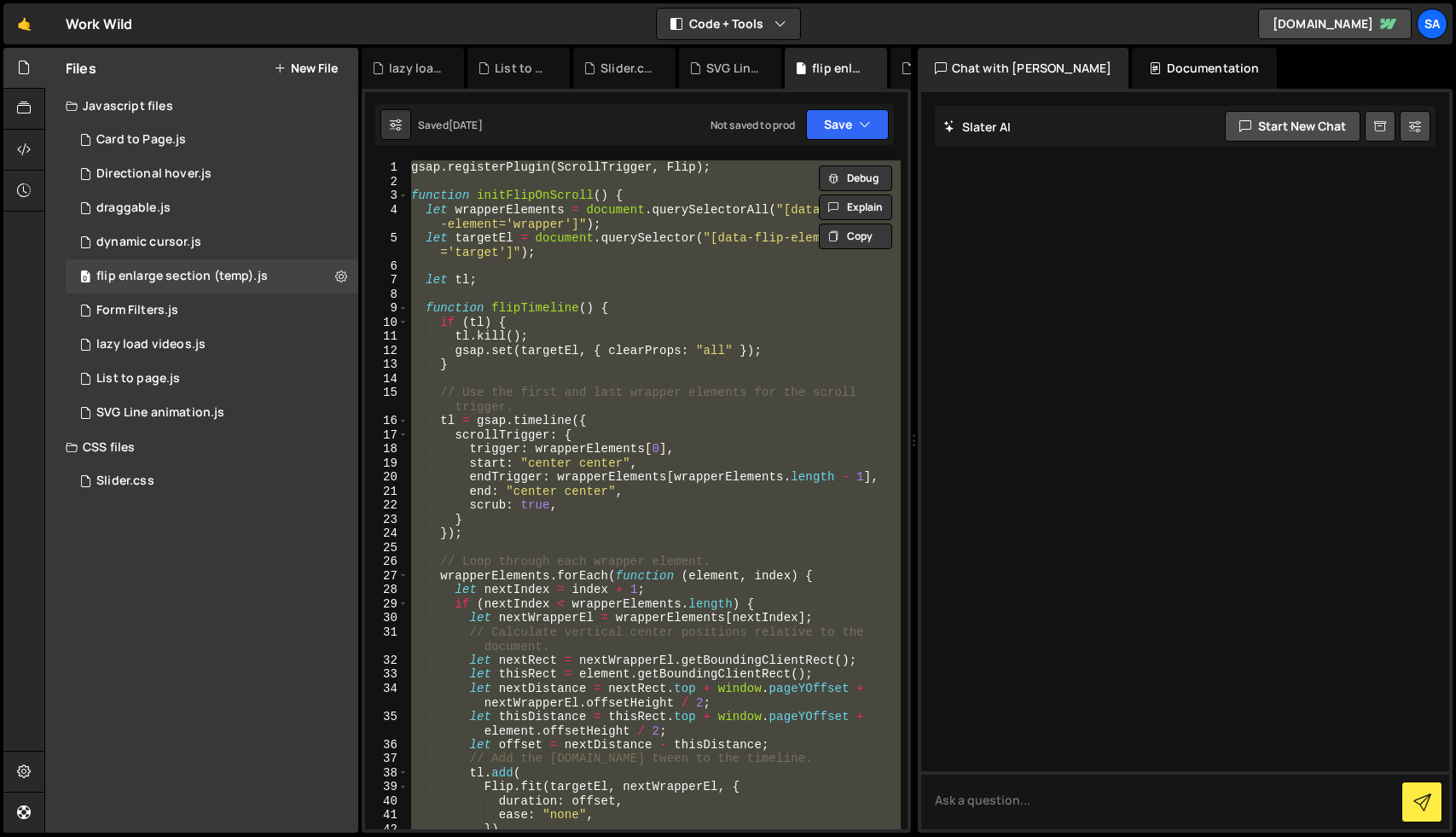
paste textarea "</script>"
type textarea "</script>"
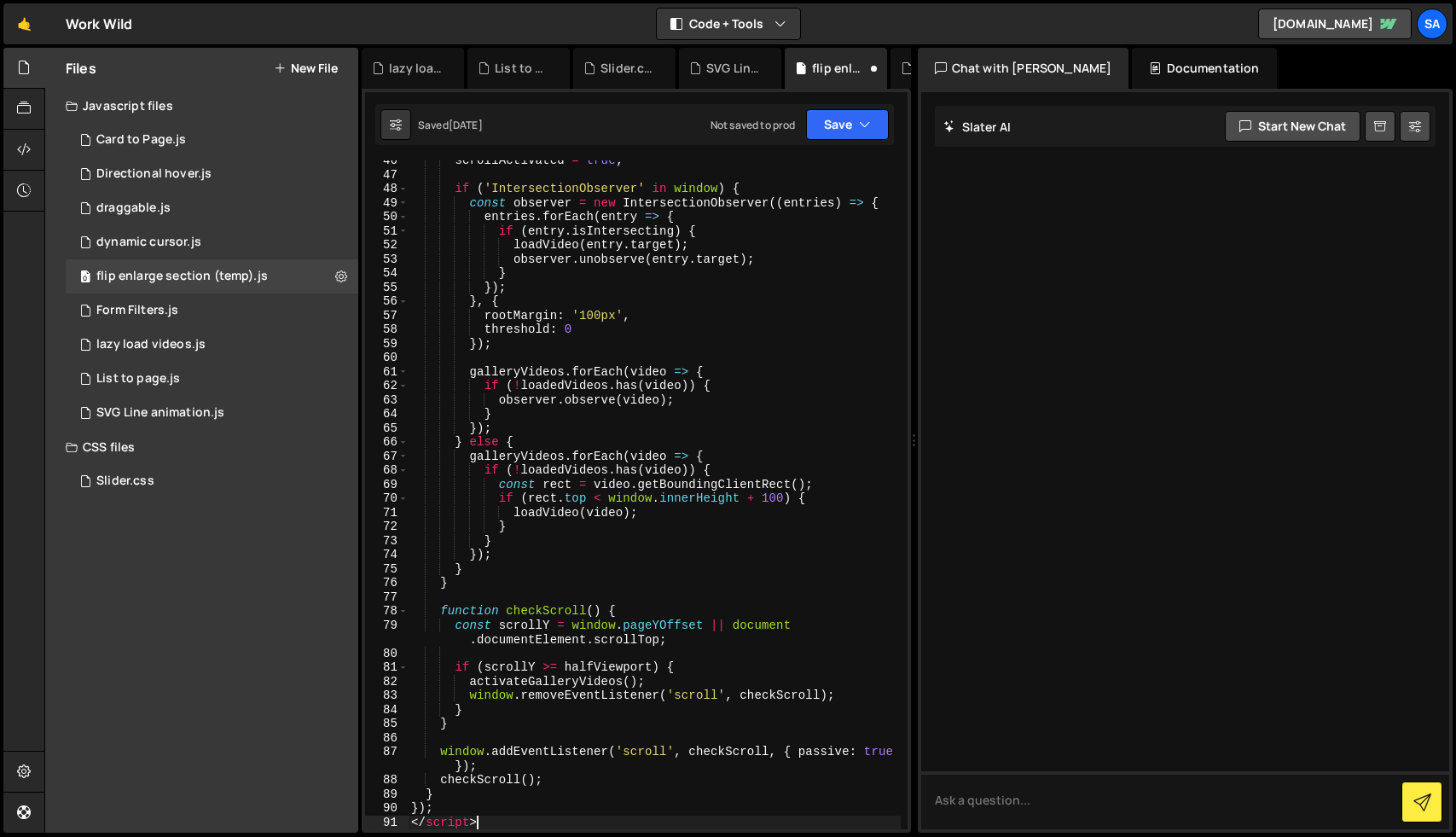
scroll to position [683, 0]
click at [346, 274] on icon at bounding box center [341, 276] width 12 height 16
type input "flip enlarge section (temp)"
radio input "true"
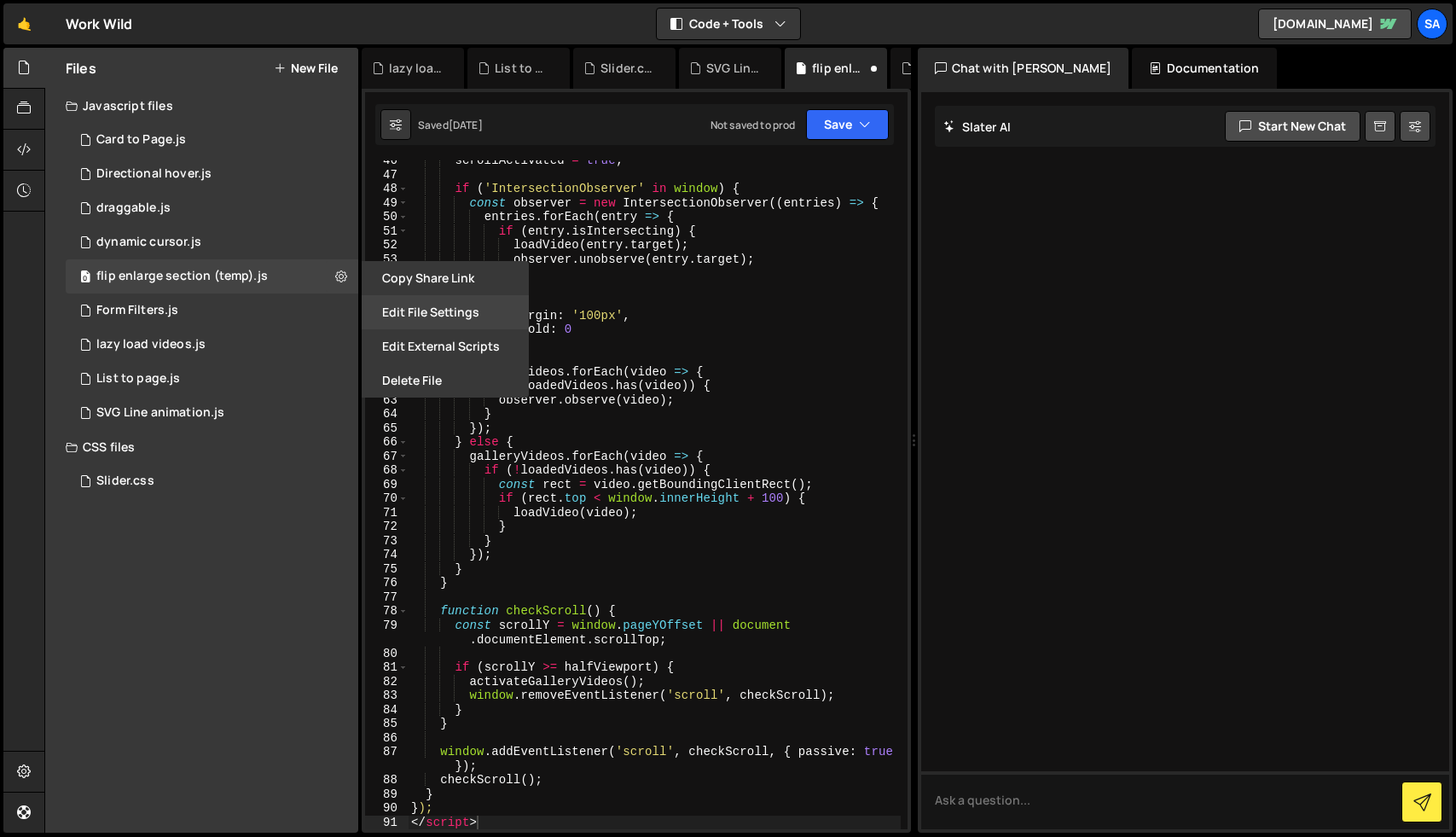
click at [408, 307] on button "Edit File Settings" at bounding box center [445, 312] width 167 height 34
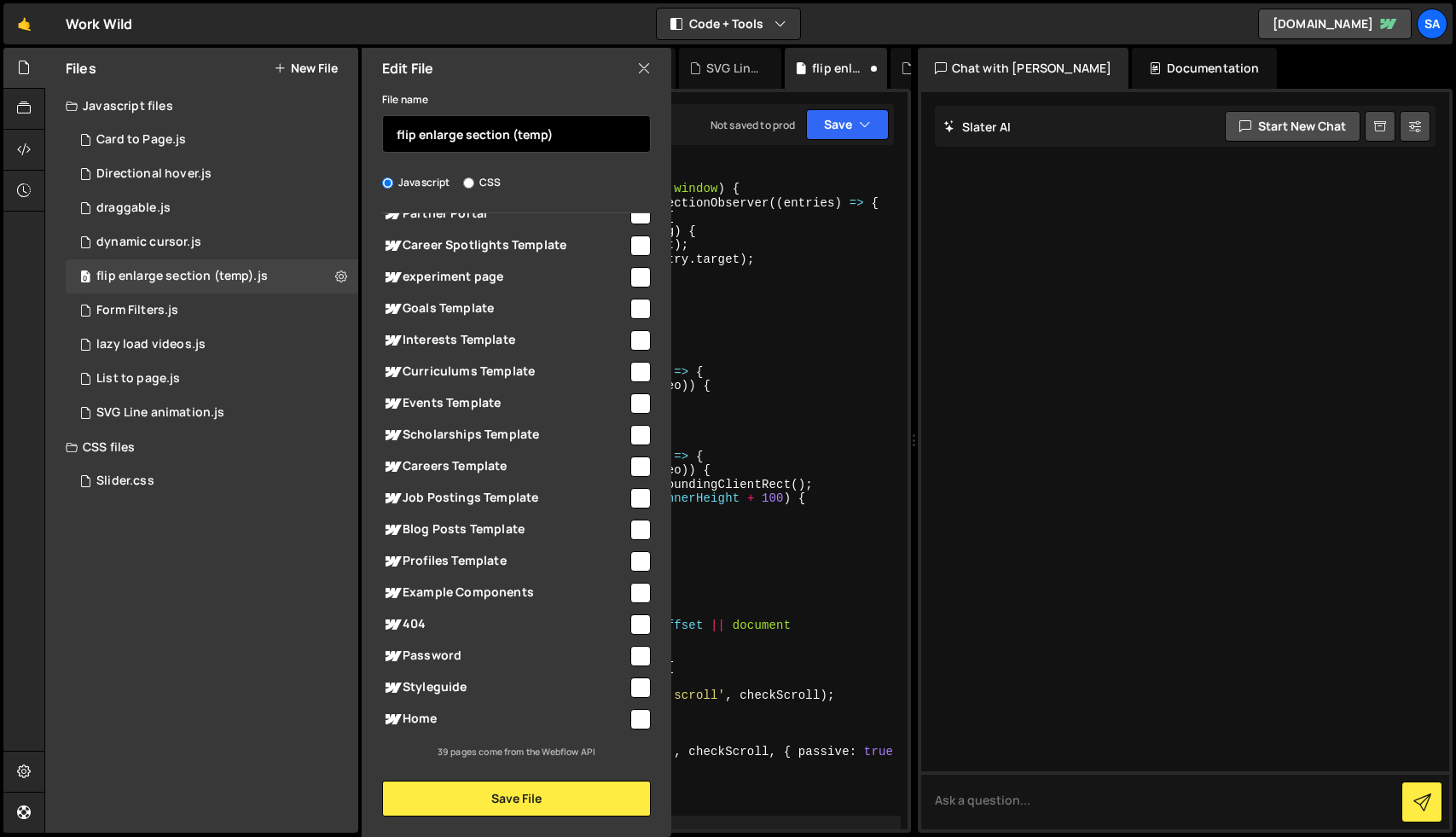
drag, startPoint x: 506, startPoint y: 131, endPoint x: 360, endPoint y: 130, distance: 146.0
click at [360, 130] on div "Edit File File name flip enlarge section (temp) Javascript CSS Global (All Page…" at bounding box center [515, 443] width 313 height 790
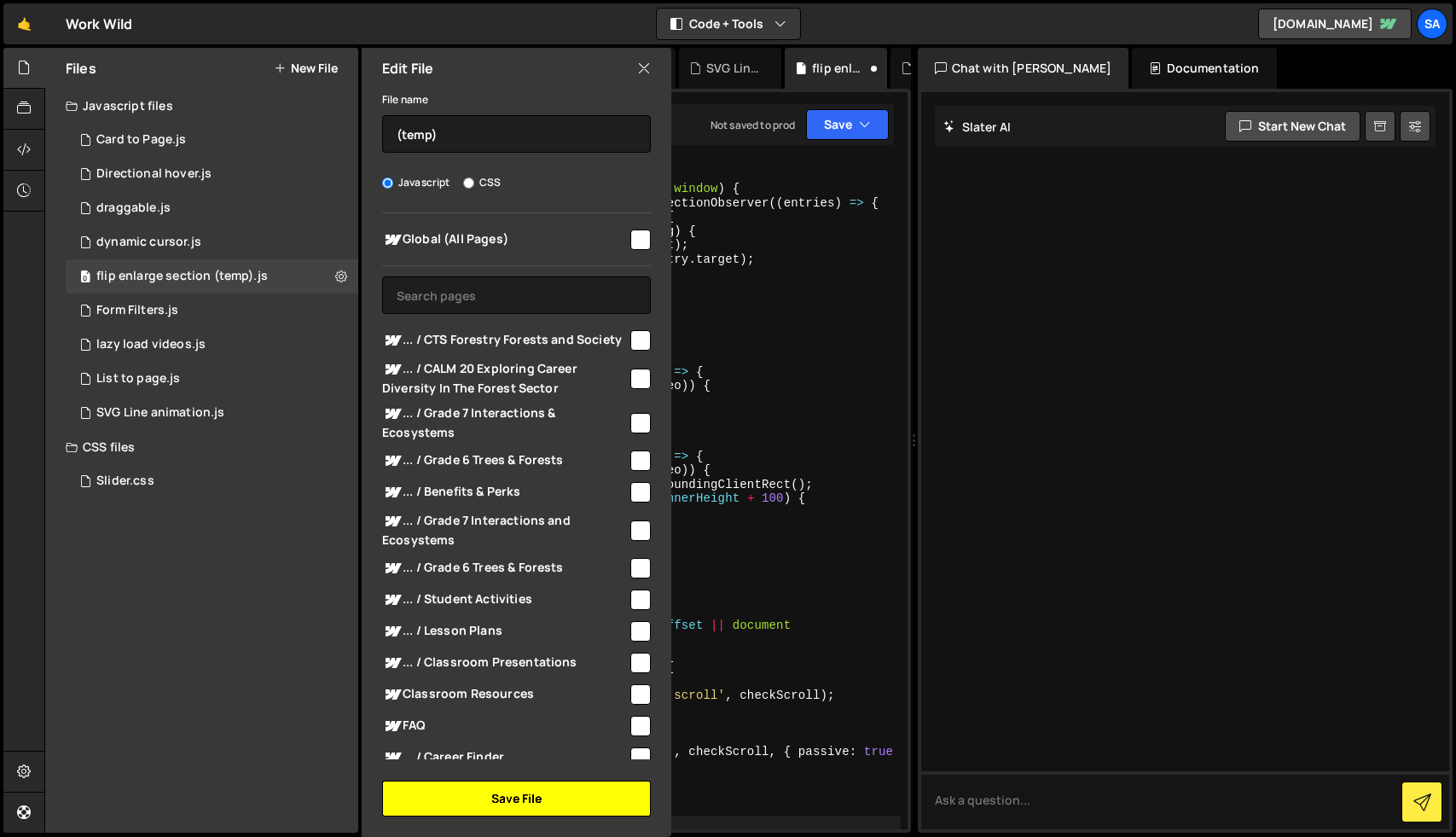
click at [534, 802] on button "Save File" at bounding box center [516, 799] width 269 height 36
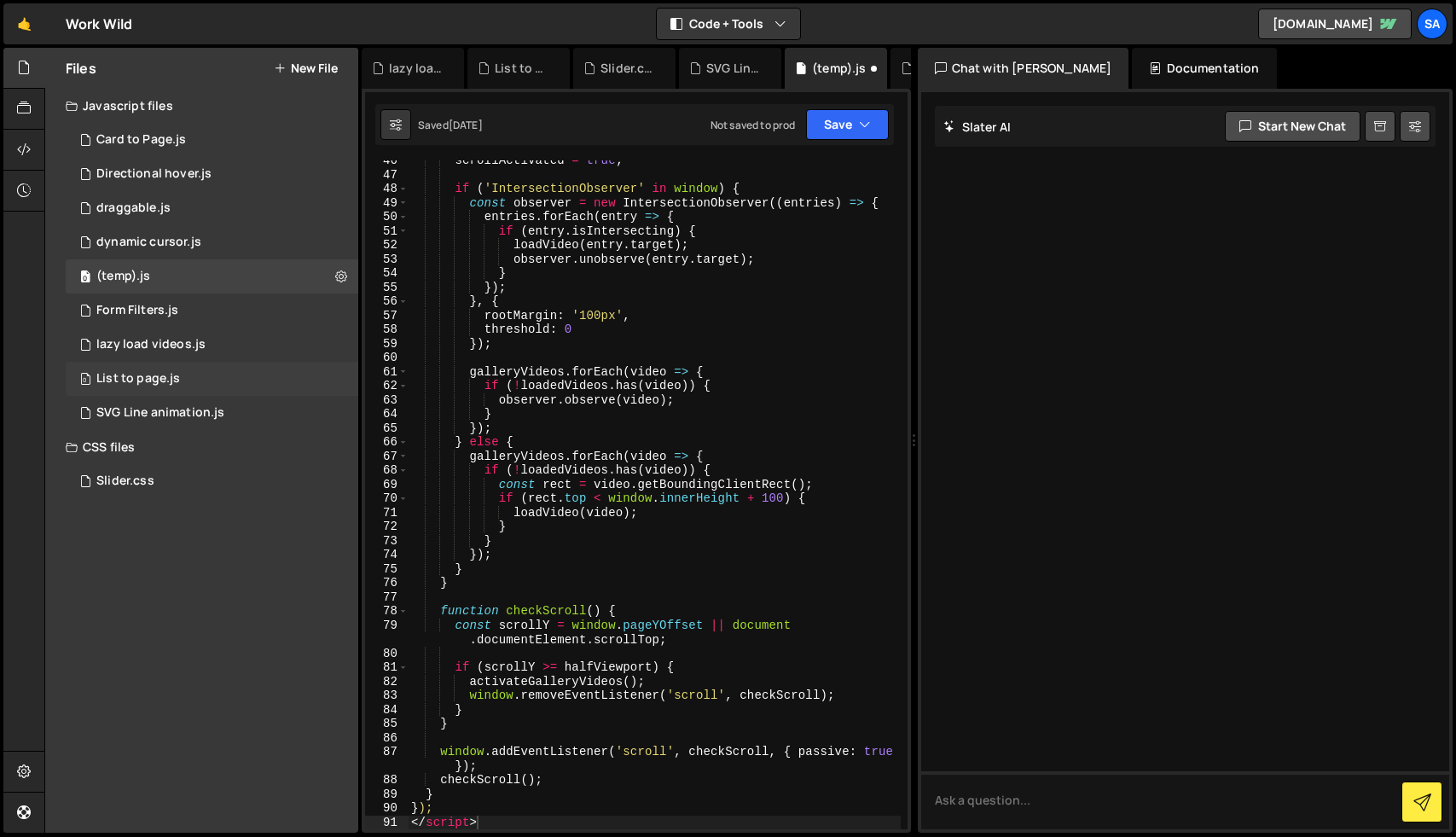
click at [154, 373] on div "List to page.js" at bounding box center [137, 379] width 83 height 15
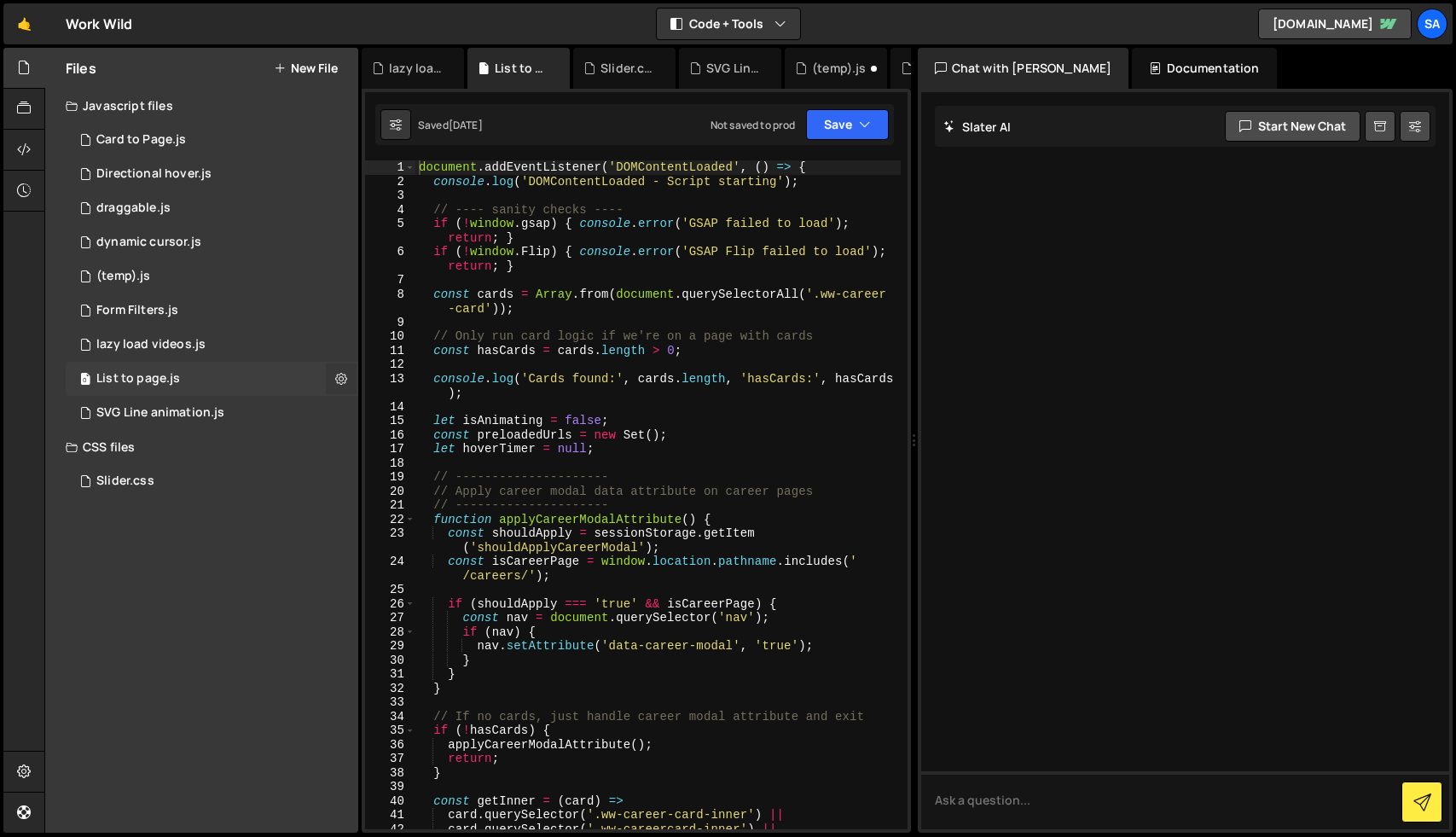
click at [343, 380] on icon at bounding box center [341, 379] width 12 height 16
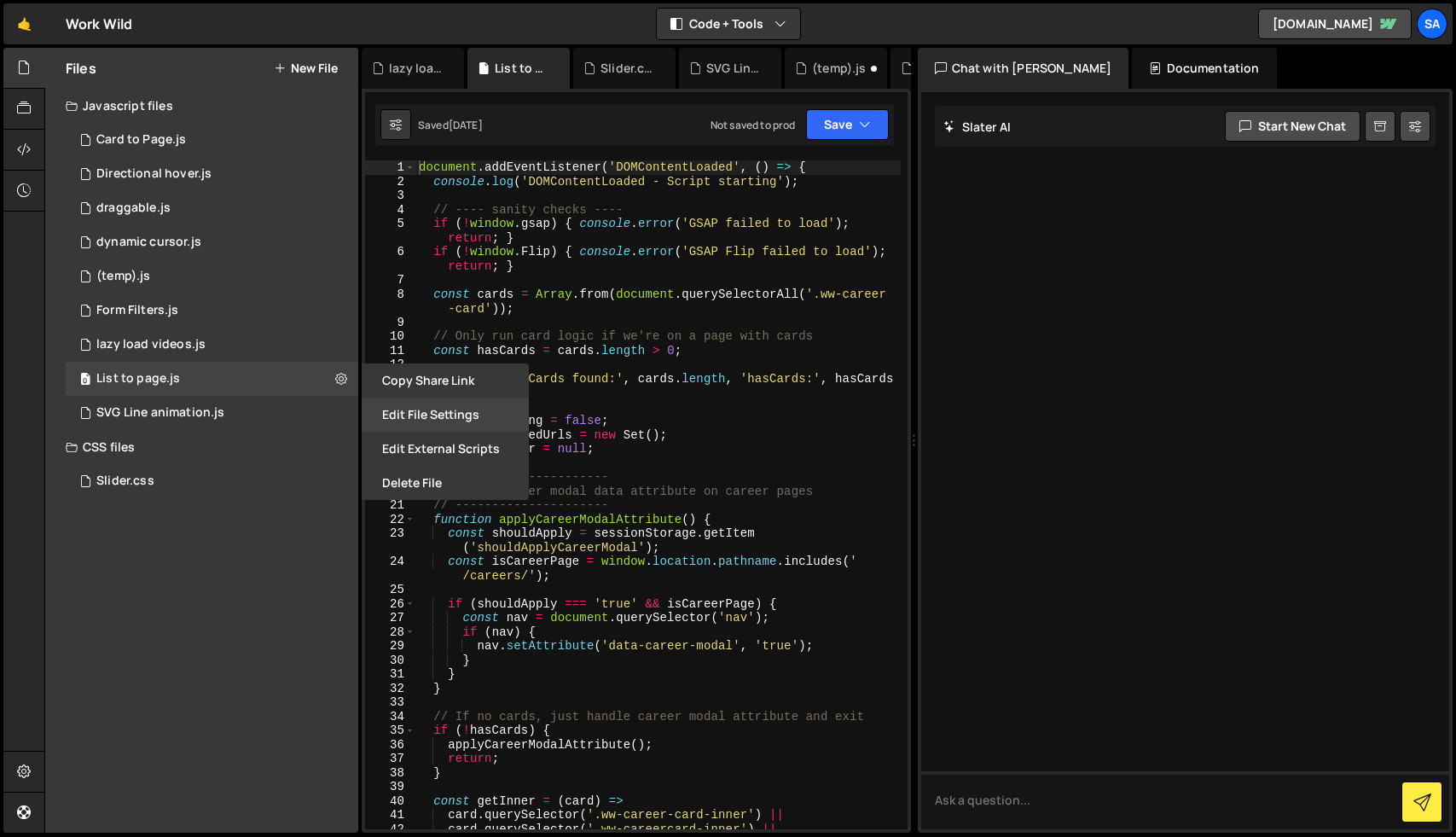
click at [413, 420] on button "Edit File Settings" at bounding box center [445, 415] width 167 height 34
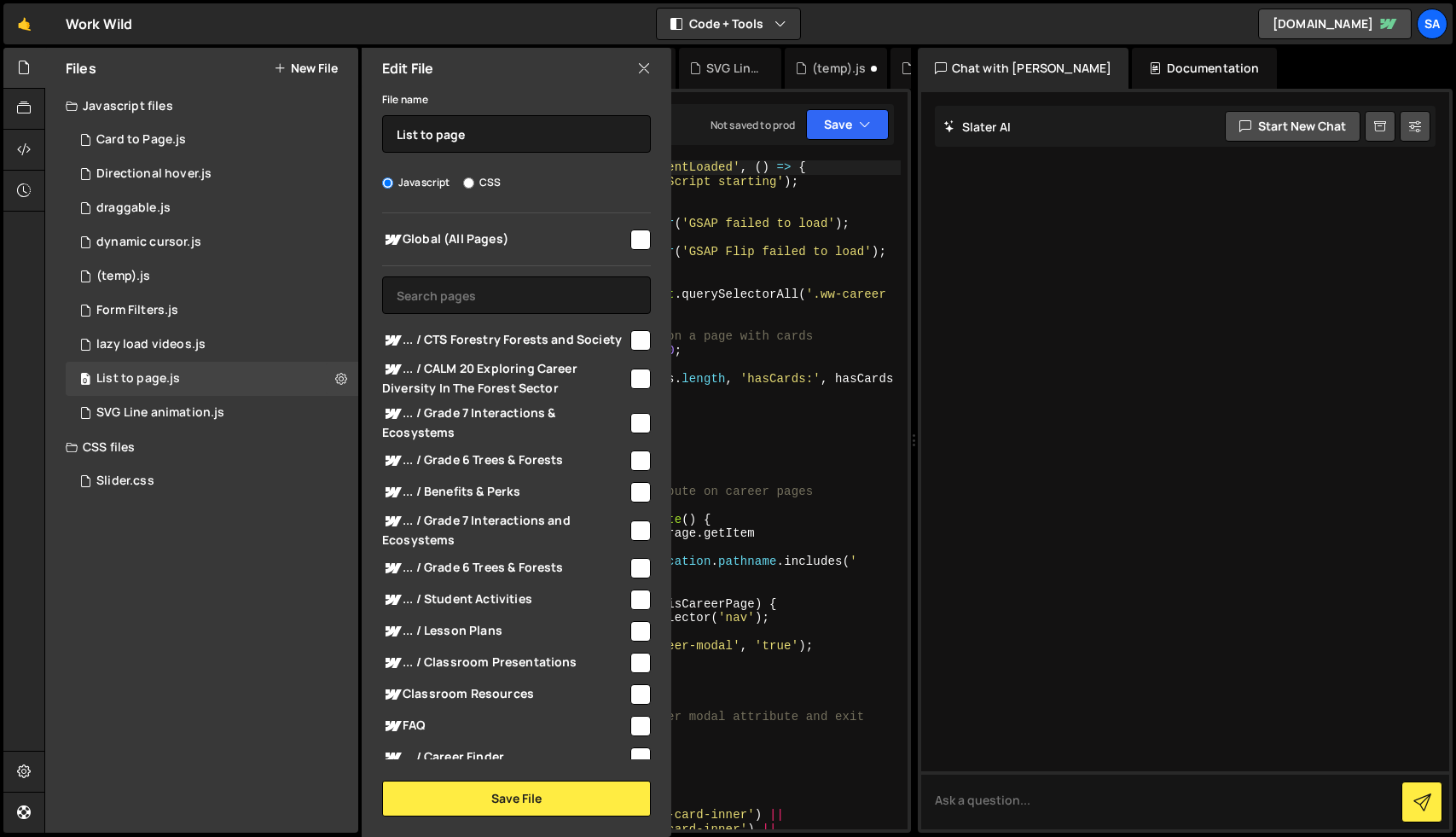
click at [643, 67] on icon at bounding box center [644, 69] width 14 height 19
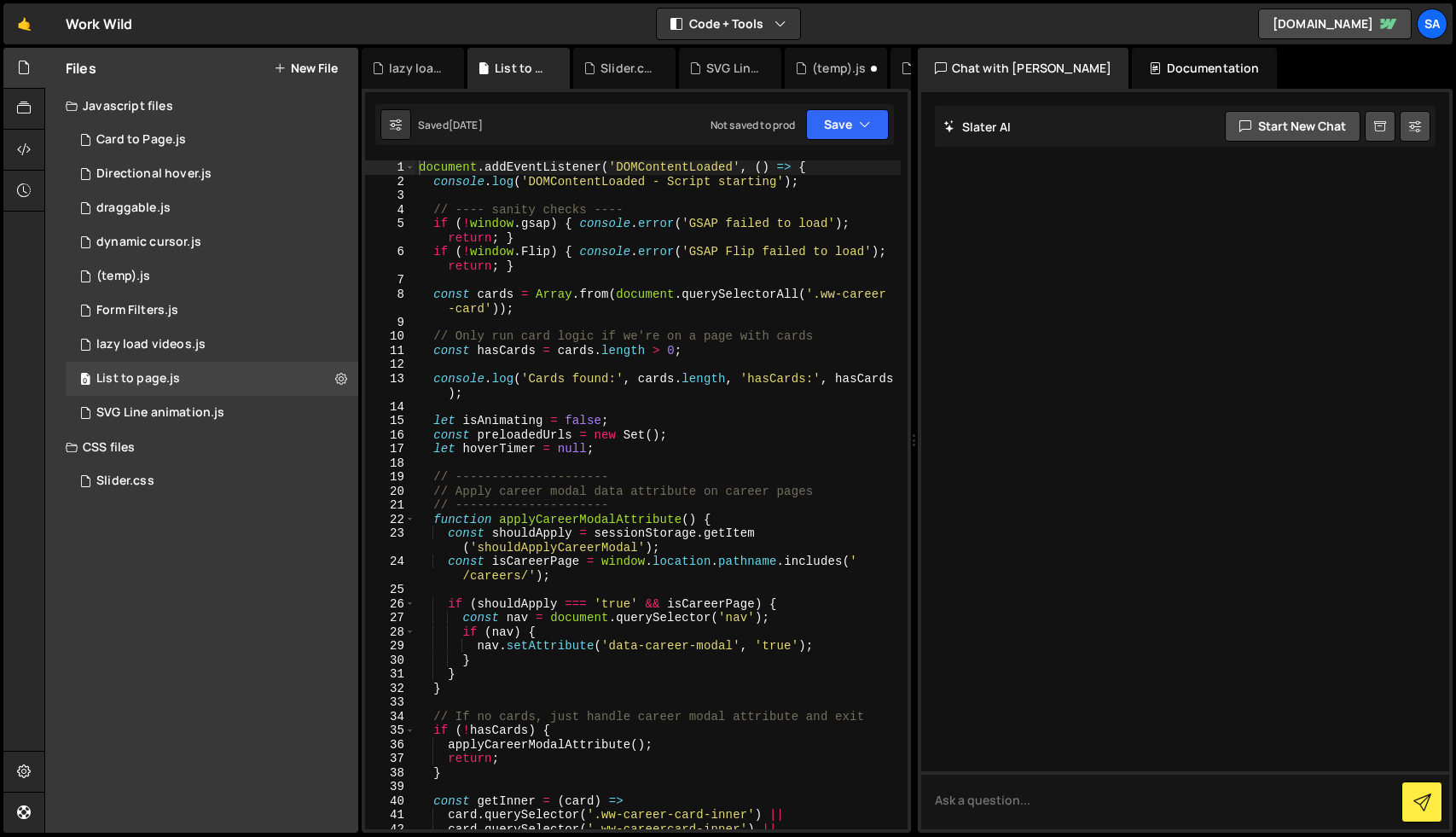
click at [279, 67] on icon at bounding box center [280, 69] width 12 height 14
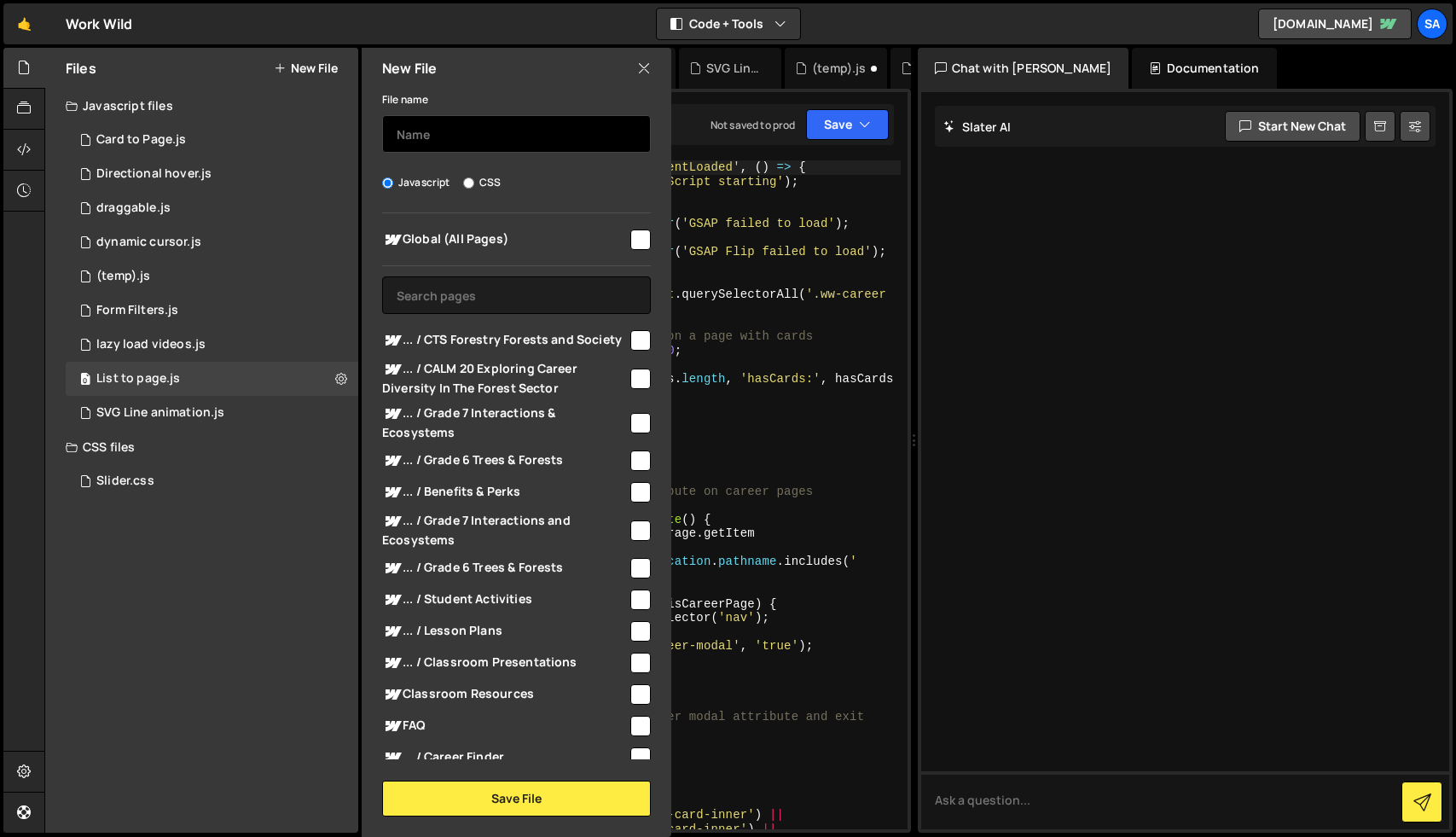
click at [497, 143] on input "text" at bounding box center [516, 134] width 269 height 38
type input "swiper"
click at [631, 237] on input "checkbox" at bounding box center [641, 240] width 21 height 21
checkbox input "true"
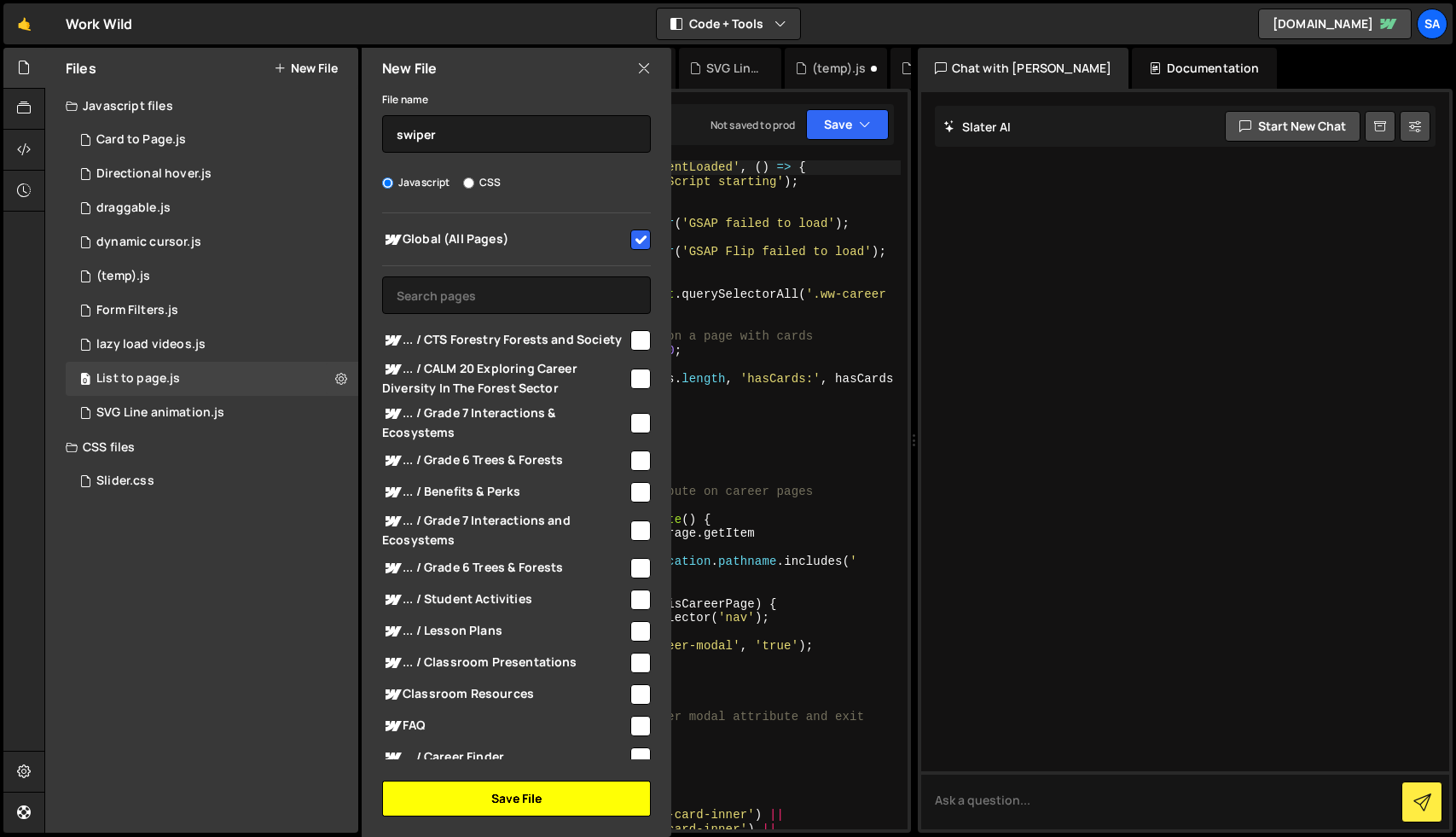
click at [480, 791] on button "Save File" at bounding box center [516, 799] width 269 height 36
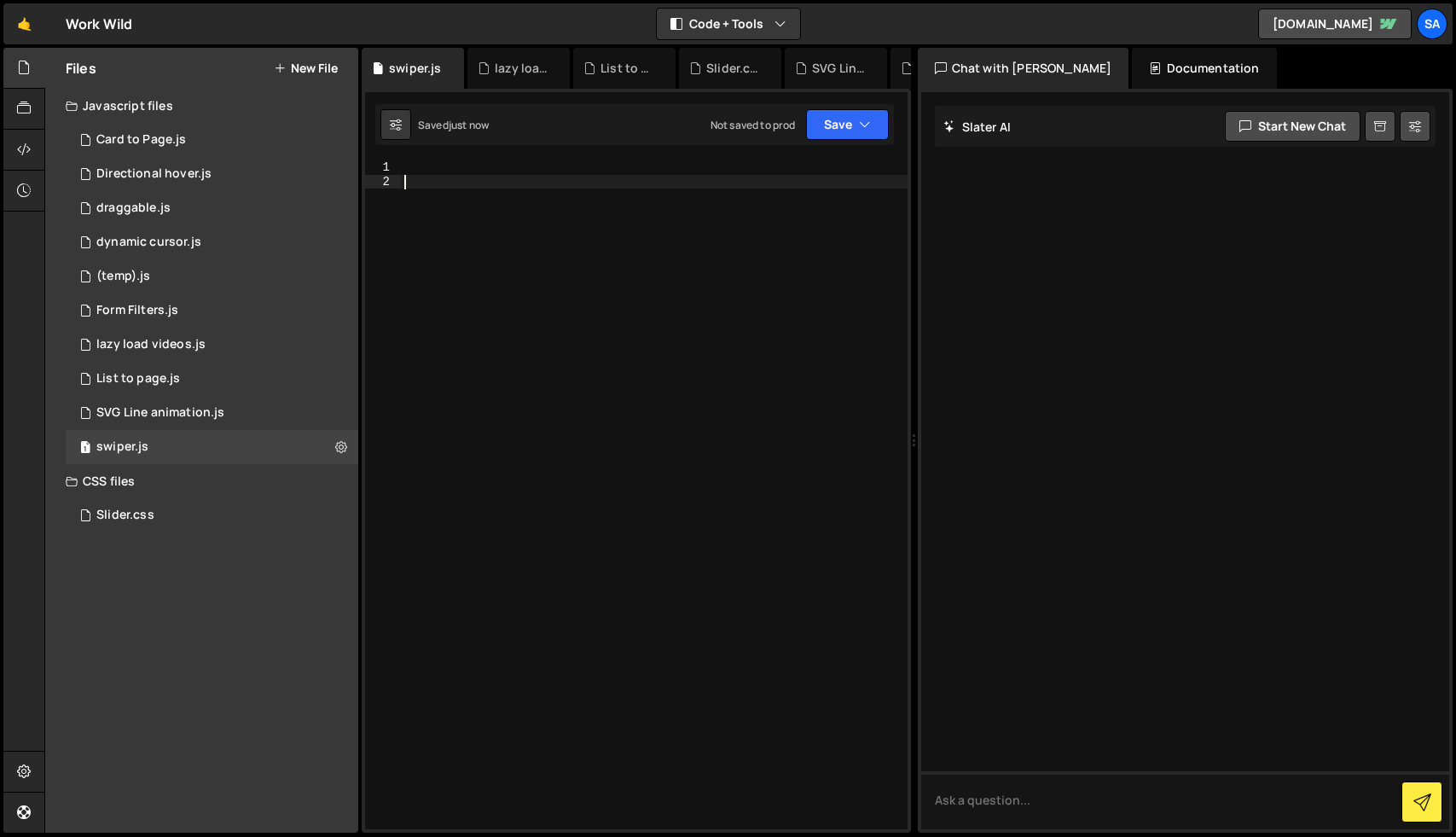
click at [507, 285] on div at bounding box center [654, 509] width 507 height 697
paste textarea "});"
type textarea "});"
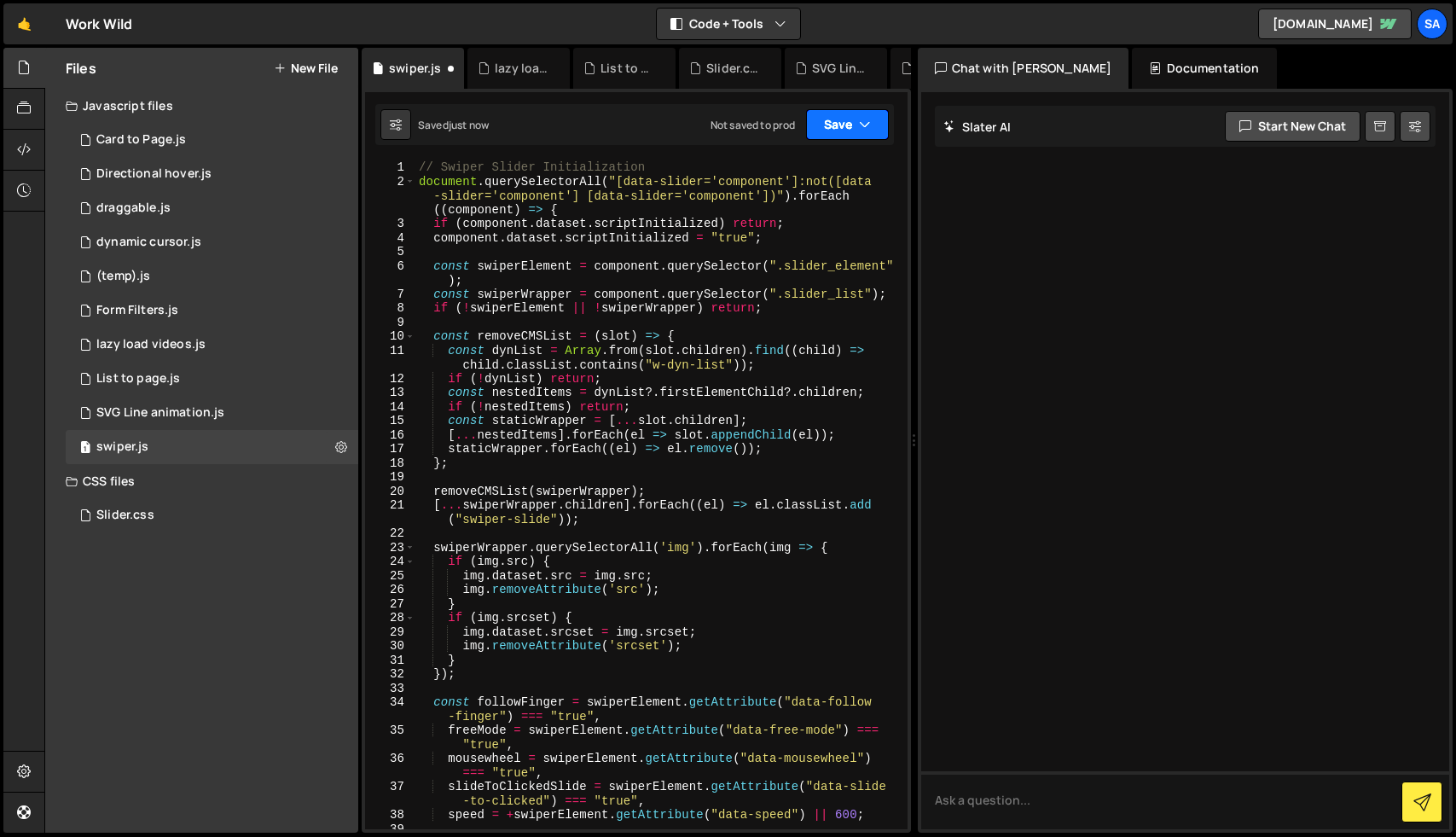
click at [831, 129] on button "Save" at bounding box center [848, 124] width 82 height 31
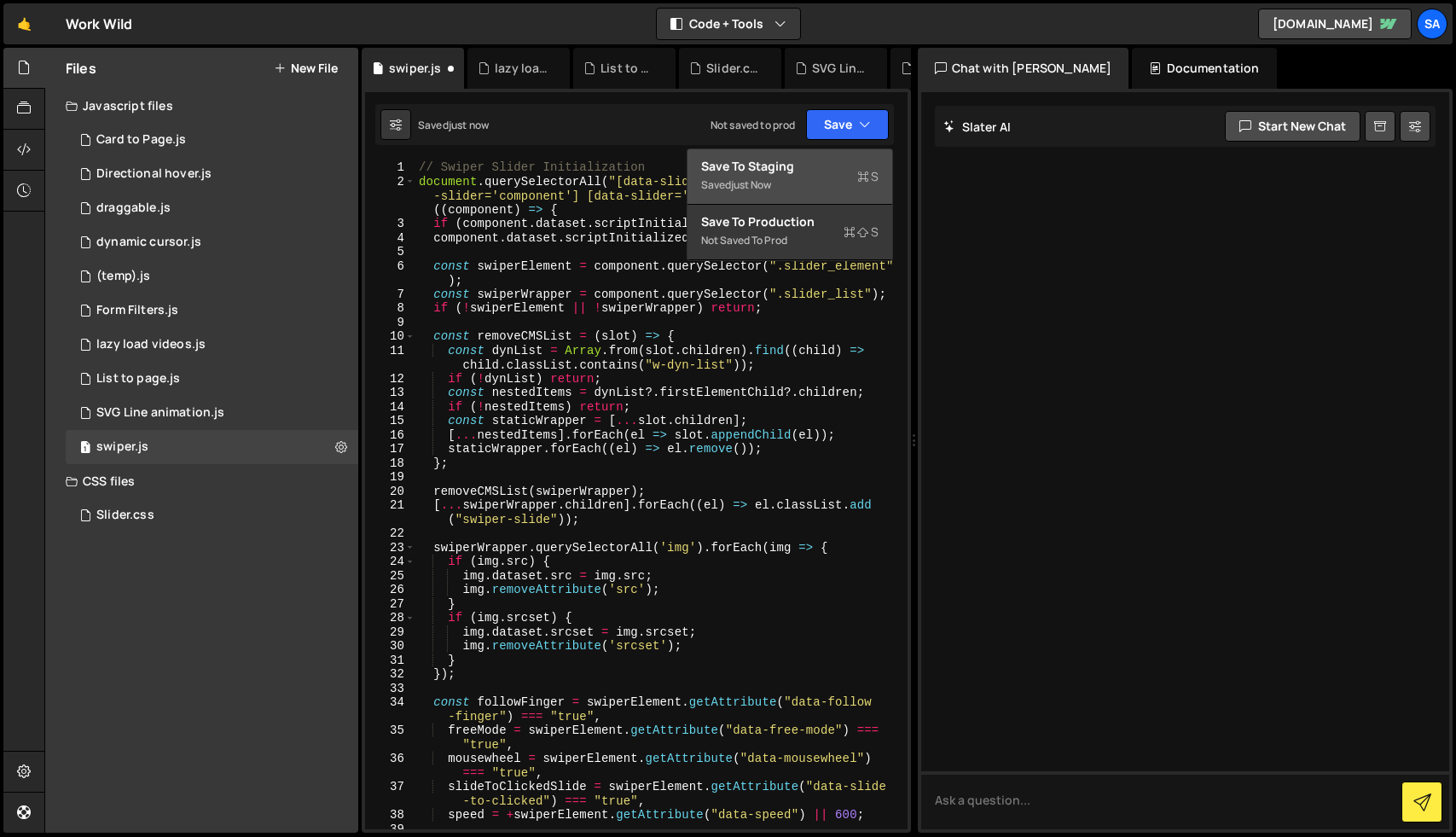
click at [776, 159] on div "Save to Staging S" at bounding box center [789, 167] width 178 height 17
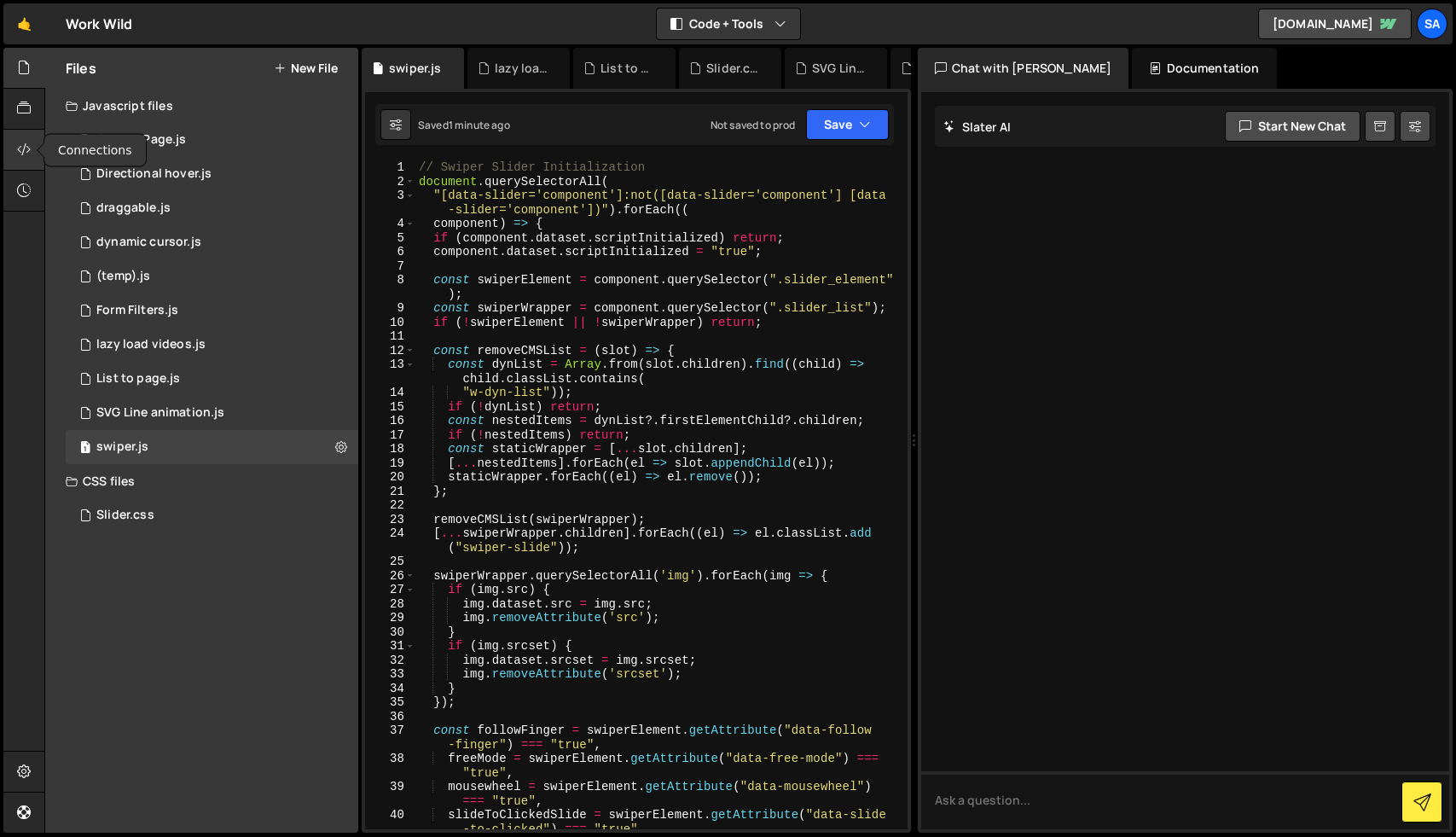
click at [21, 146] on icon at bounding box center [24, 149] width 14 height 19
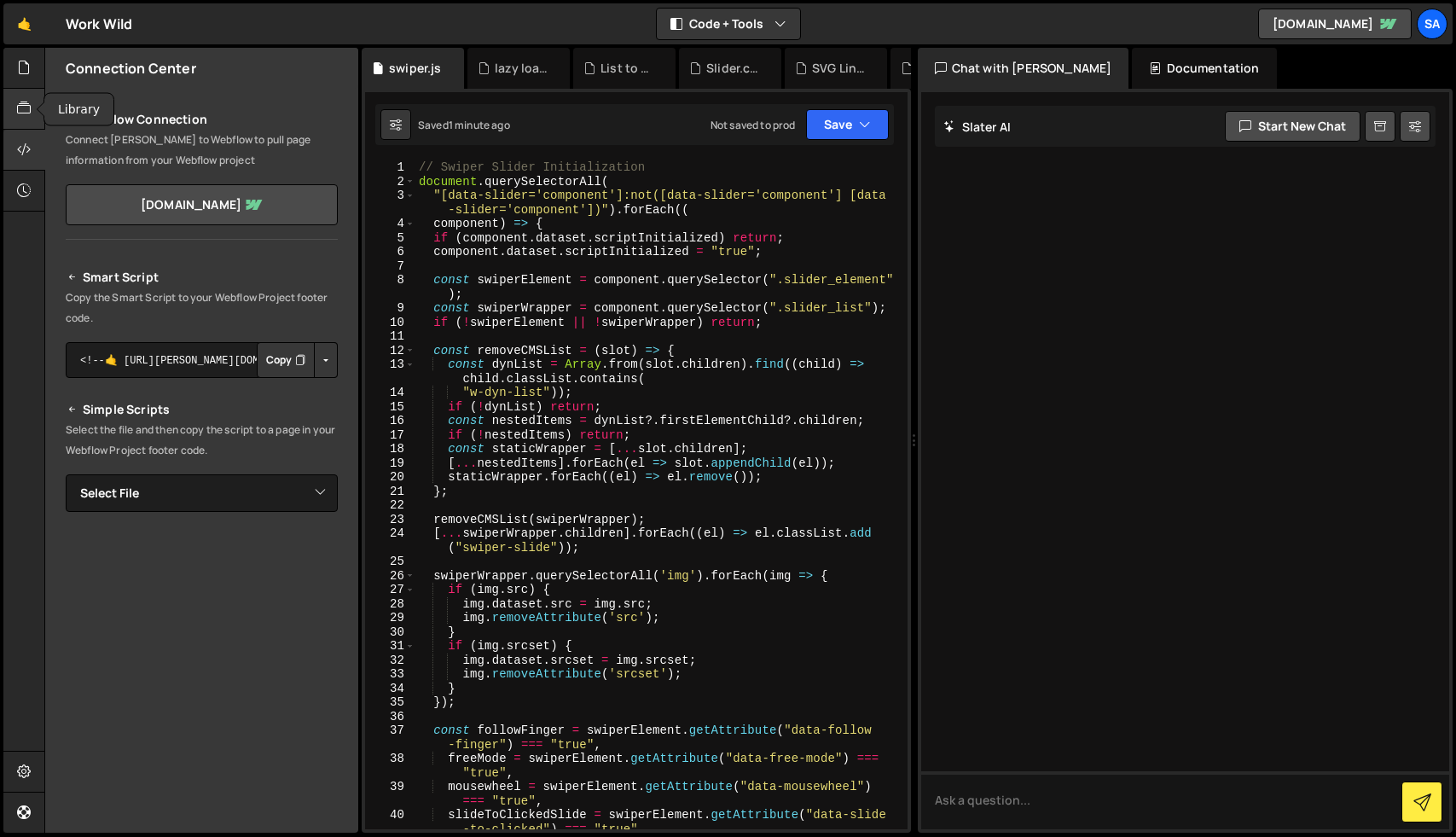
click at [25, 107] on icon at bounding box center [24, 108] width 14 height 19
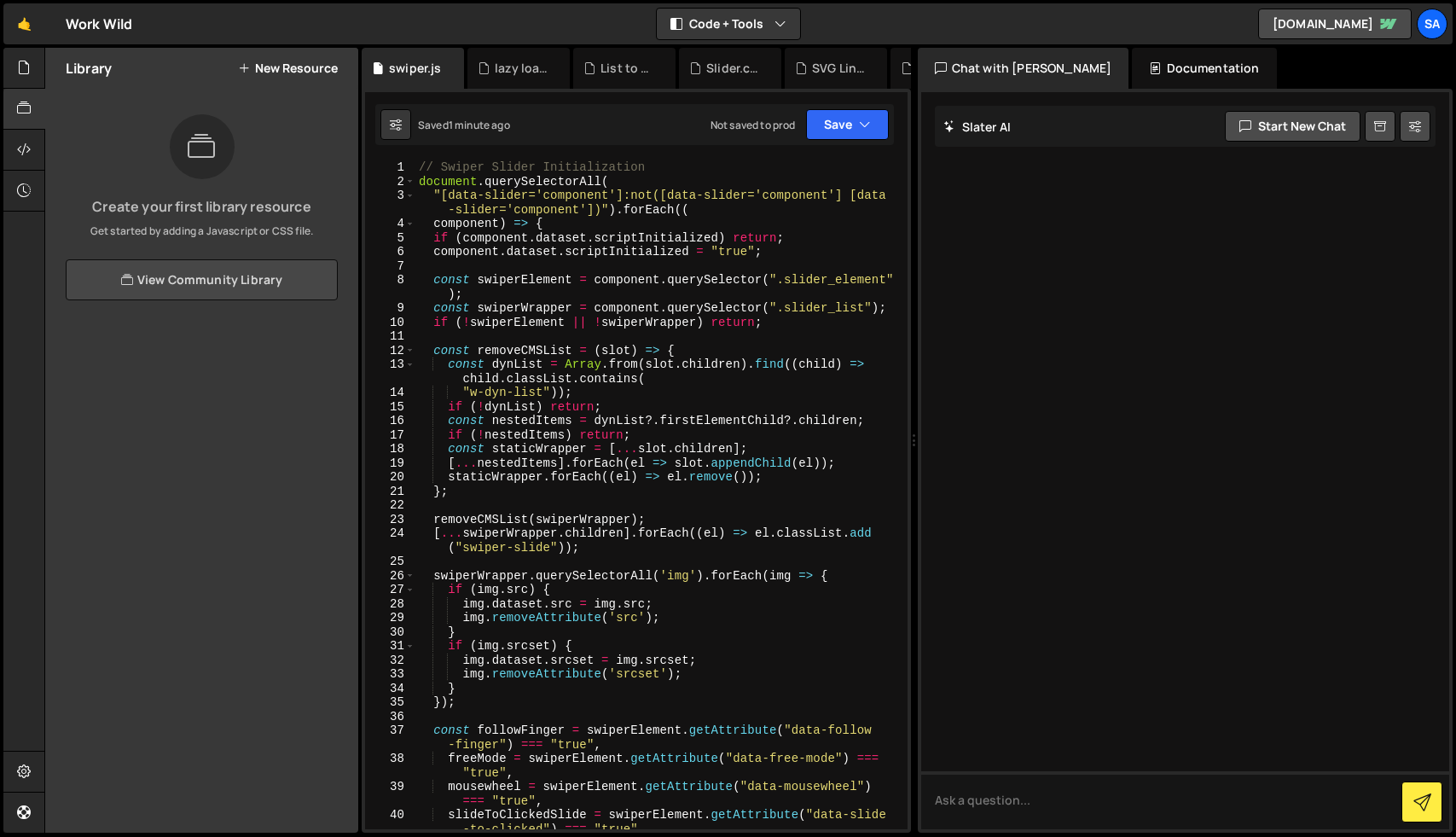
click at [236, 271] on link "View Community Library" at bounding box center [202, 280] width 272 height 41
click at [20, 70] on icon at bounding box center [24, 68] width 14 height 19
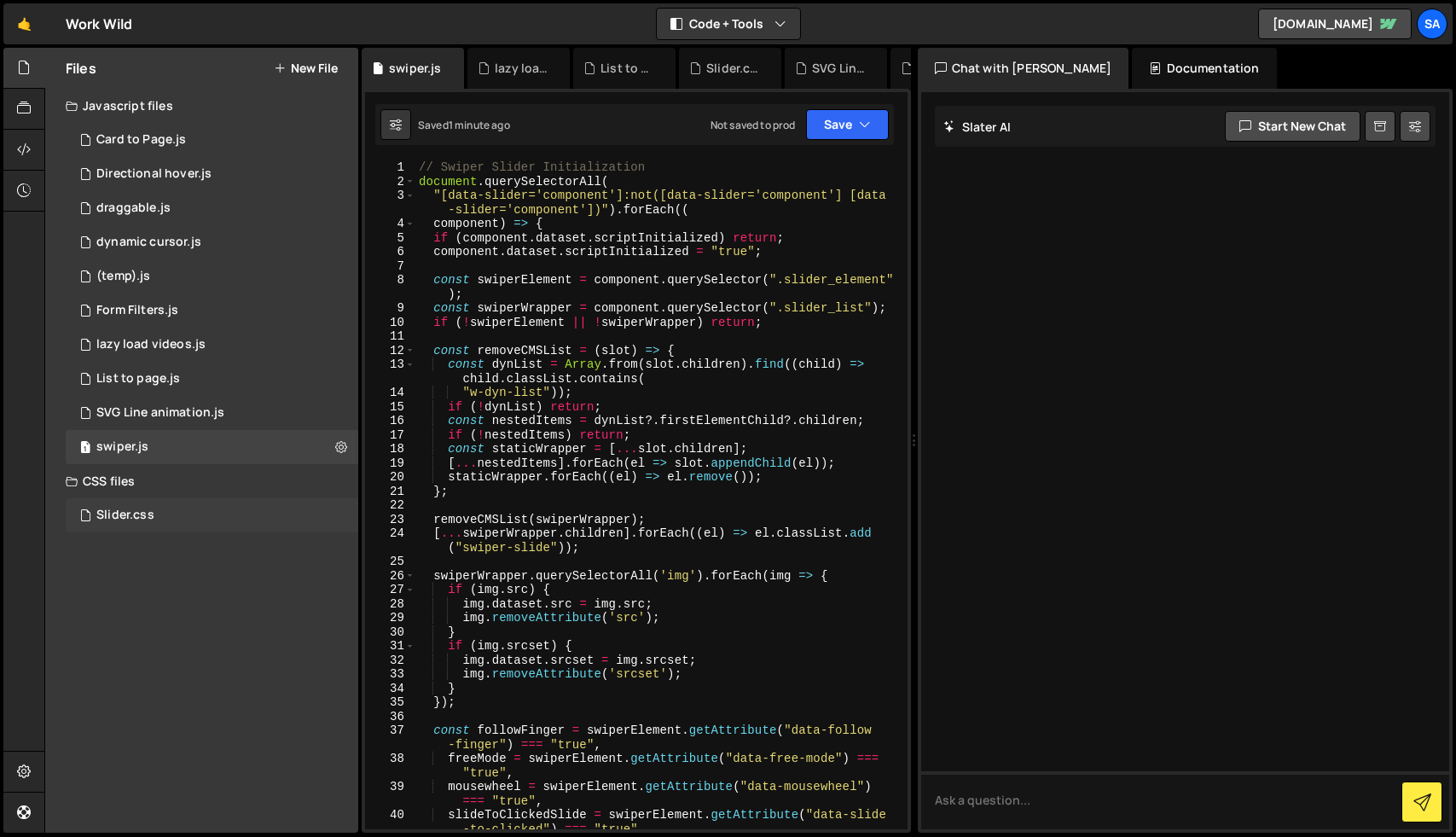
click at [154, 513] on div "Slider.css 0" at bounding box center [212, 516] width 293 height 34
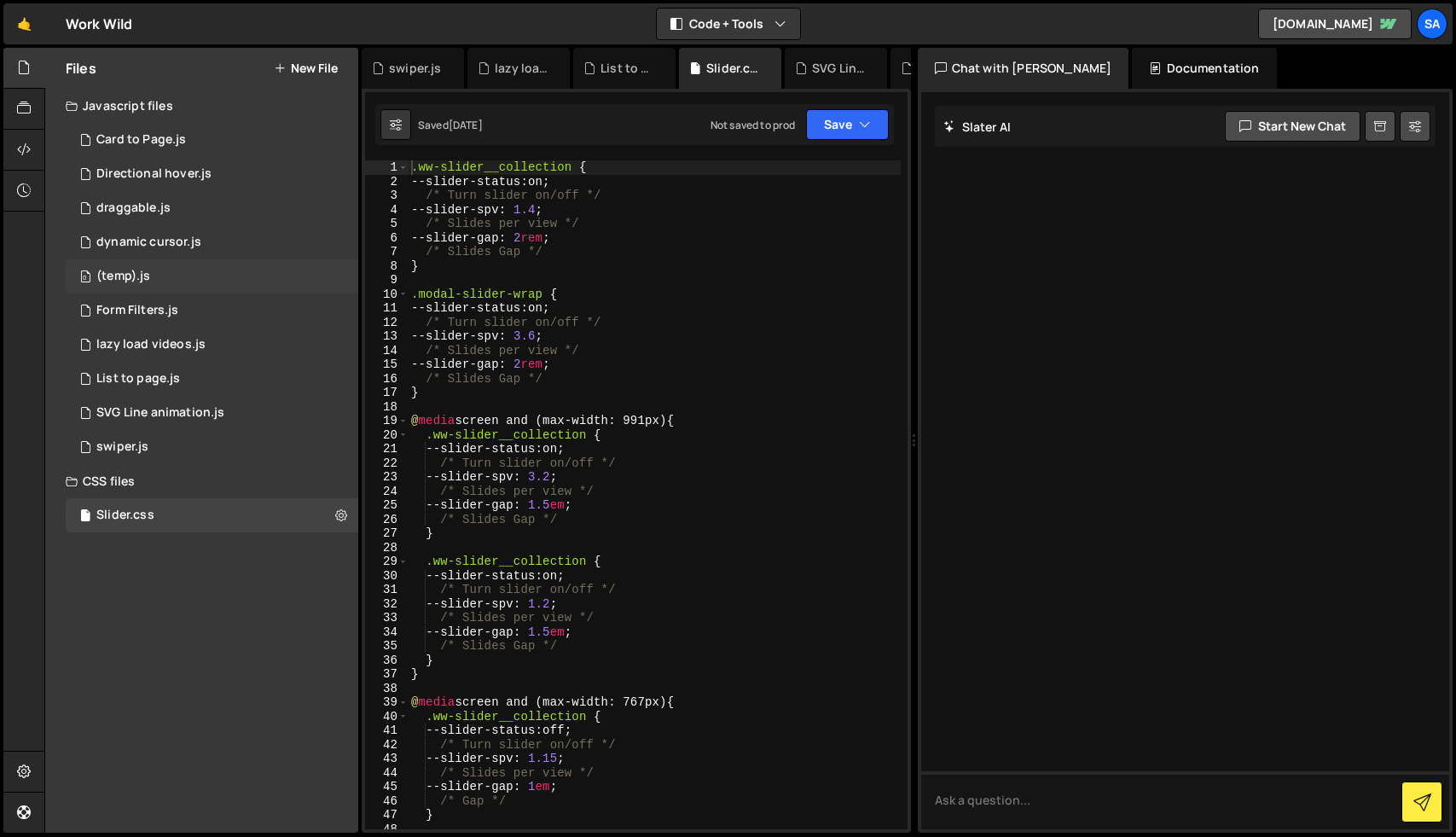
click at [149, 268] on div "0 (temp).js 0" at bounding box center [212, 276] width 293 height 34
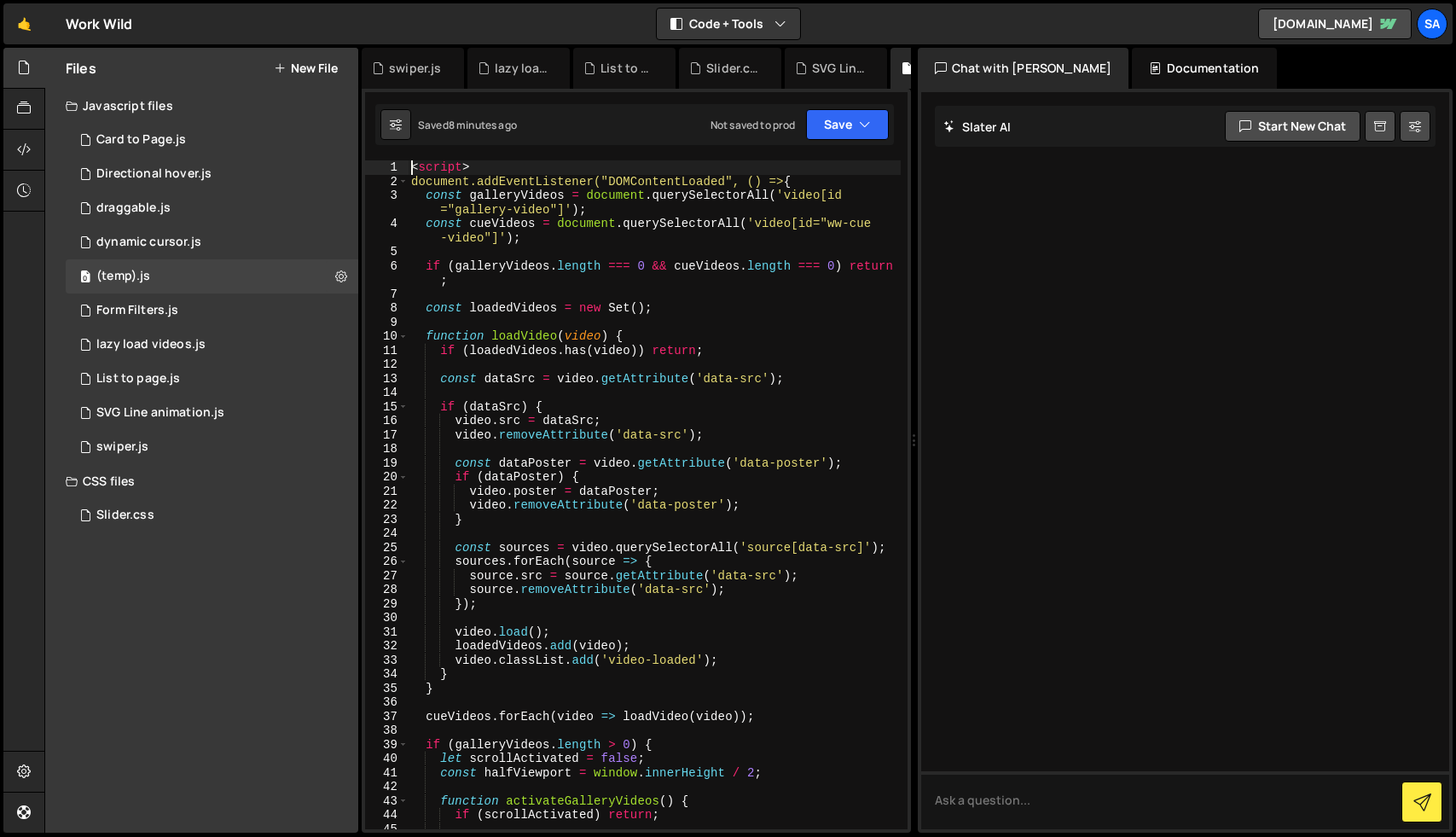
click at [413, 168] on div "< script > document.addEventListener("DOMContentLoaded", () => { const galleryV…" at bounding box center [654, 509] width 493 height 697
paste textarea "</script>"
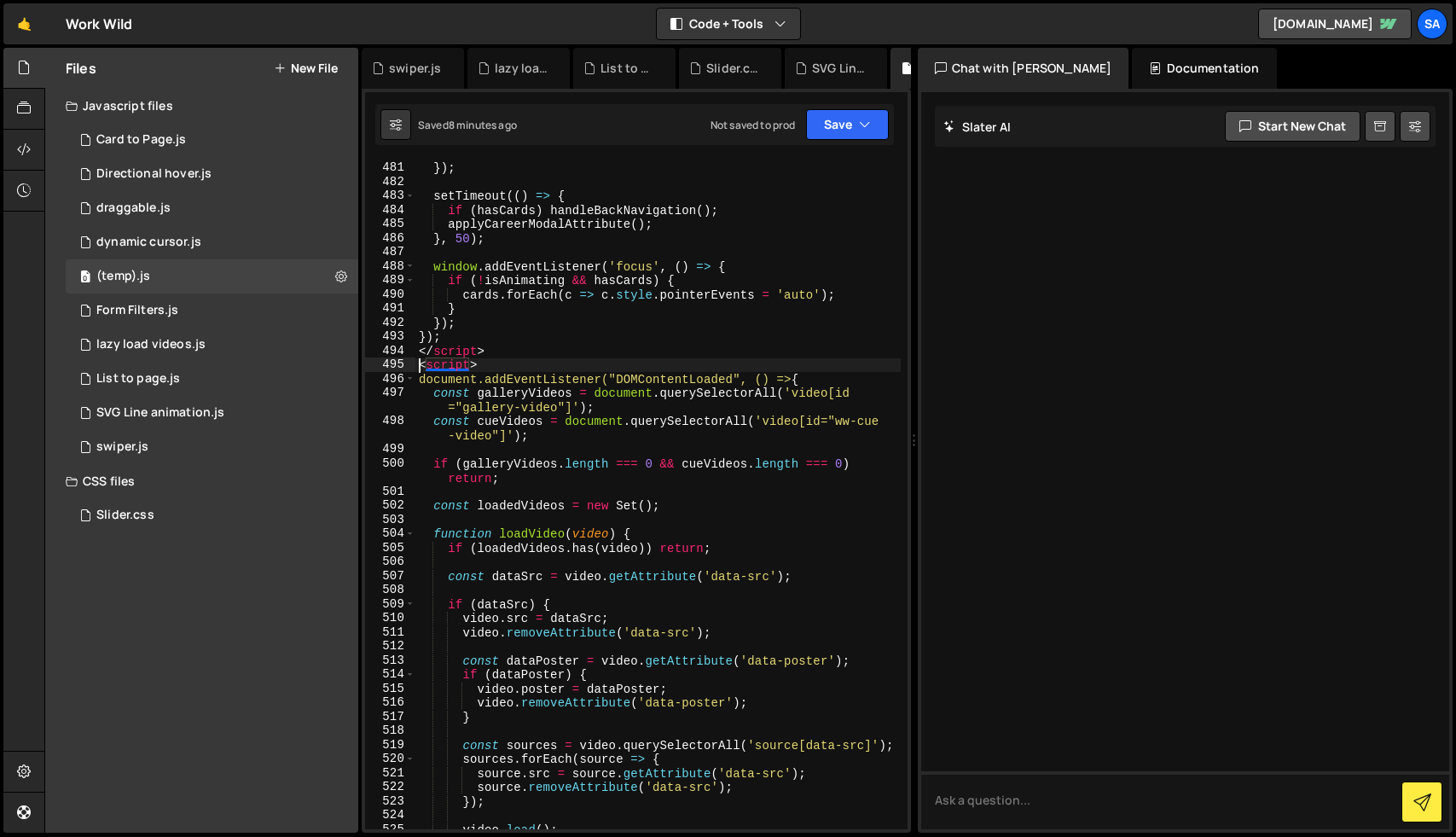
scroll to position [7384, 0]
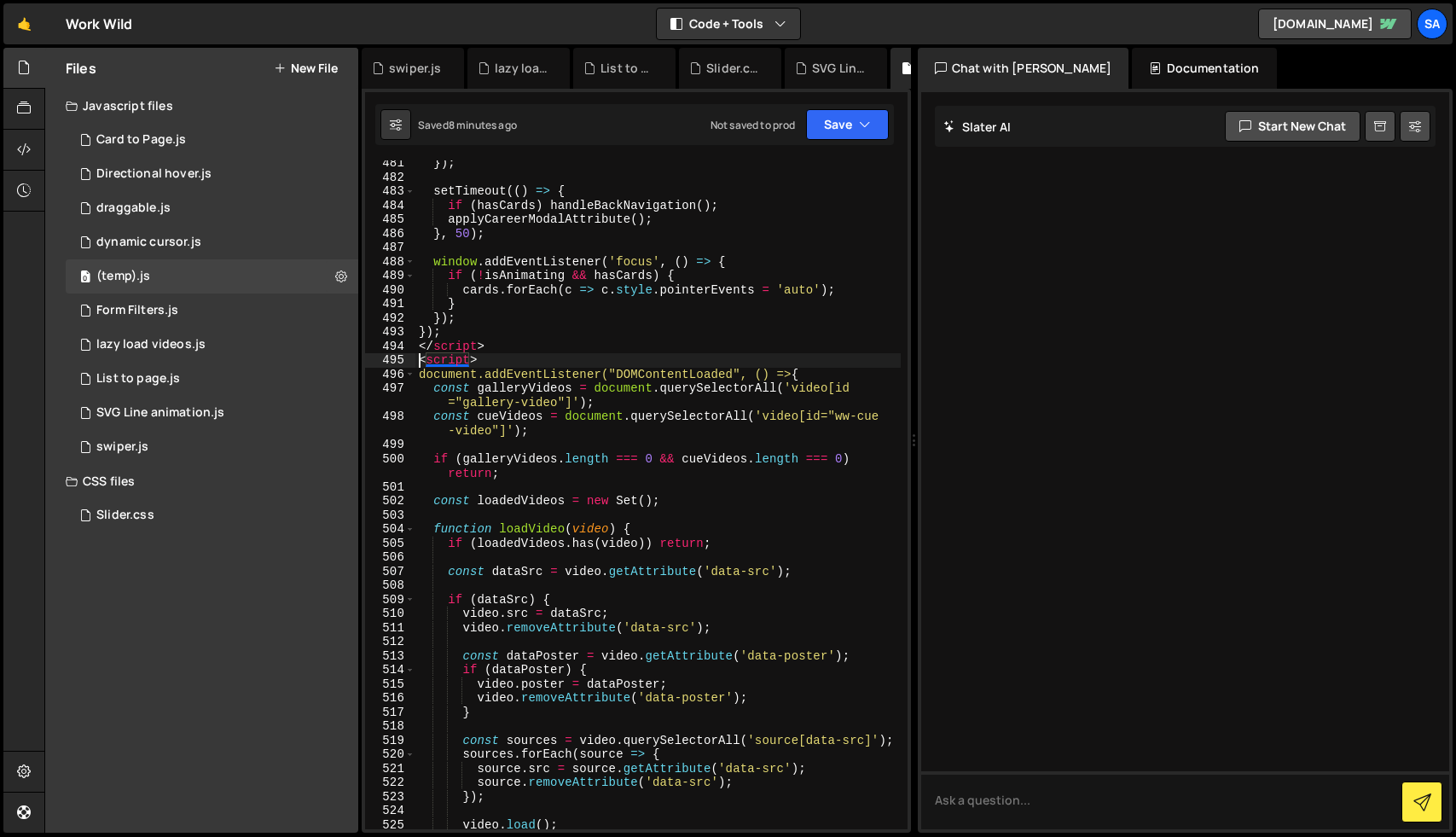
click at [616, 301] on div "}) ; setTimeout (( ) => { if ( hasCards ) handleBackNavigation ( ) ; applyCaree…" at bounding box center [658, 505] width 486 height 697
click at [340, 275] on icon at bounding box center [341, 276] width 12 height 16
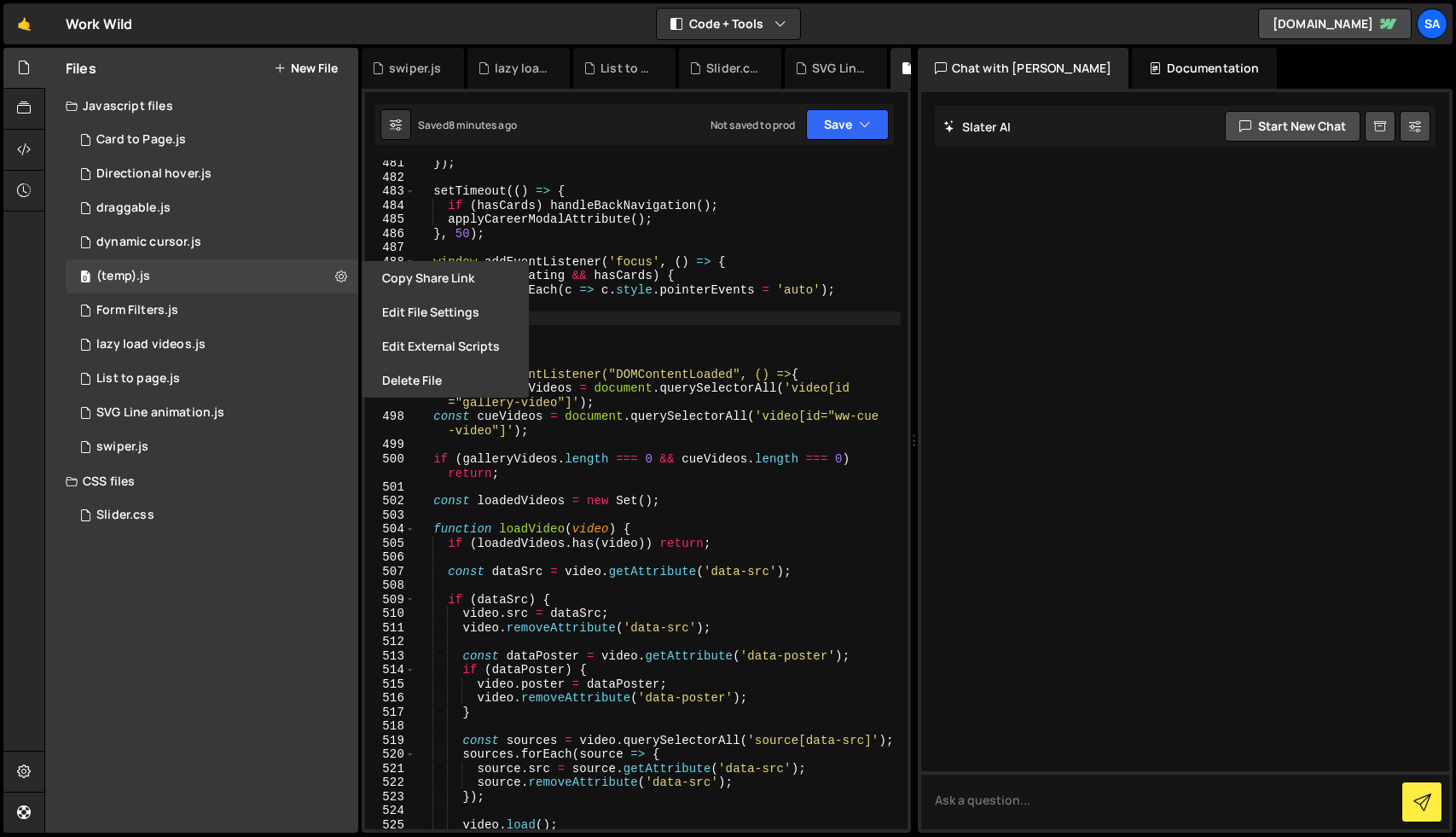
click at [668, 322] on div "}) ; setTimeout (( ) => { if ( hasCards ) handleBackNavigation ( ) ; applyCaree…" at bounding box center [658, 505] width 486 height 697
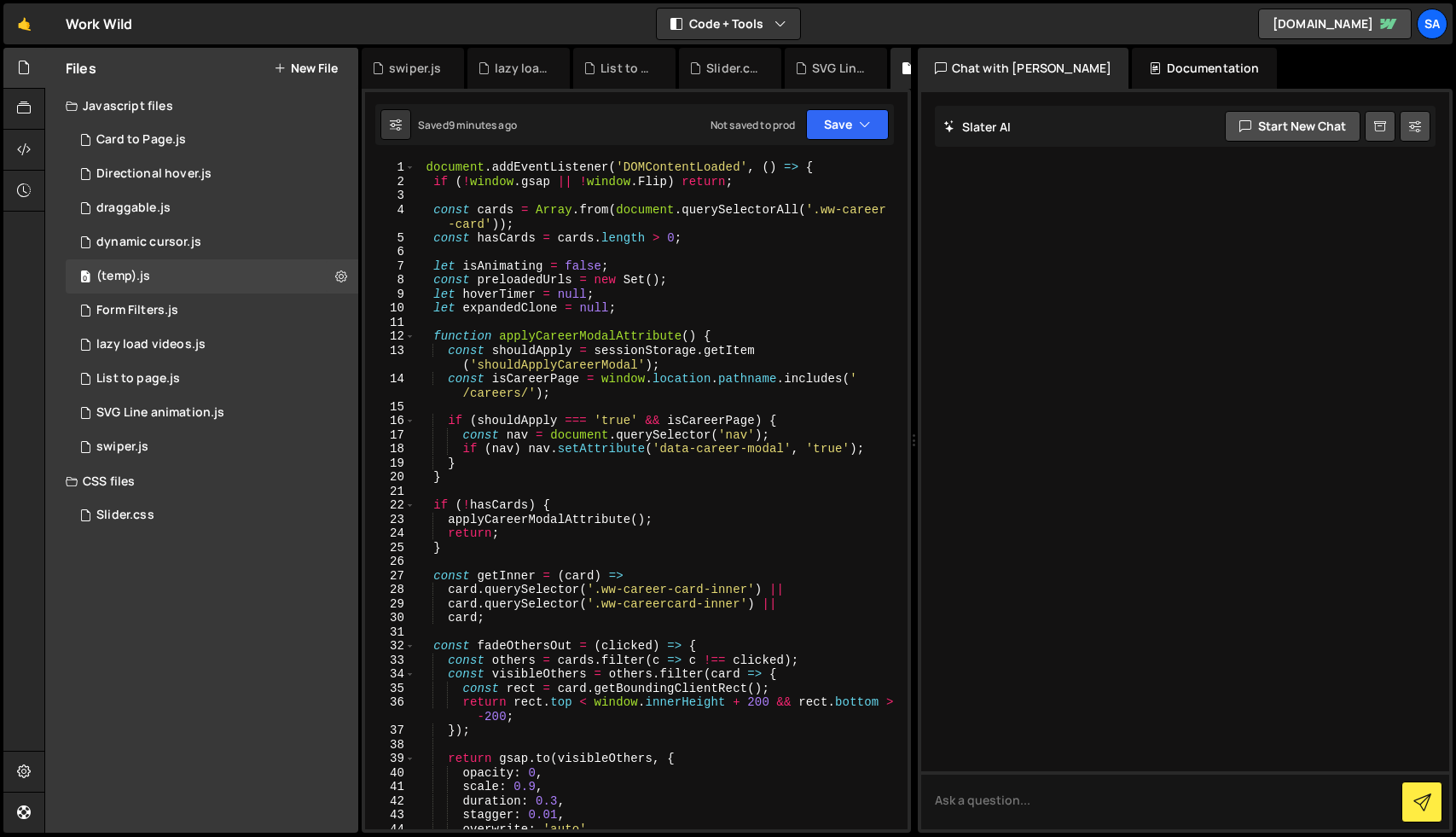
scroll to position [0, 0]
click at [426, 163] on div "document . addEventListener ( 'DOMContentLoaded' , ( ) => { if ( ! window . gsa…" at bounding box center [658, 509] width 486 height 697
paste textarea "</script>"
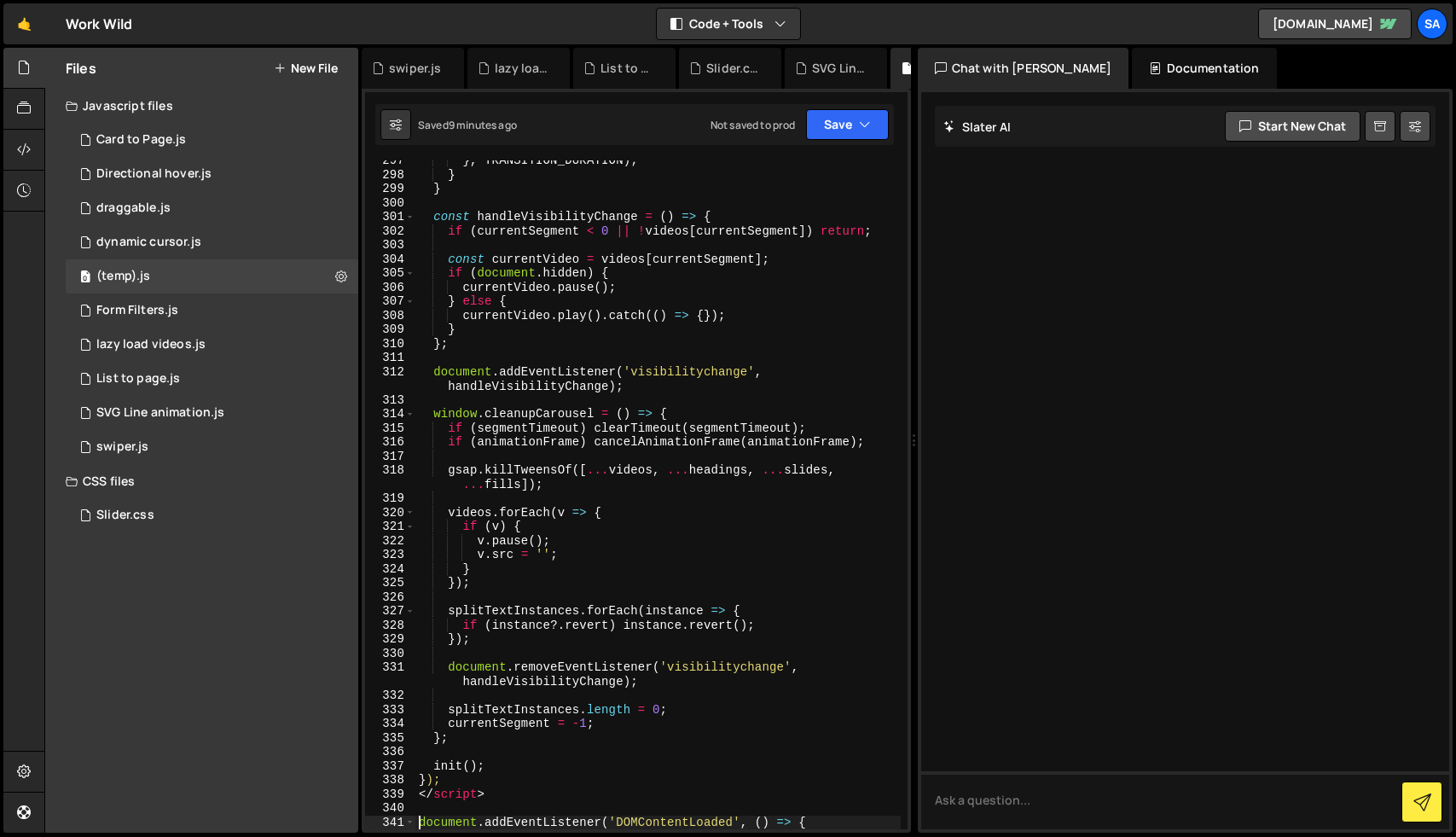
scroll to position [4261, 0]
click at [553, 195] on div "} , TRANSITION_DURATION ) ; } } const handleVisibilityChange = ( ) => { if ( cu…" at bounding box center [658, 502] width 486 height 697
type textarea "}"
click at [148, 446] on div "1 swiper.js 0" at bounding box center [212, 447] width 293 height 34
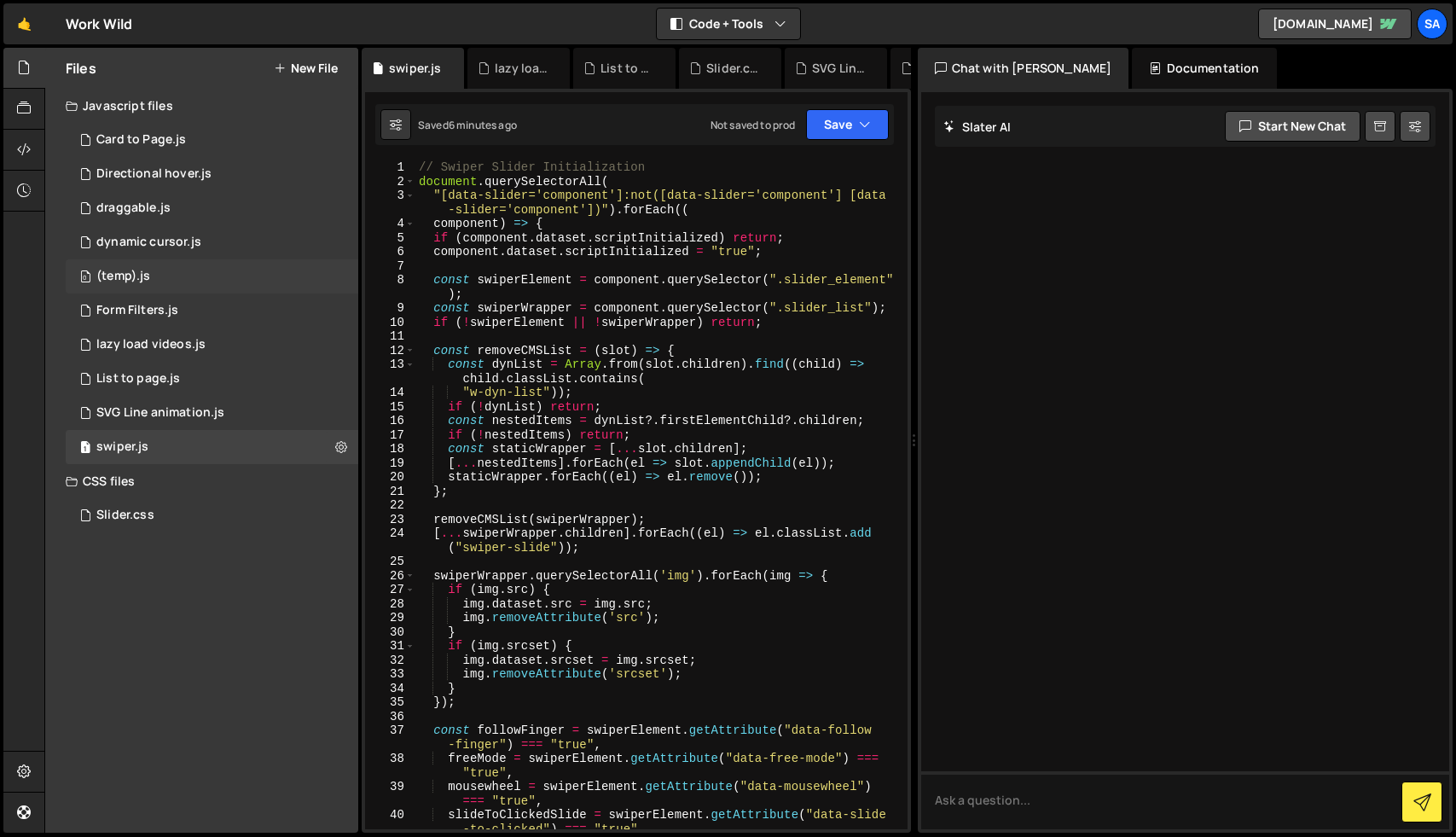
click at [327, 280] on div "0 (temp).js 0" at bounding box center [212, 276] width 293 height 34
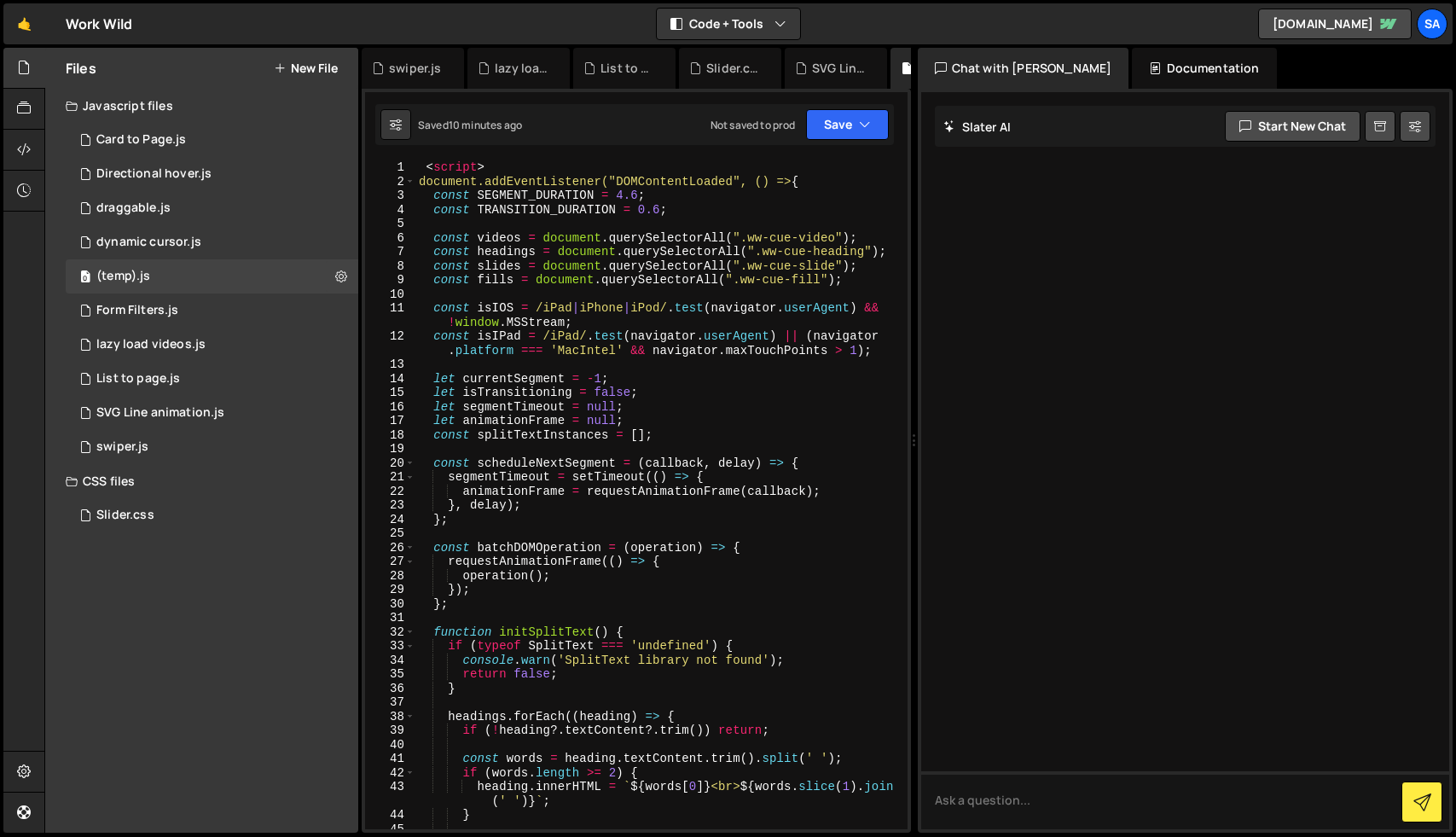
scroll to position [0, 0]
click at [196, 446] on div "1 swiper.js 0" at bounding box center [212, 447] width 293 height 34
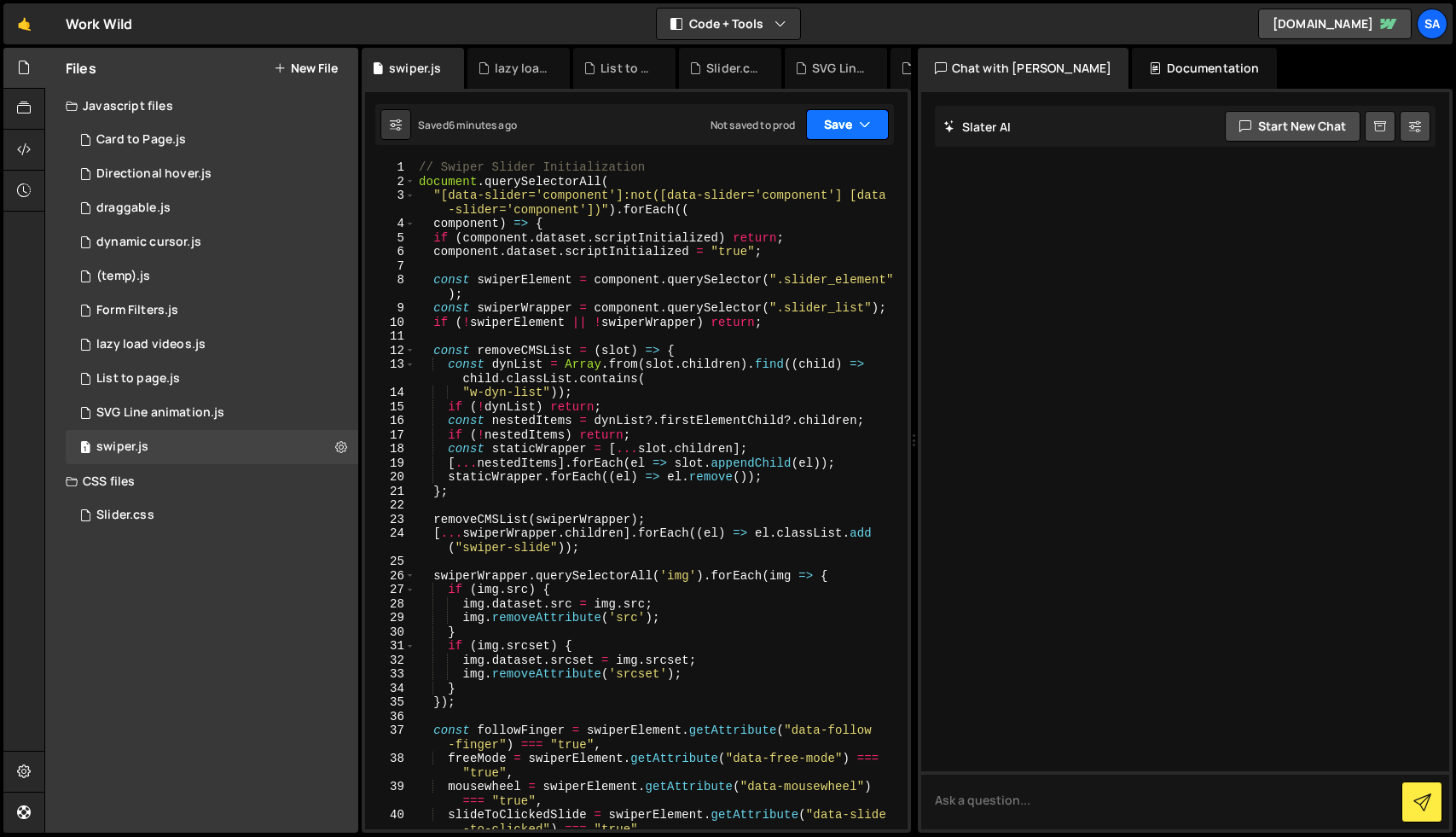
click at [866, 124] on icon "button" at bounding box center [865, 124] width 12 height 17
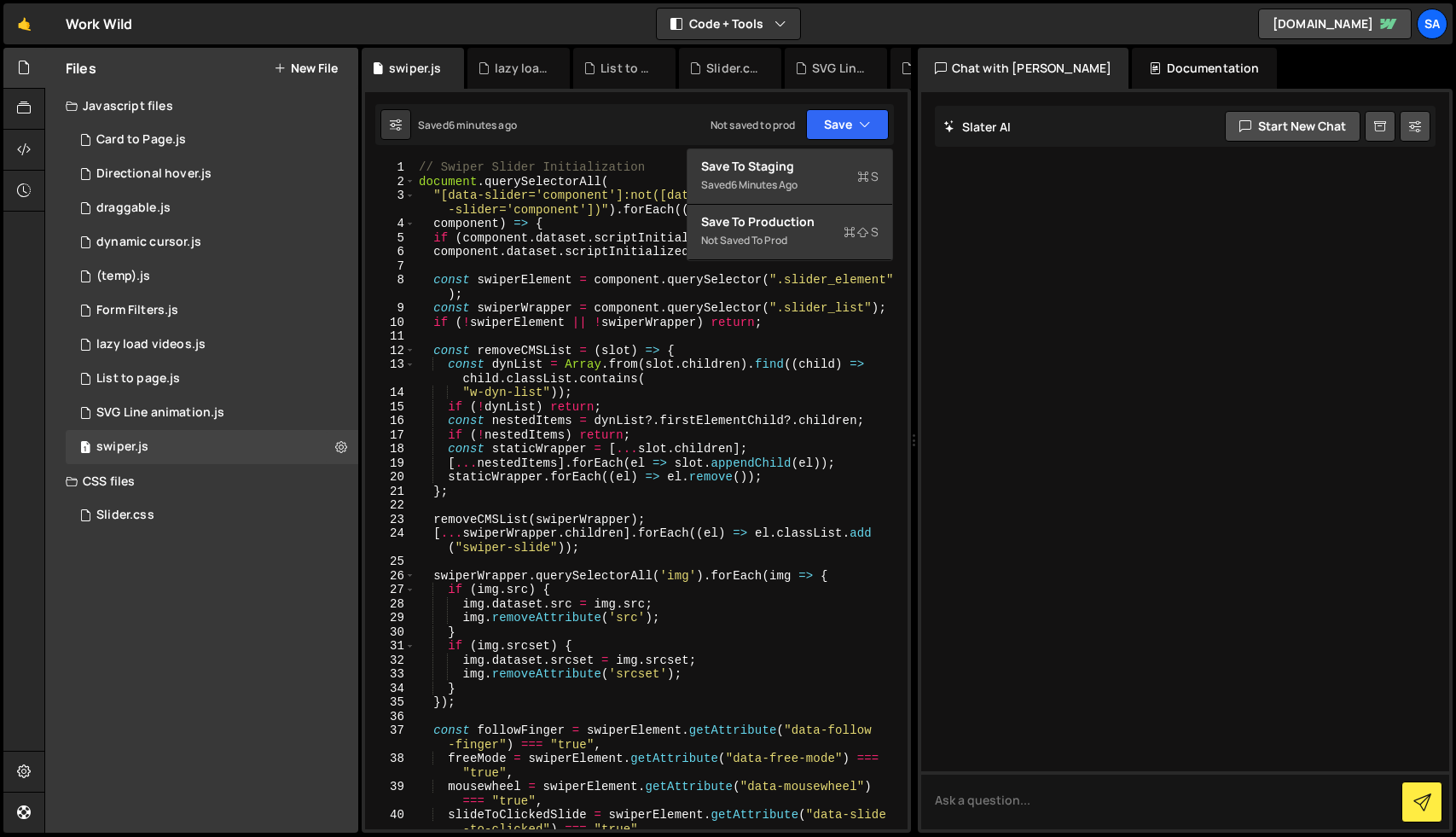
type textarea ""[data-slider='component']:not([data-slider='component'] [data-slider='componen…"
click at [664, 212] on div "// Swiper Slider Initialization document . querySelectorAll ( "[data-slider='co…" at bounding box center [658, 509] width 486 height 697
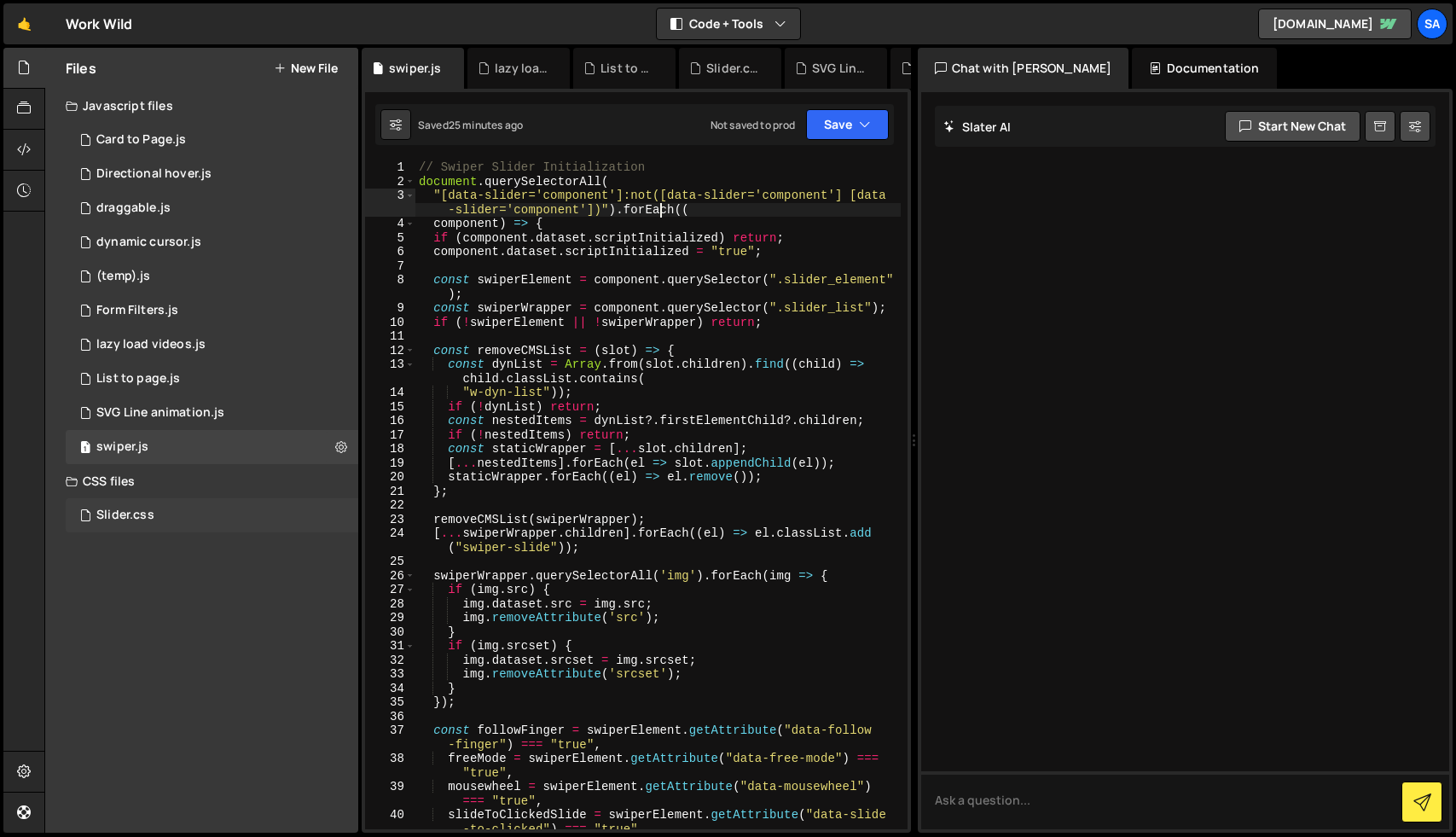
click at [134, 515] on div "Slider.css" at bounding box center [125, 516] width 58 height 15
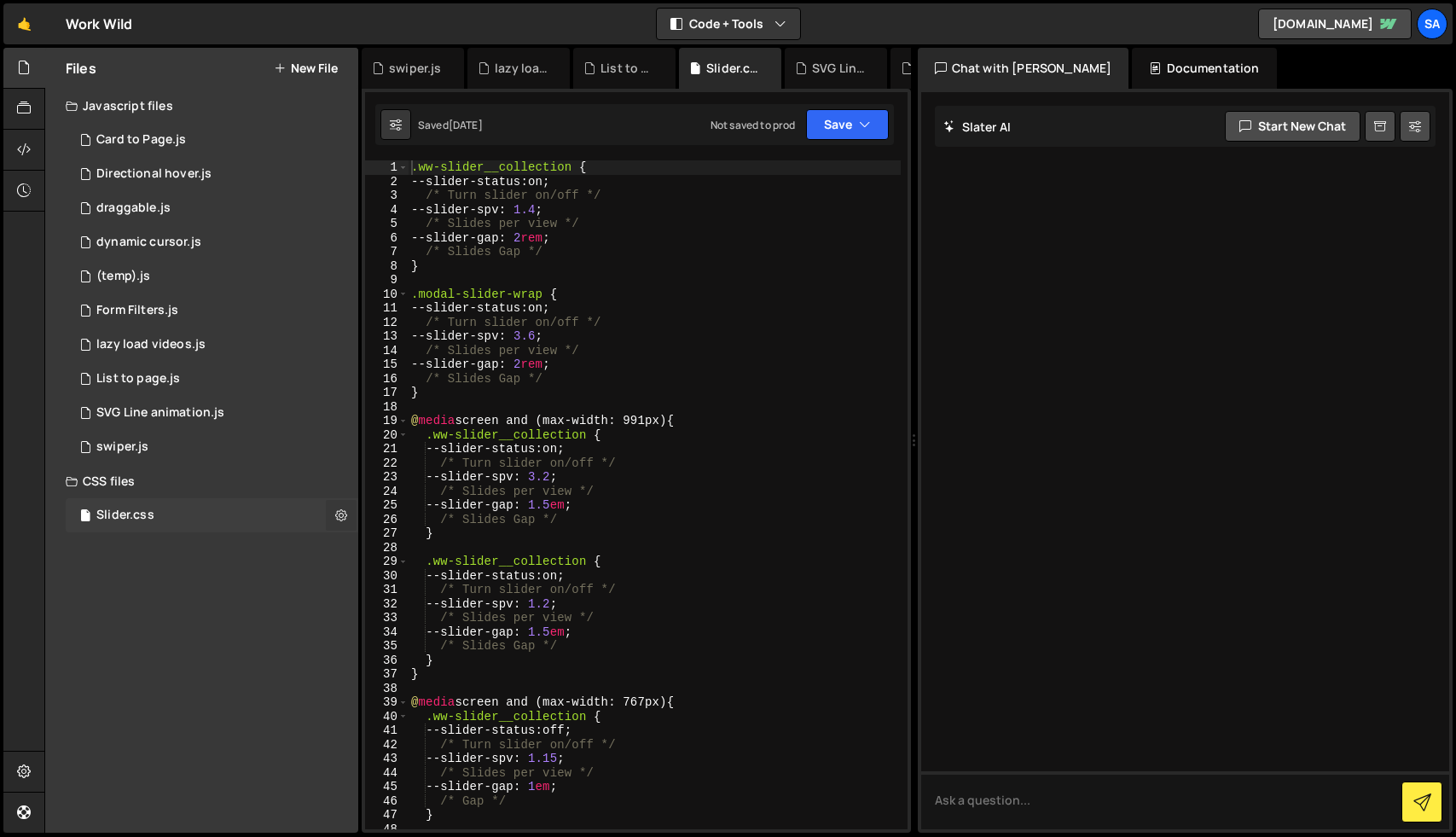
click at [341, 515] on icon at bounding box center [341, 515] width 12 height 16
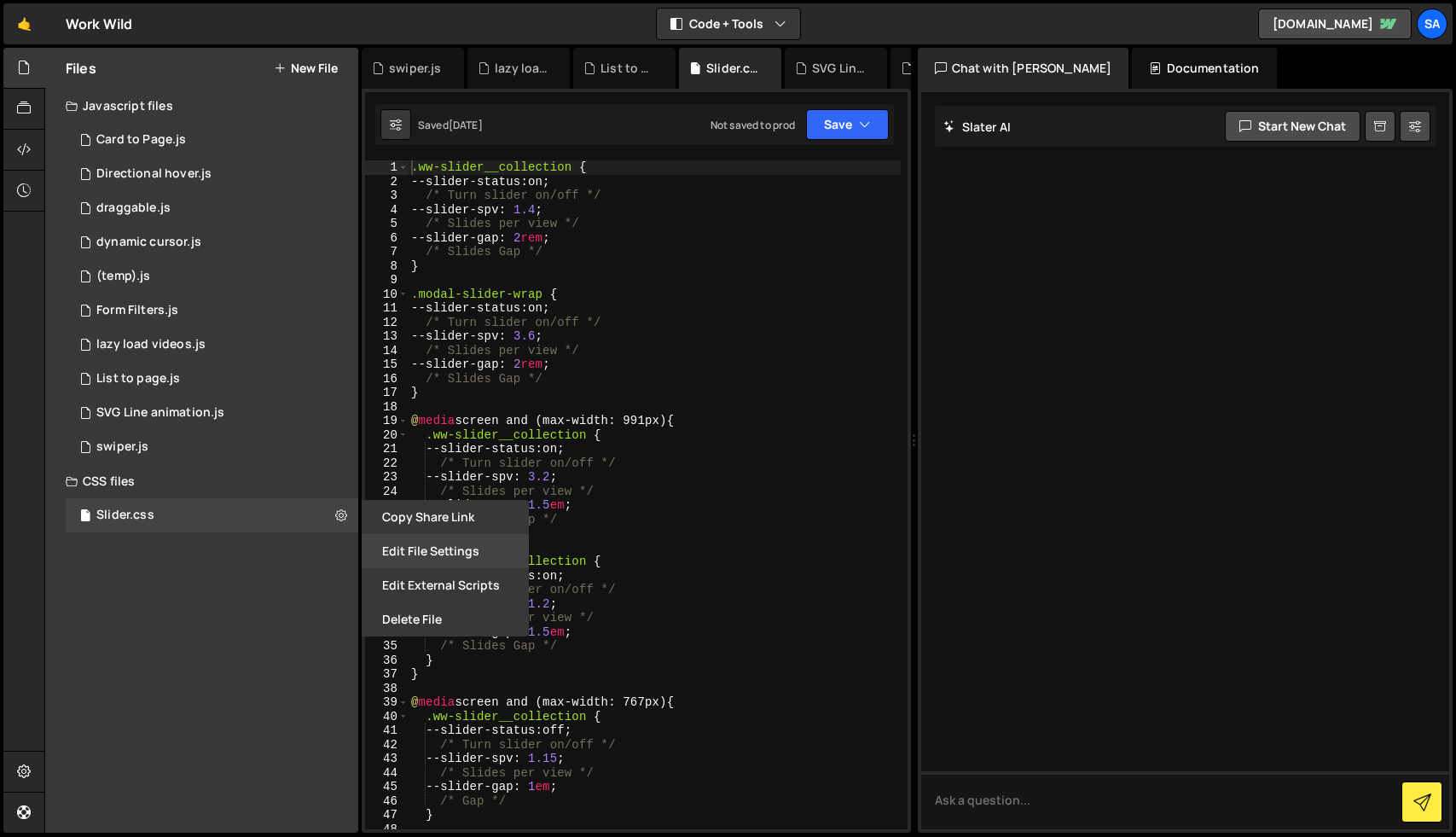
click at [436, 548] on button "Edit File Settings" at bounding box center [445, 551] width 167 height 34
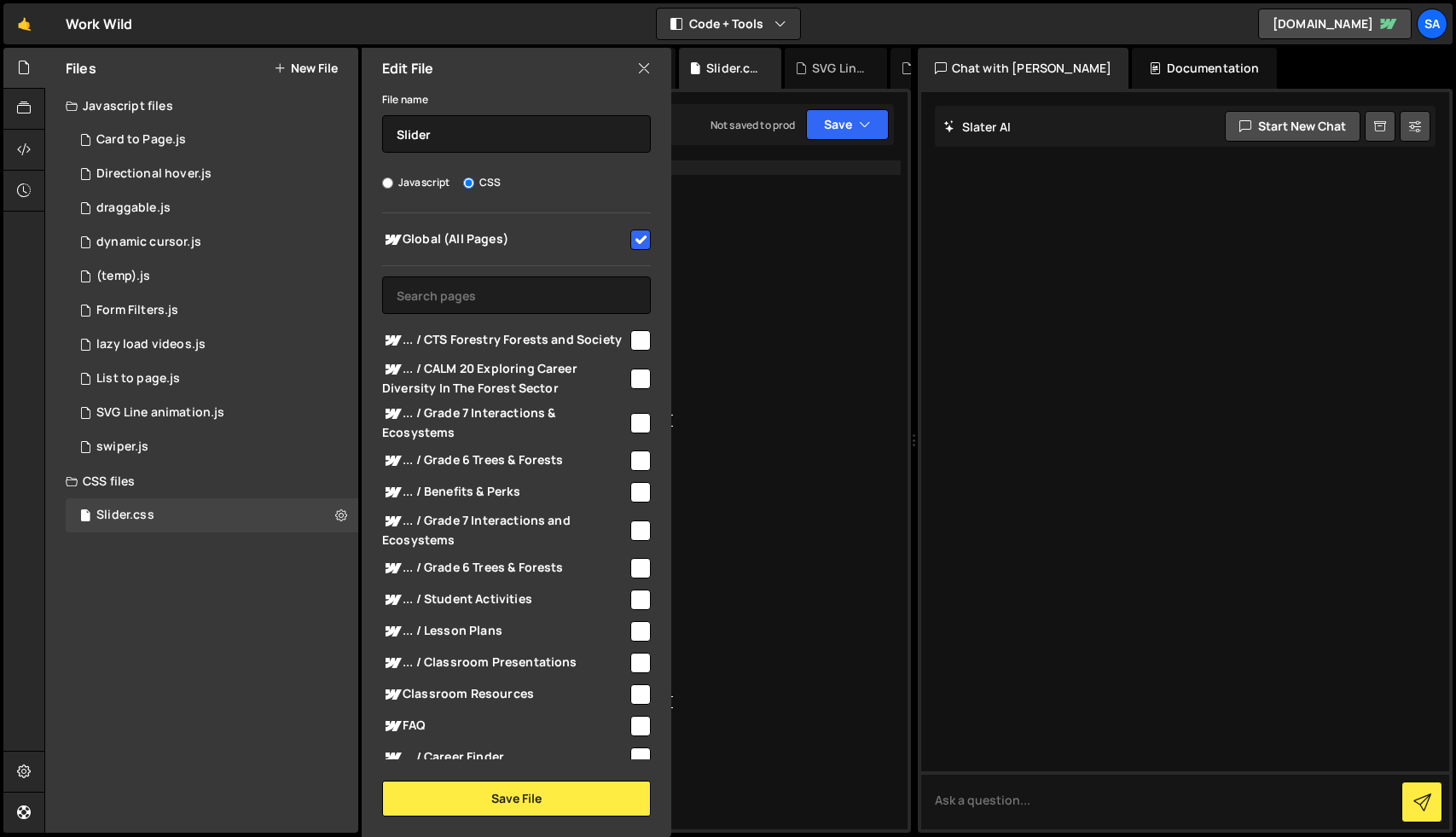
click at [634, 240] on input "checkbox" at bounding box center [641, 240] width 21 height 21
checkbox input "false"
click at [516, 796] on button "Save File" at bounding box center [516, 799] width 269 height 36
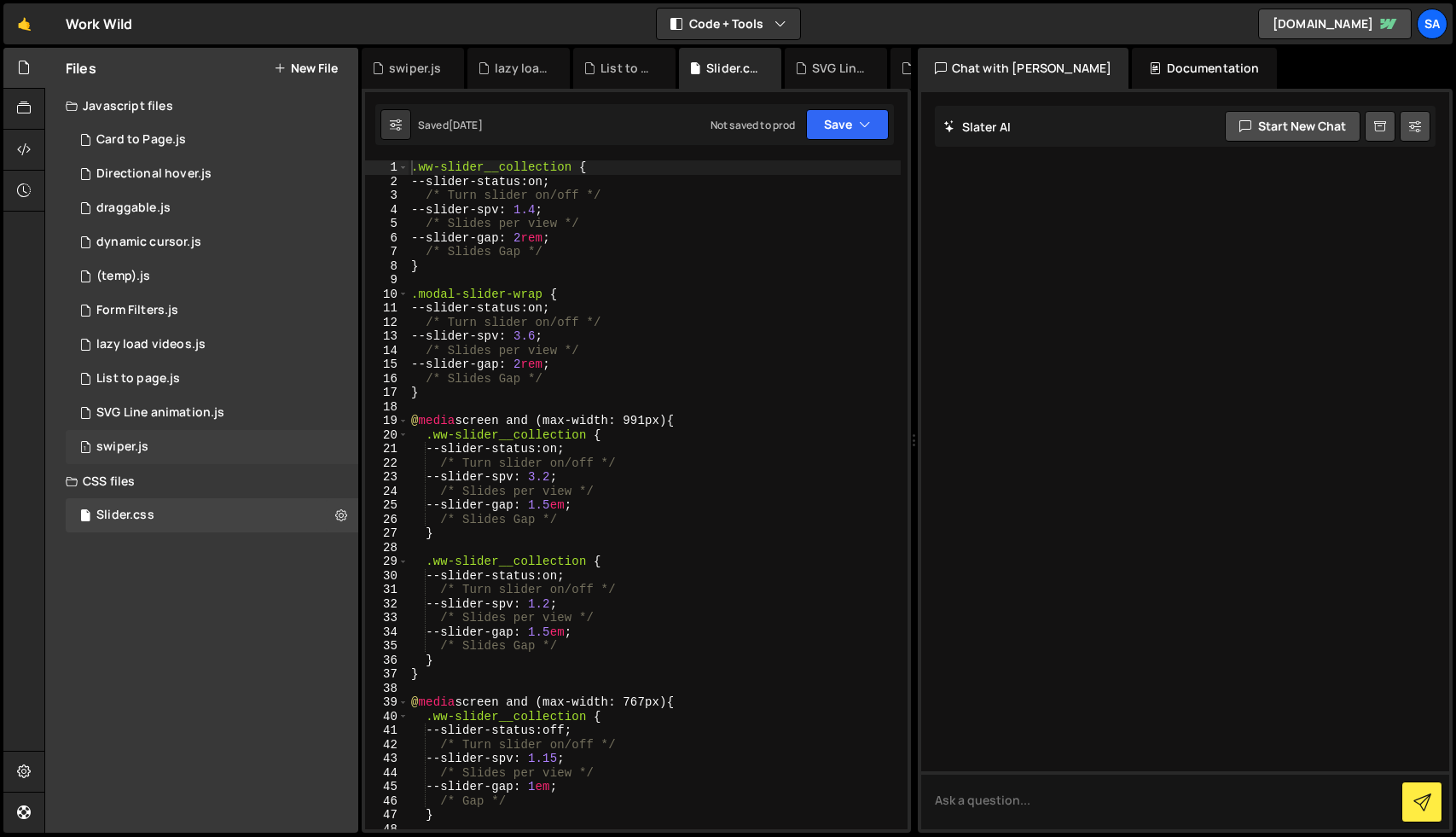
click at [148, 445] on div "1 swiper.js 0" at bounding box center [212, 447] width 293 height 34
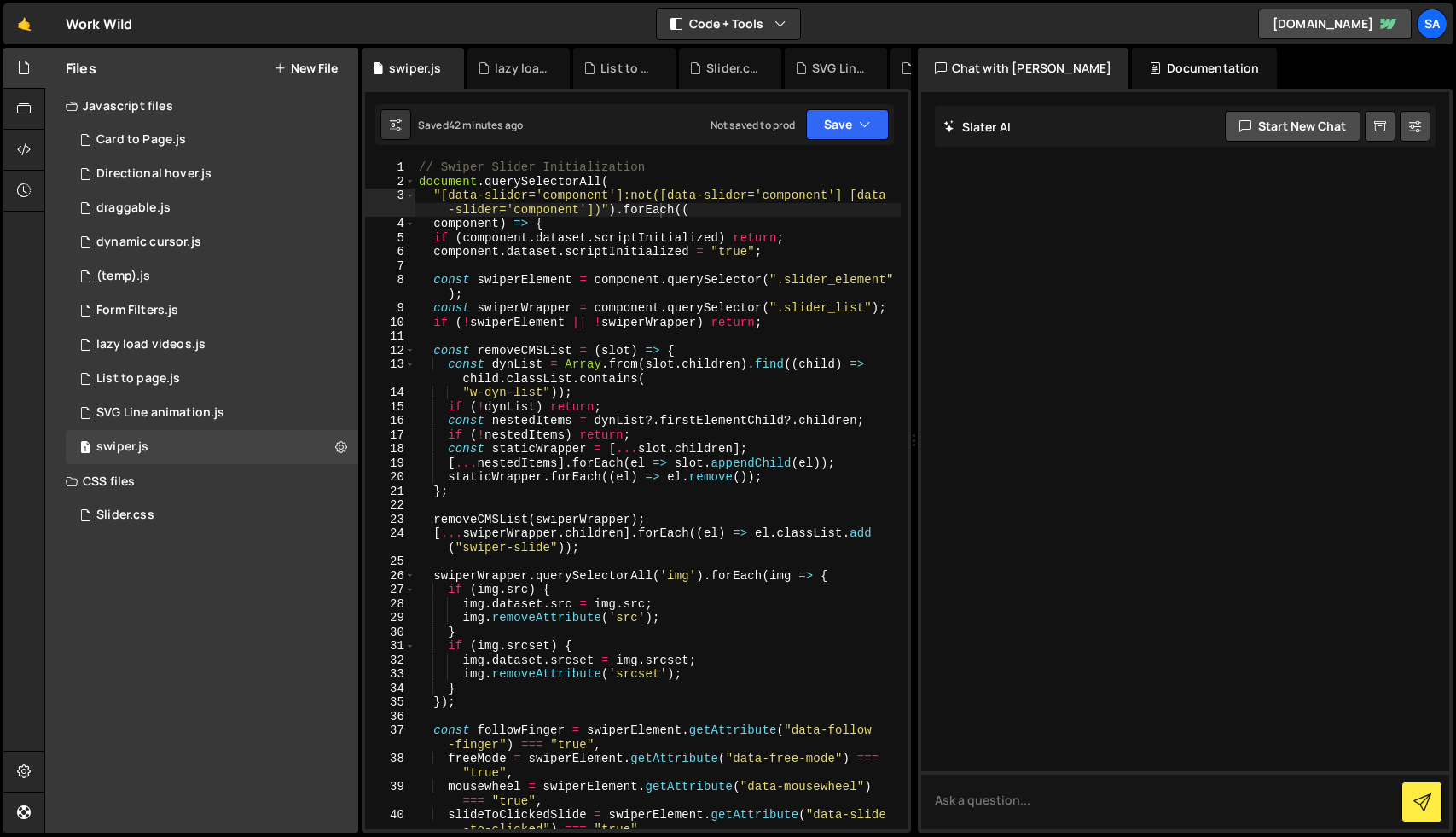
click at [419, 167] on div "// Swiper Slider Initialization document . querySelectorAll ( "[data-slider='co…" at bounding box center [658, 509] width 486 height 697
paste textarea "}"
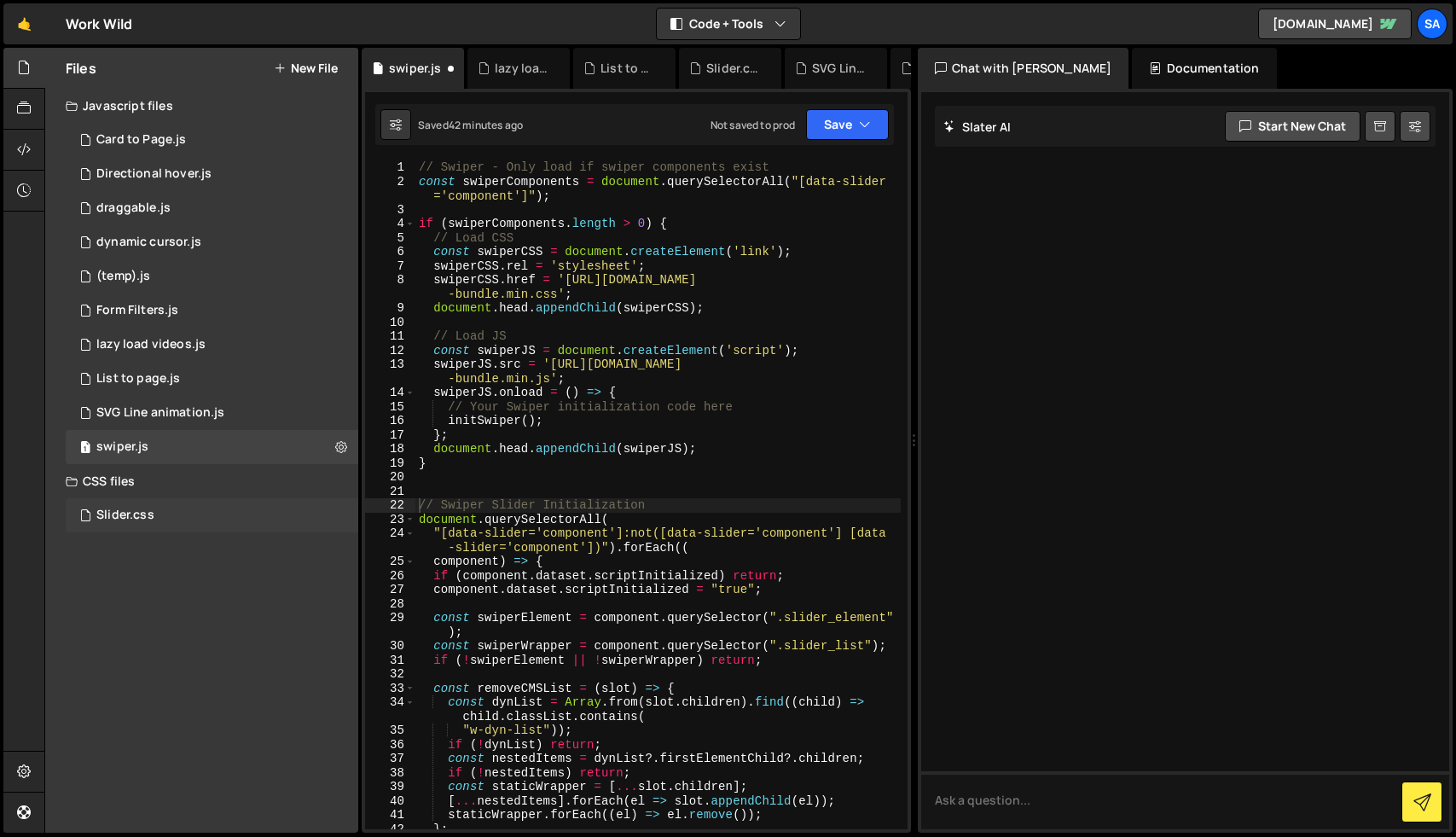
click at [132, 513] on div "Slider.css" at bounding box center [125, 516] width 58 height 15
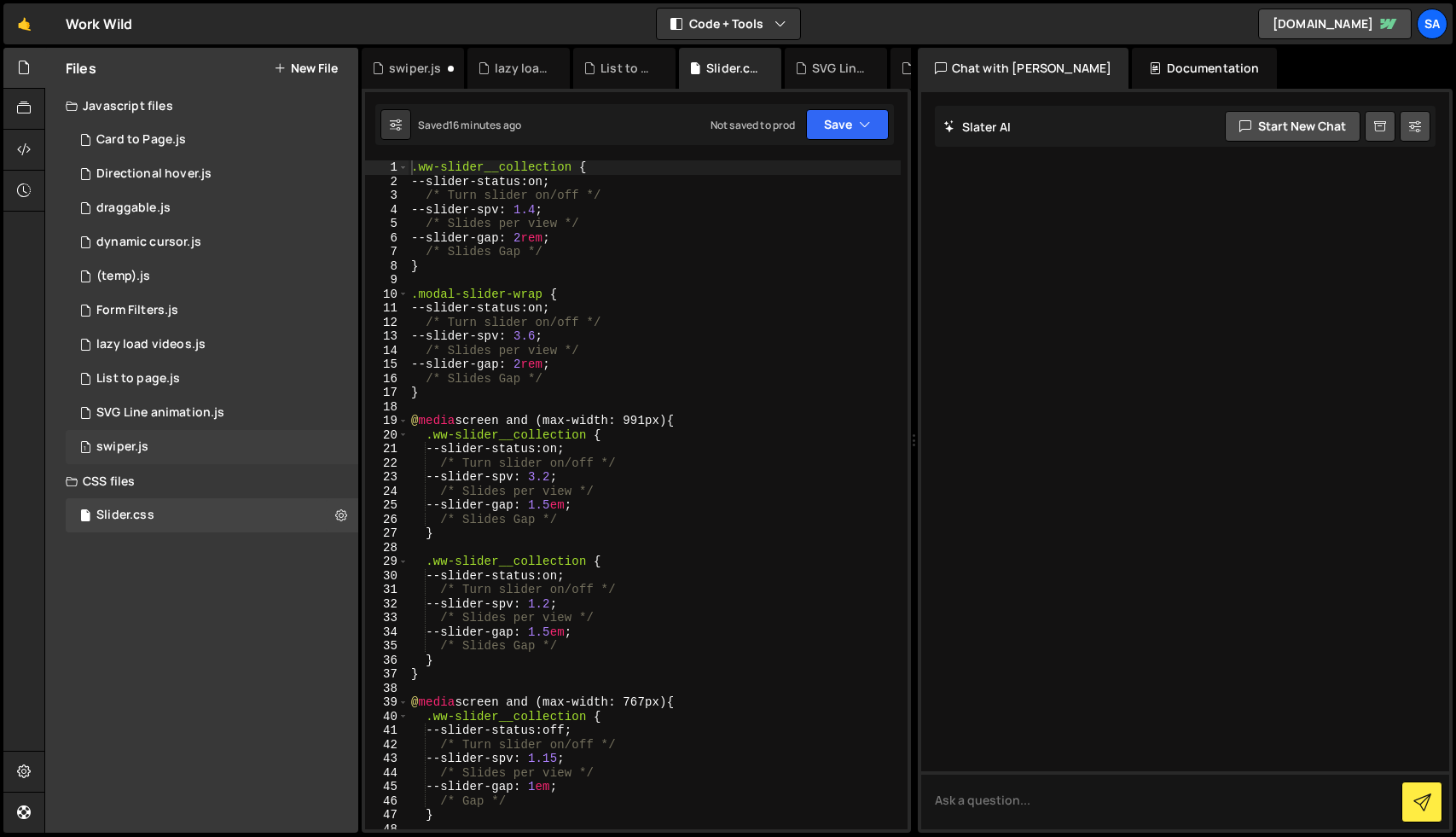
click at [190, 446] on div "1 swiper.js 0" at bounding box center [212, 447] width 293 height 34
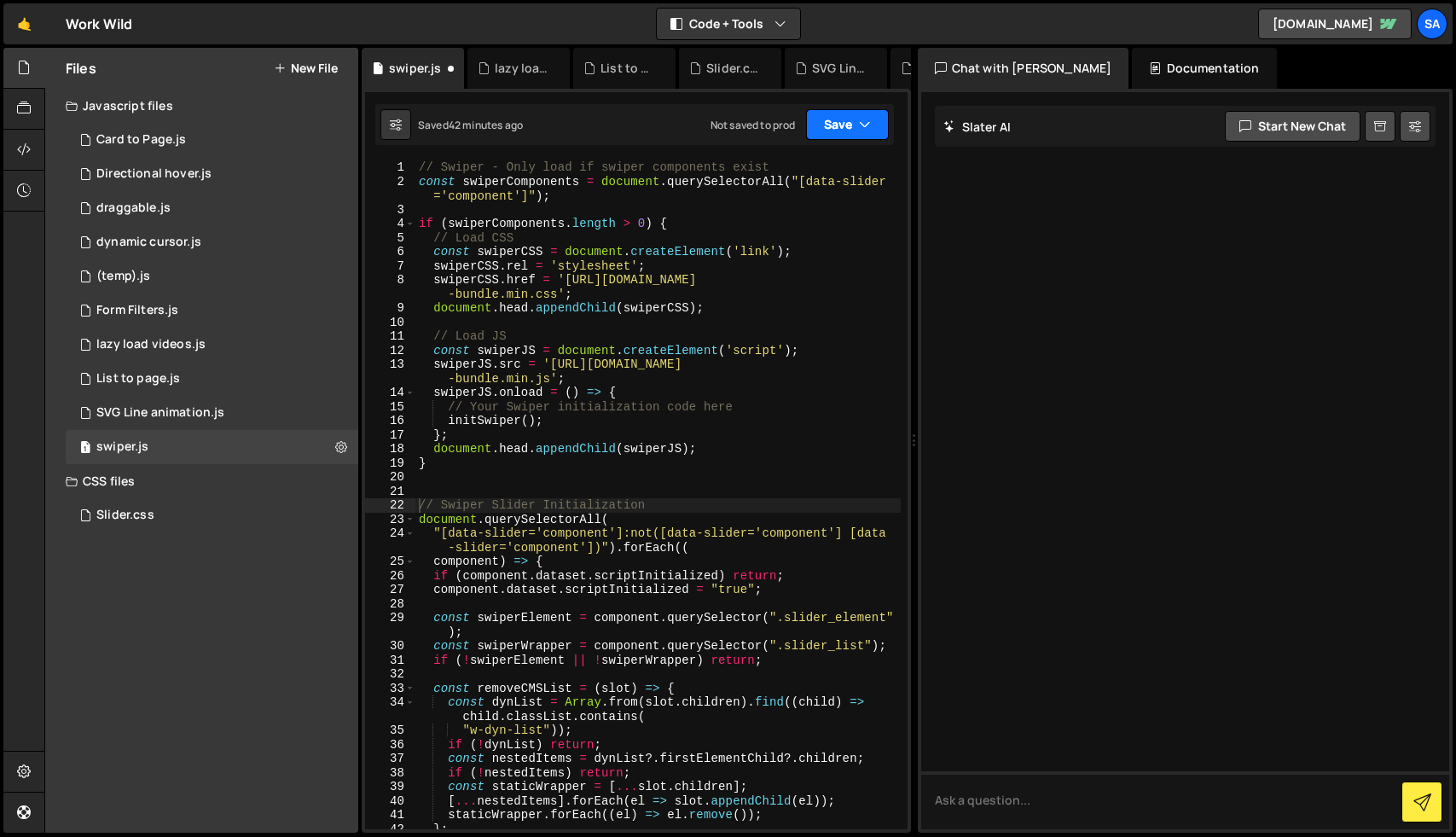
click at [839, 123] on button "Save" at bounding box center [848, 124] width 82 height 31
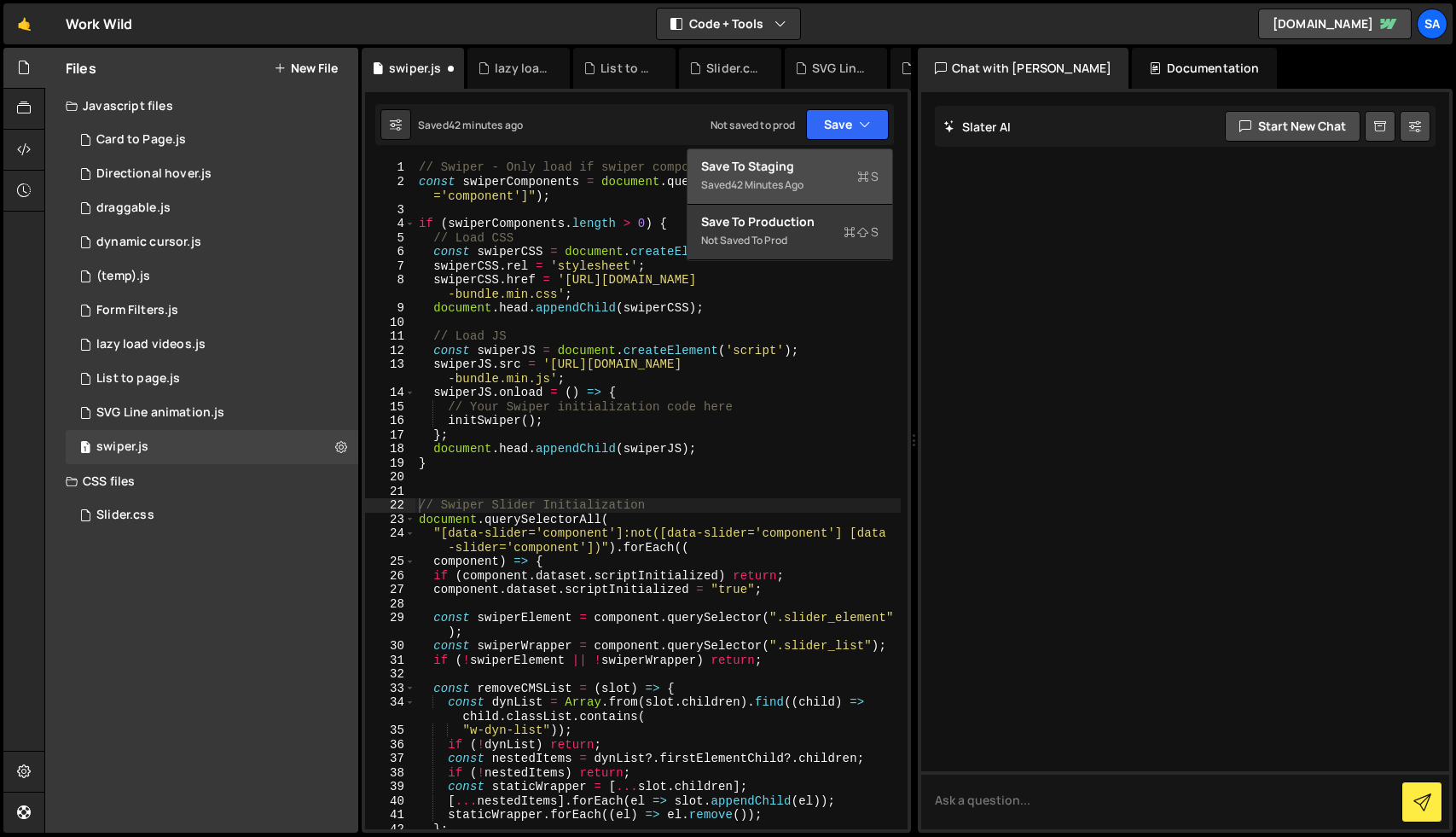
click at [772, 180] on div "42 minutes ago" at bounding box center [767, 185] width 73 height 15
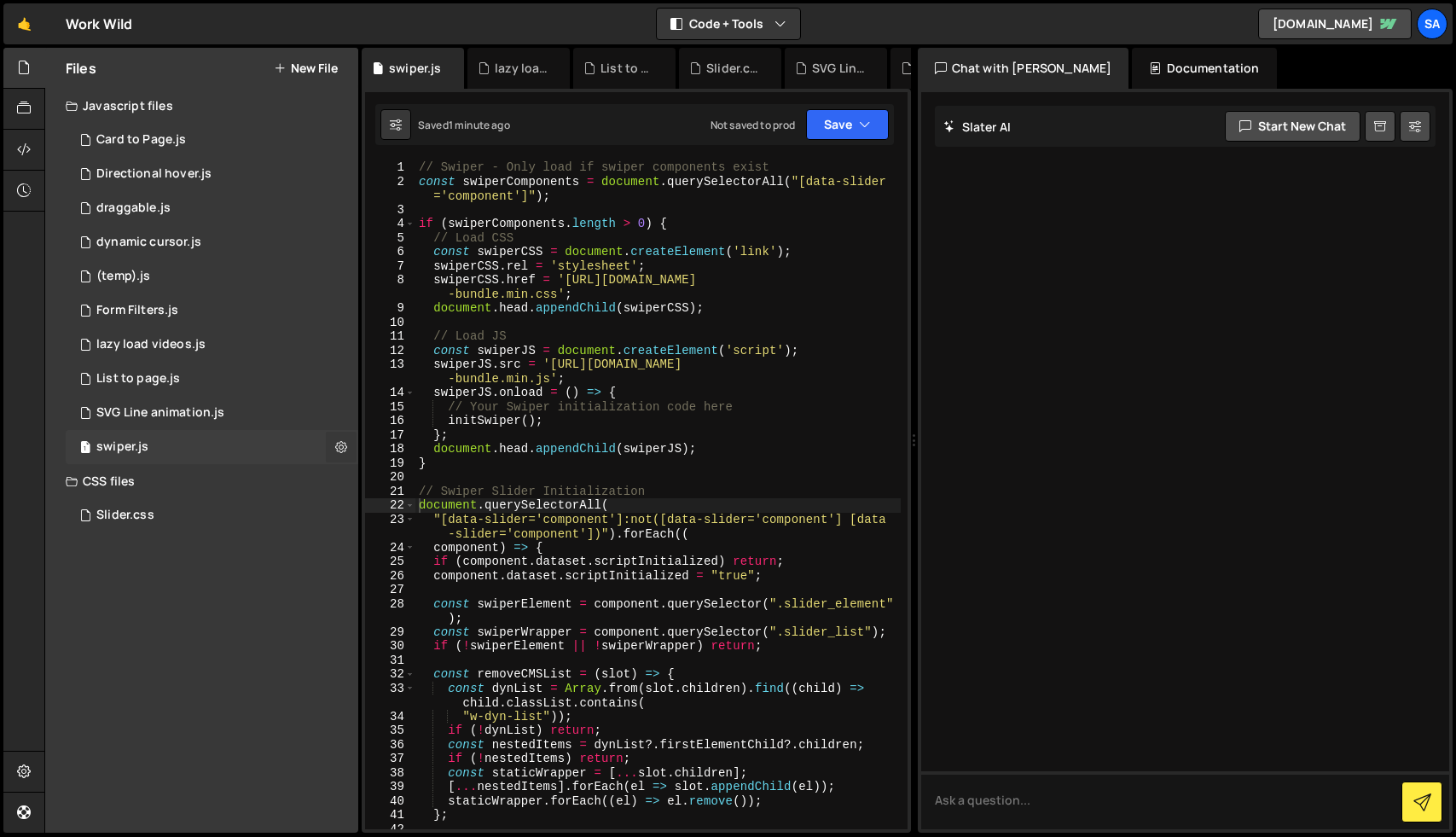
click at [338, 445] on icon at bounding box center [341, 446] width 12 height 16
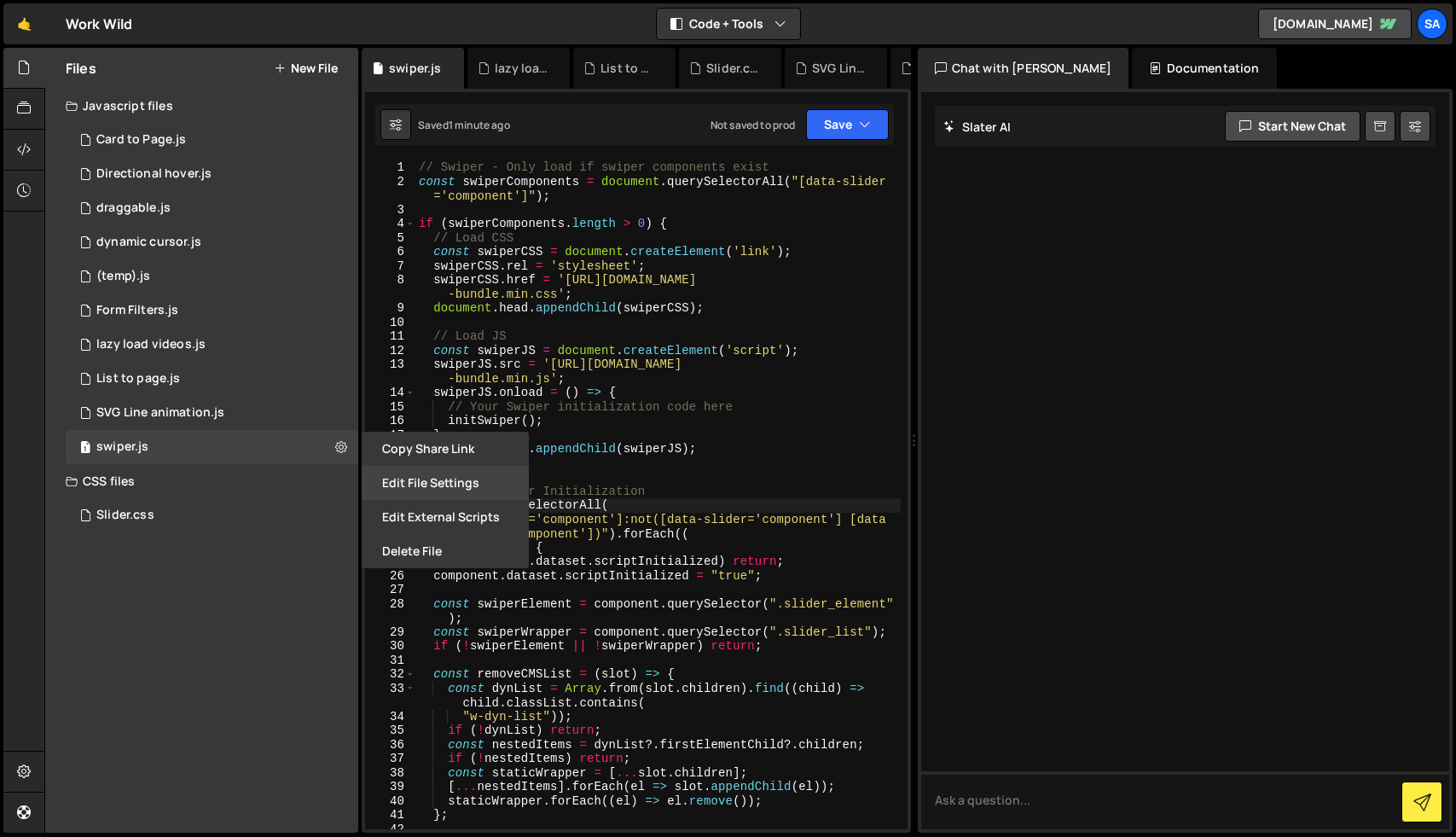
click at [430, 491] on button "Edit File Settings" at bounding box center [445, 483] width 167 height 34
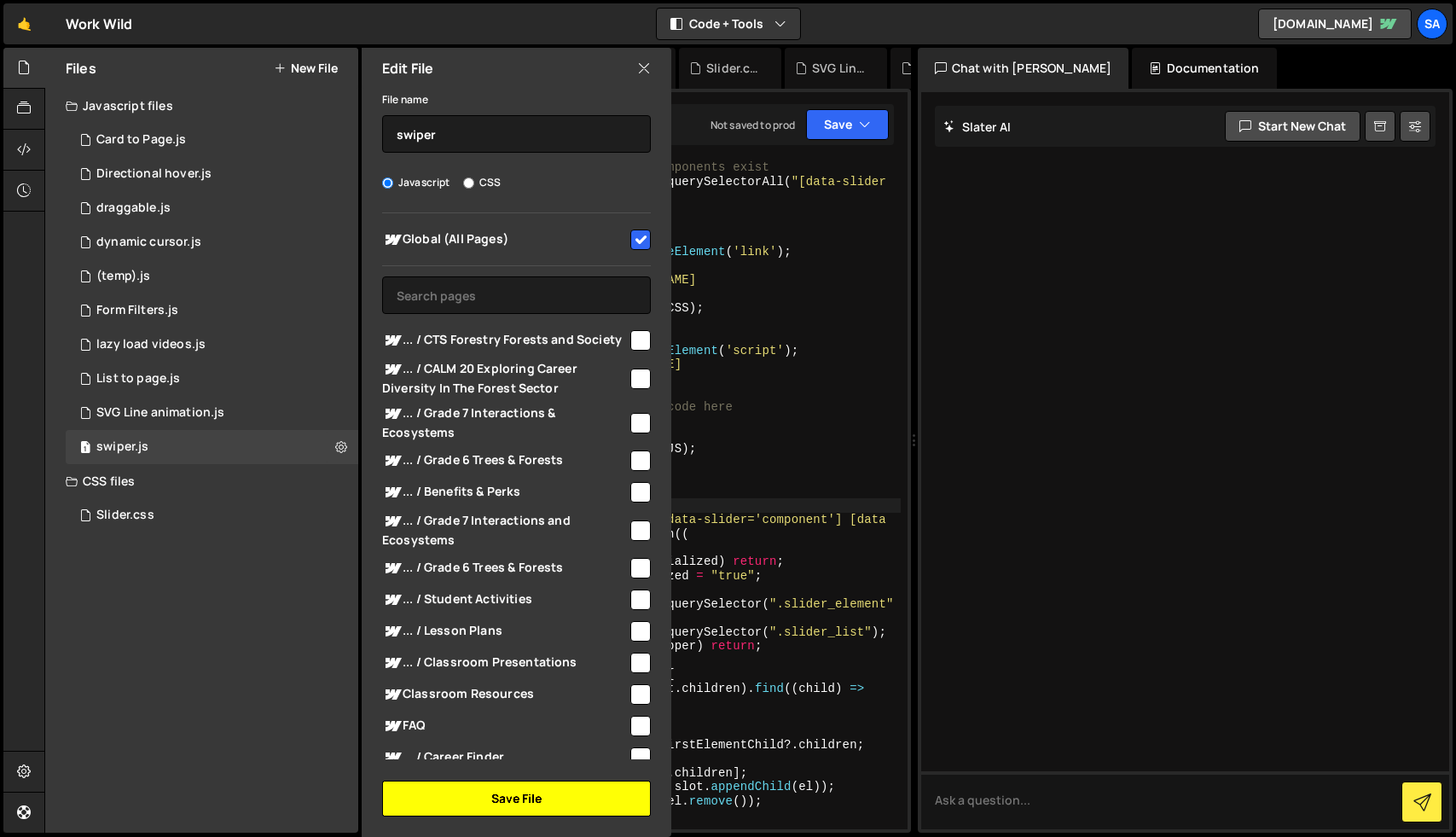
click at [528, 800] on button "Save File" at bounding box center [516, 799] width 269 height 36
click at [830, 130] on button "Save" at bounding box center [848, 124] width 82 height 31
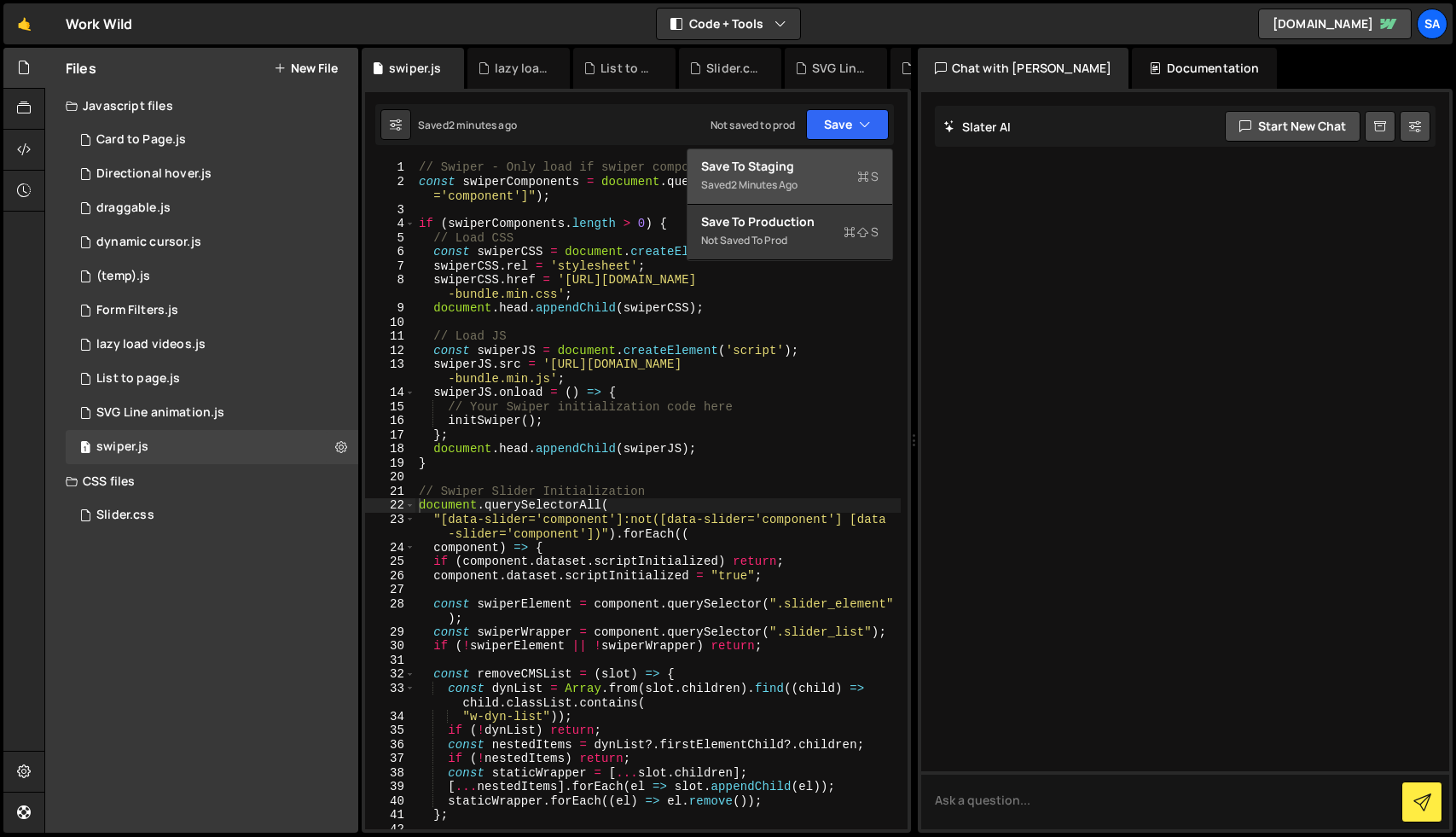
click at [531, 467] on div "// Swiper - Only load if swiper components exist const swiperComponents = docum…" at bounding box center [658, 509] width 486 height 697
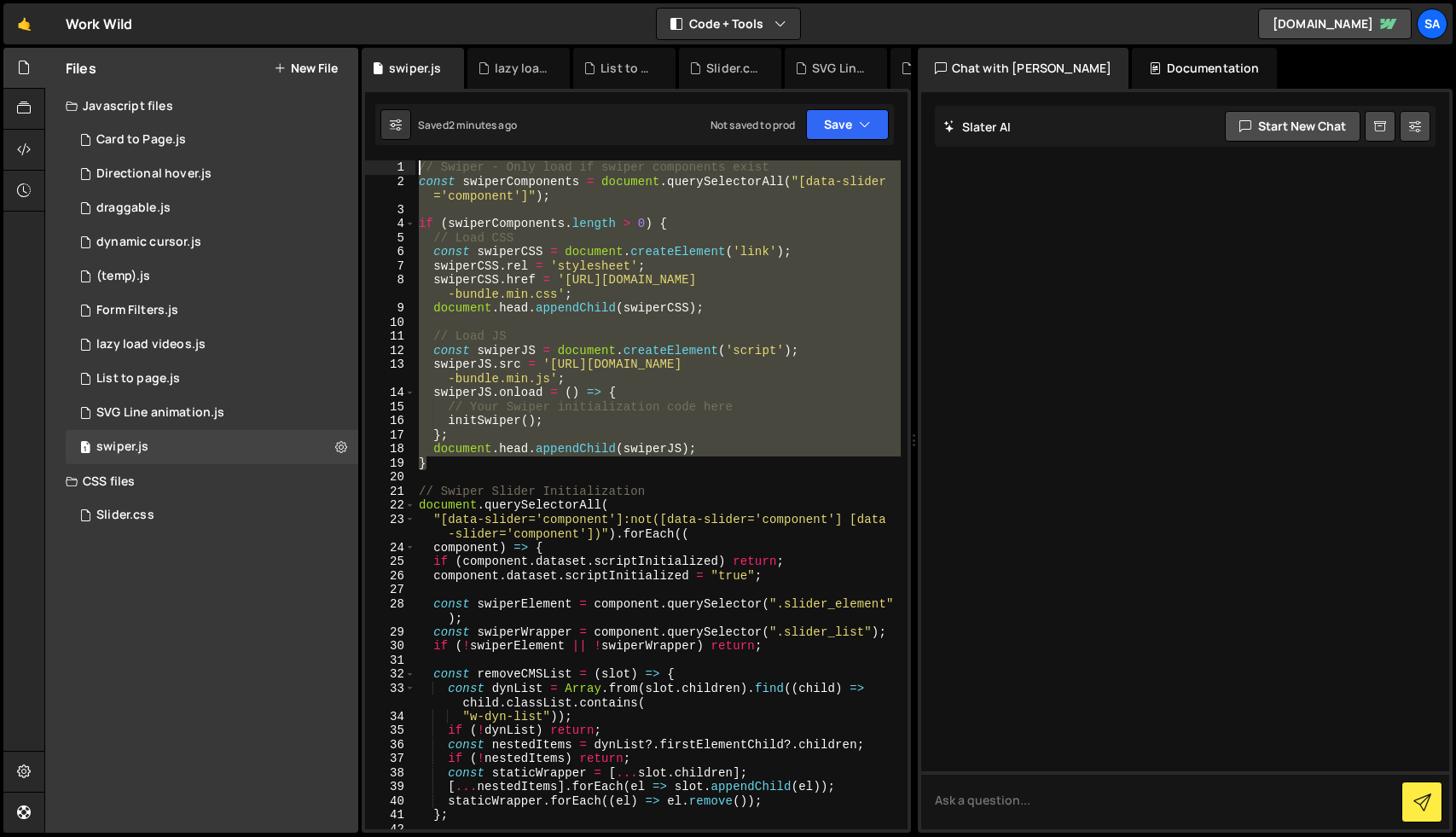
drag, startPoint x: 524, startPoint y: 469, endPoint x: 360, endPoint y: 103, distance: 401.1
click at [360, 103] on div "Files New File Javascript files 5 Card to Page.js 0 1 Directional hover.js 0 1 …" at bounding box center [751, 441] width 1412 height 786
type textarea "// Swiper - Only load if swiper components exist const swiperComponents = docum…"
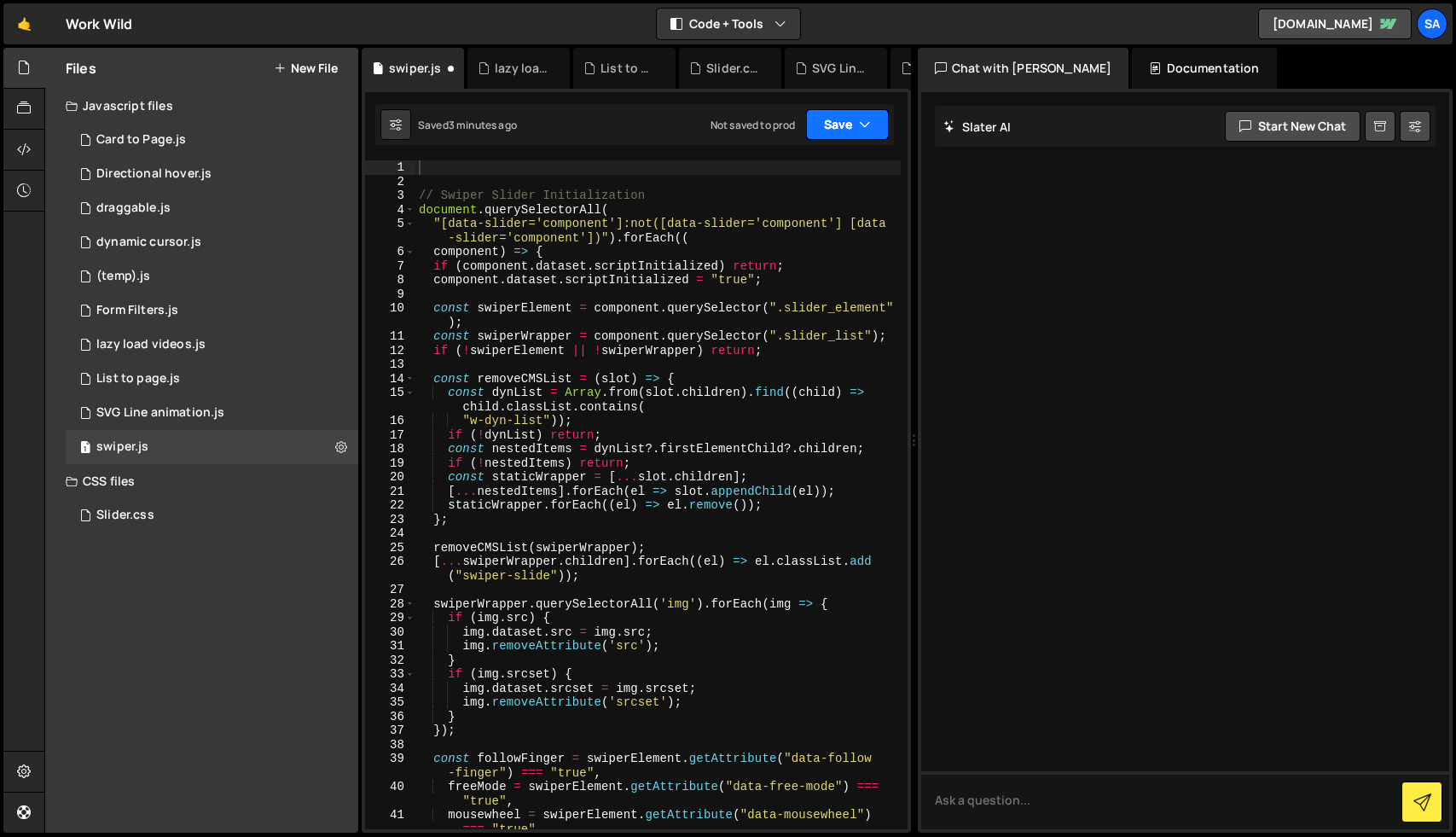
click at [837, 123] on button "Save" at bounding box center [848, 124] width 82 height 31
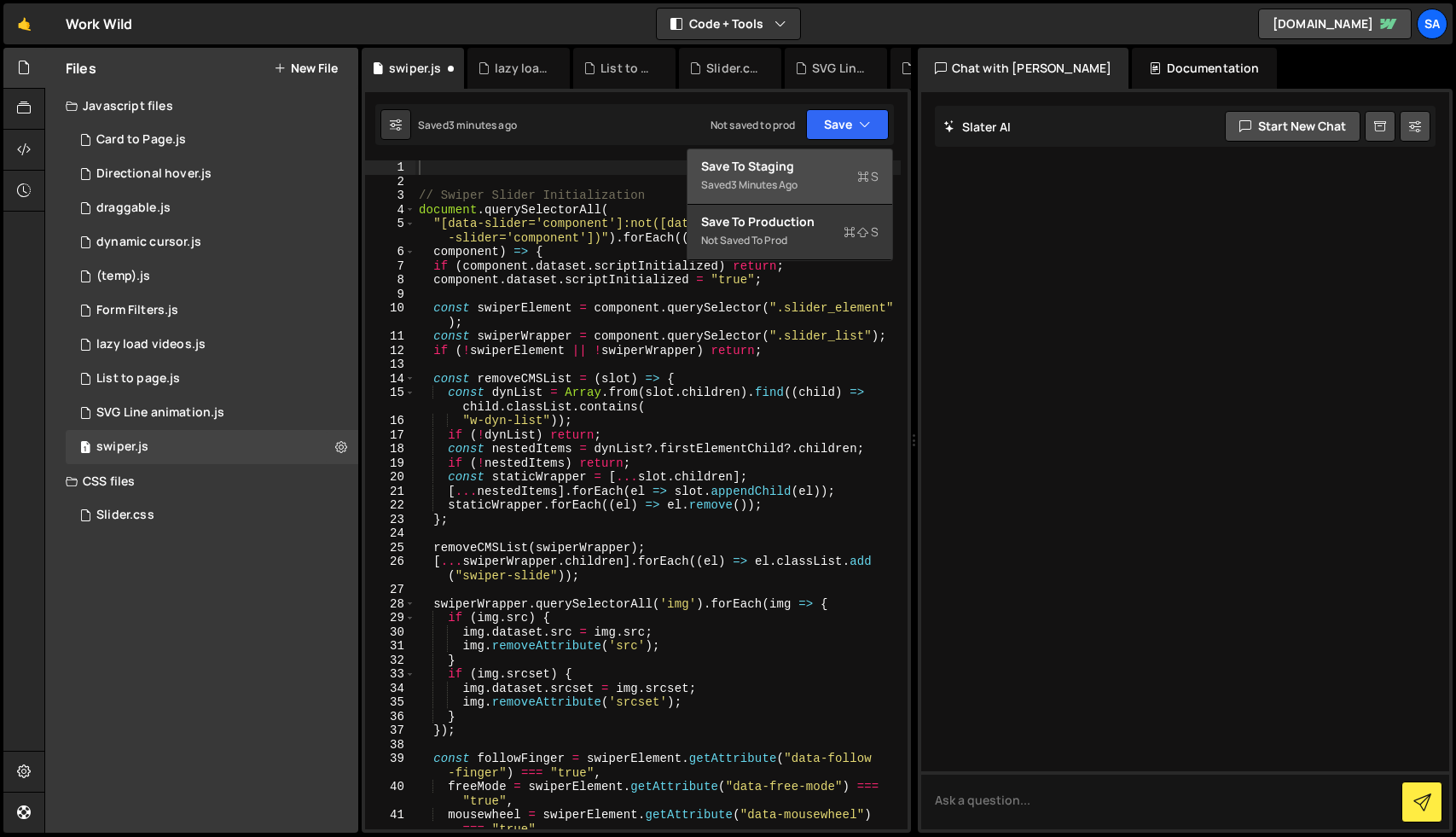
click at [822, 157] on button "Save to Staging S Saved 3 minutes ago" at bounding box center [789, 177] width 205 height 56
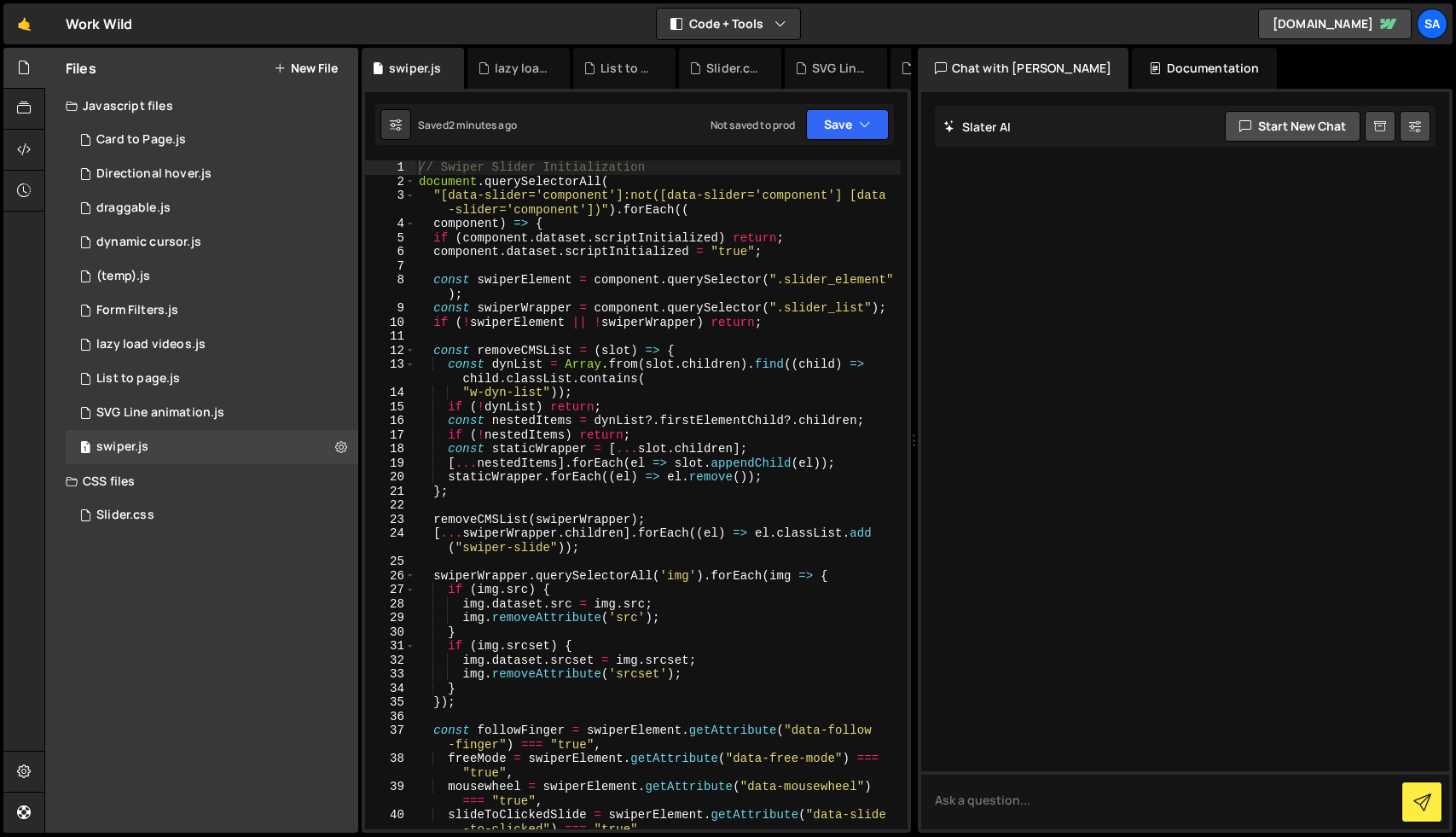
scroll to position [1644, 0]
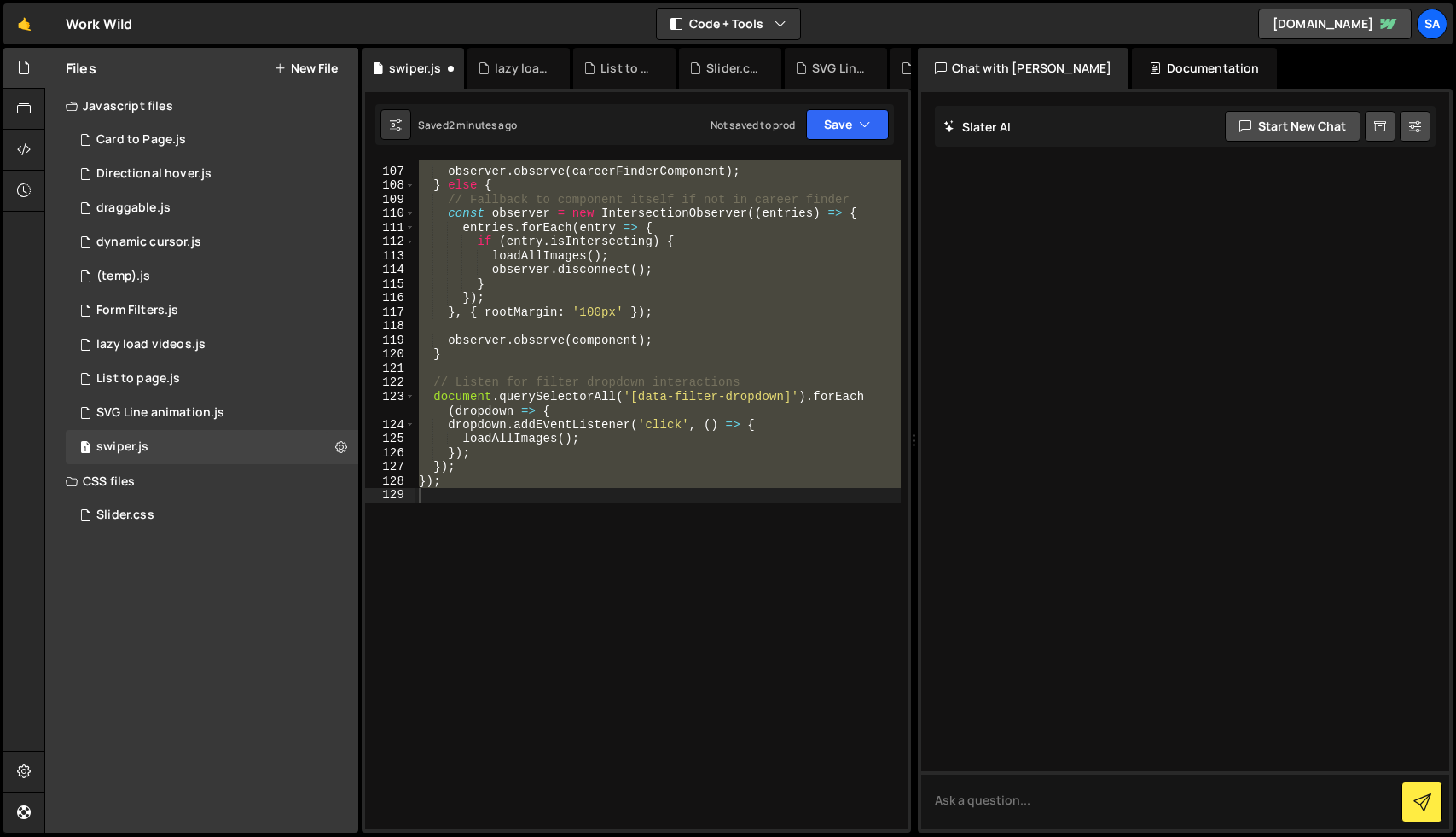
type textarea "});"
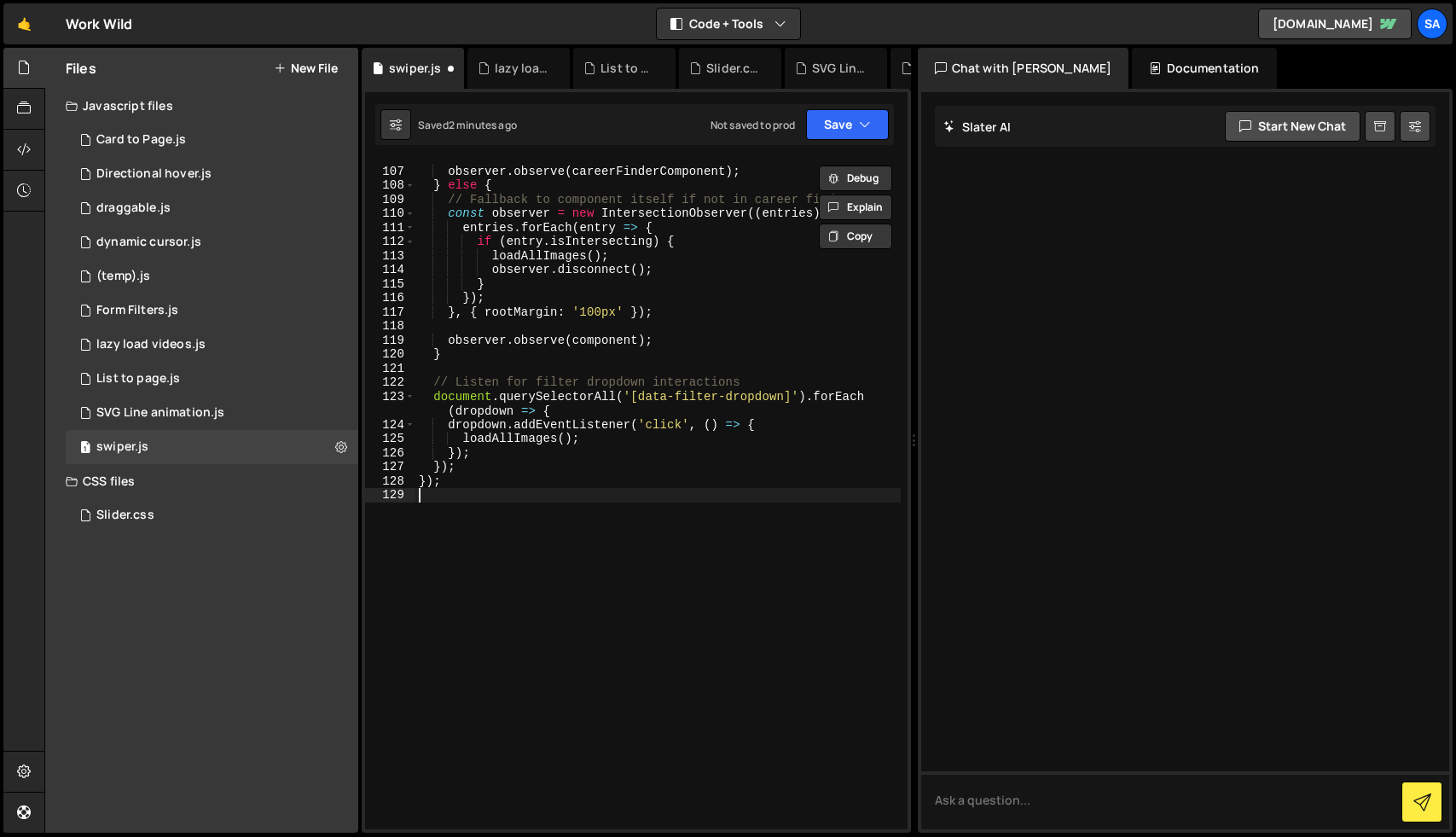
click at [709, 659] on div "observer . observe ( careerFinderComponent ) ; } else { // Fallback to componen…" at bounding box center [658, 499] width 486 height 697
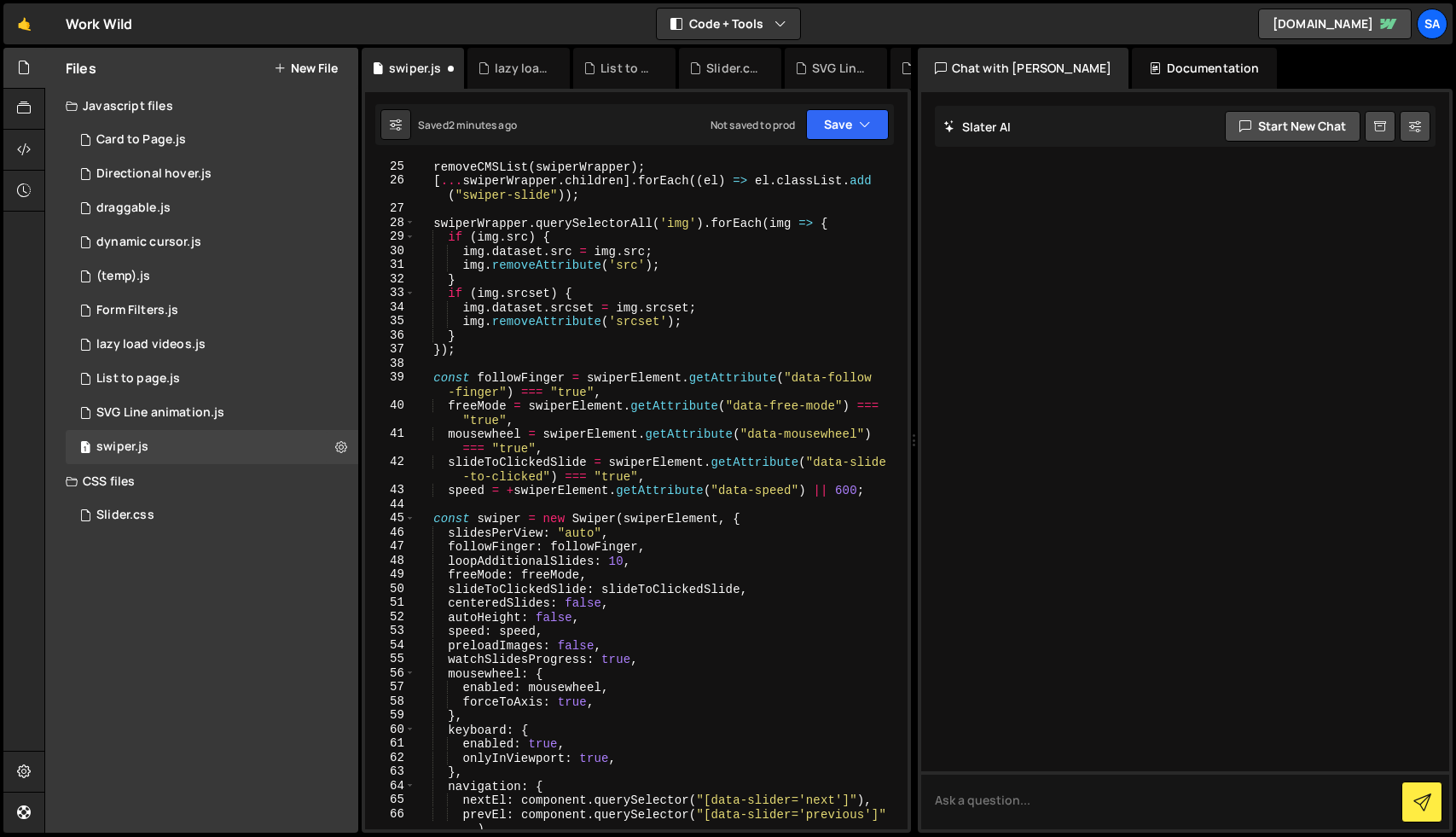
scroll to position [0, 0]
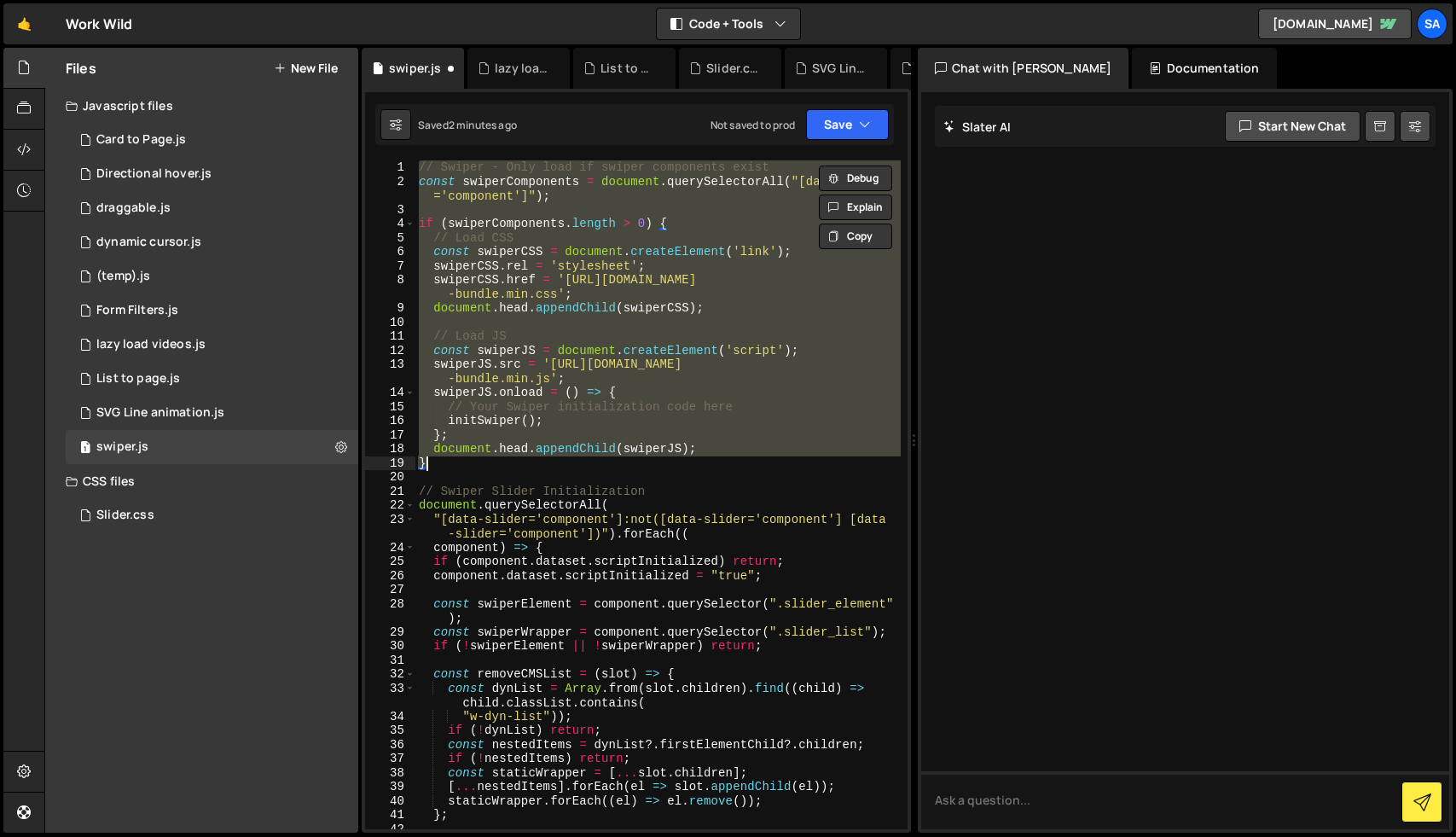
click at [684, 490] on div "// Swiper - Only load if swiper components exist const swiperComponents = docum…" at bounding box center [658, 509] width 486 height 697
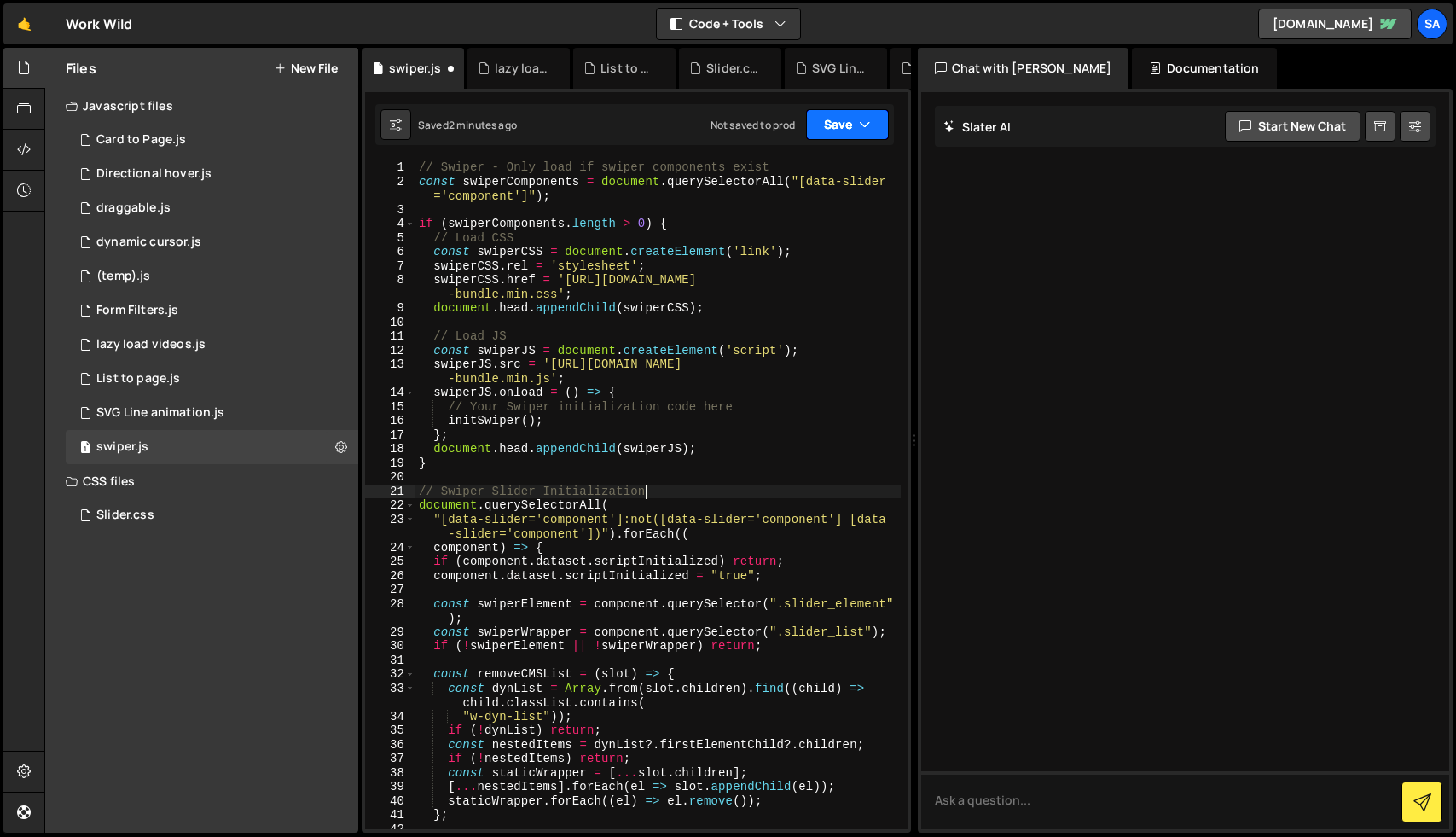
click at [841, 130] on button "Save" at bounding box center [848, 124] width 82 height 31
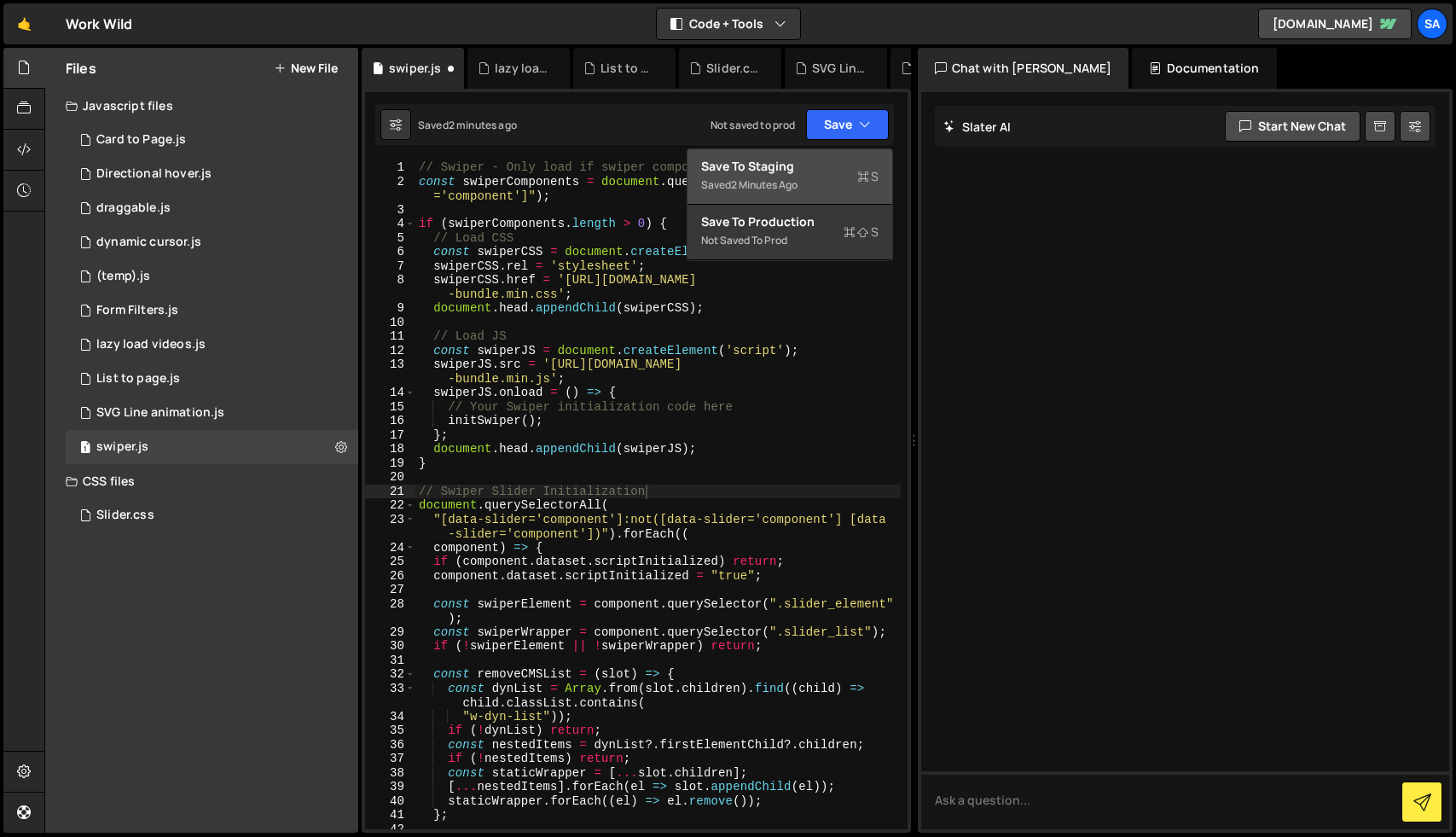
click at [808, 162] on div "Save to Staging S" at bounding box center [789, 167] width 178 height 17
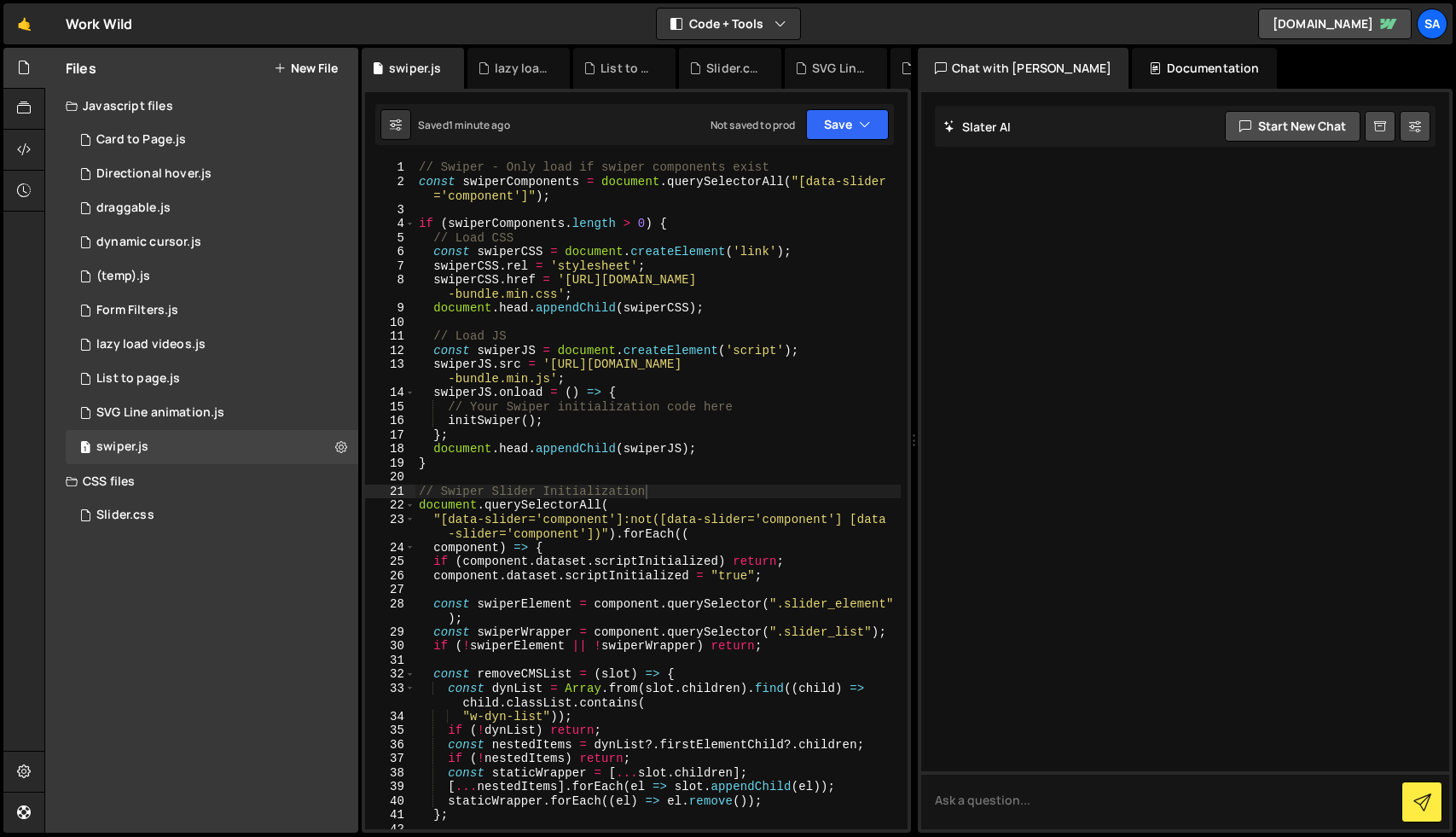
click at [647, 431] on div "// Swiper - Only load if swiper components exist const swiperComponents = docum…" at bounding box center [658, 509] width 486 height 697
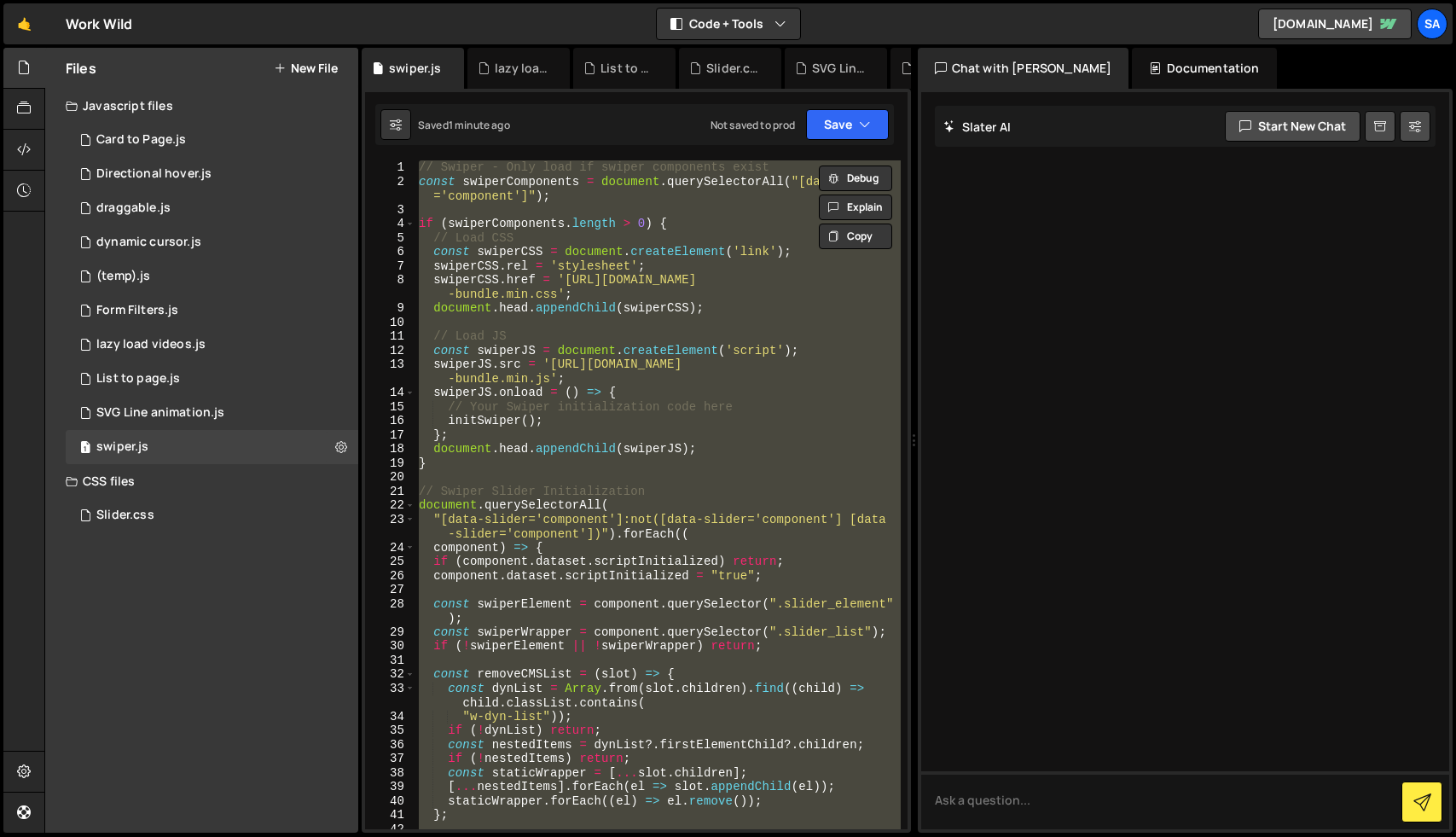
paste textarea
type textarea "}"
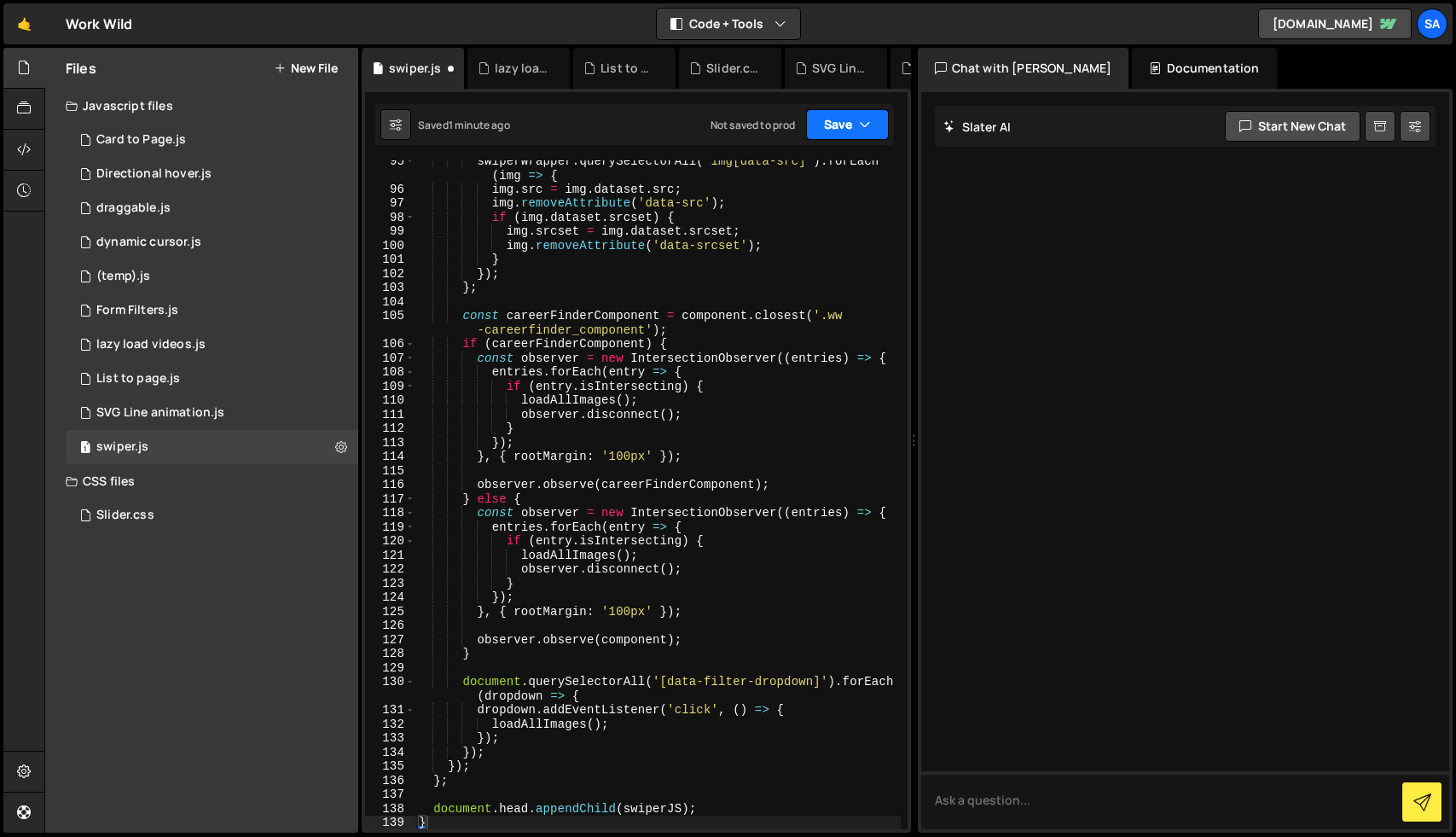
click at [823, 130] on button "Save" at bounding box center [848, 124] width 82 height 31
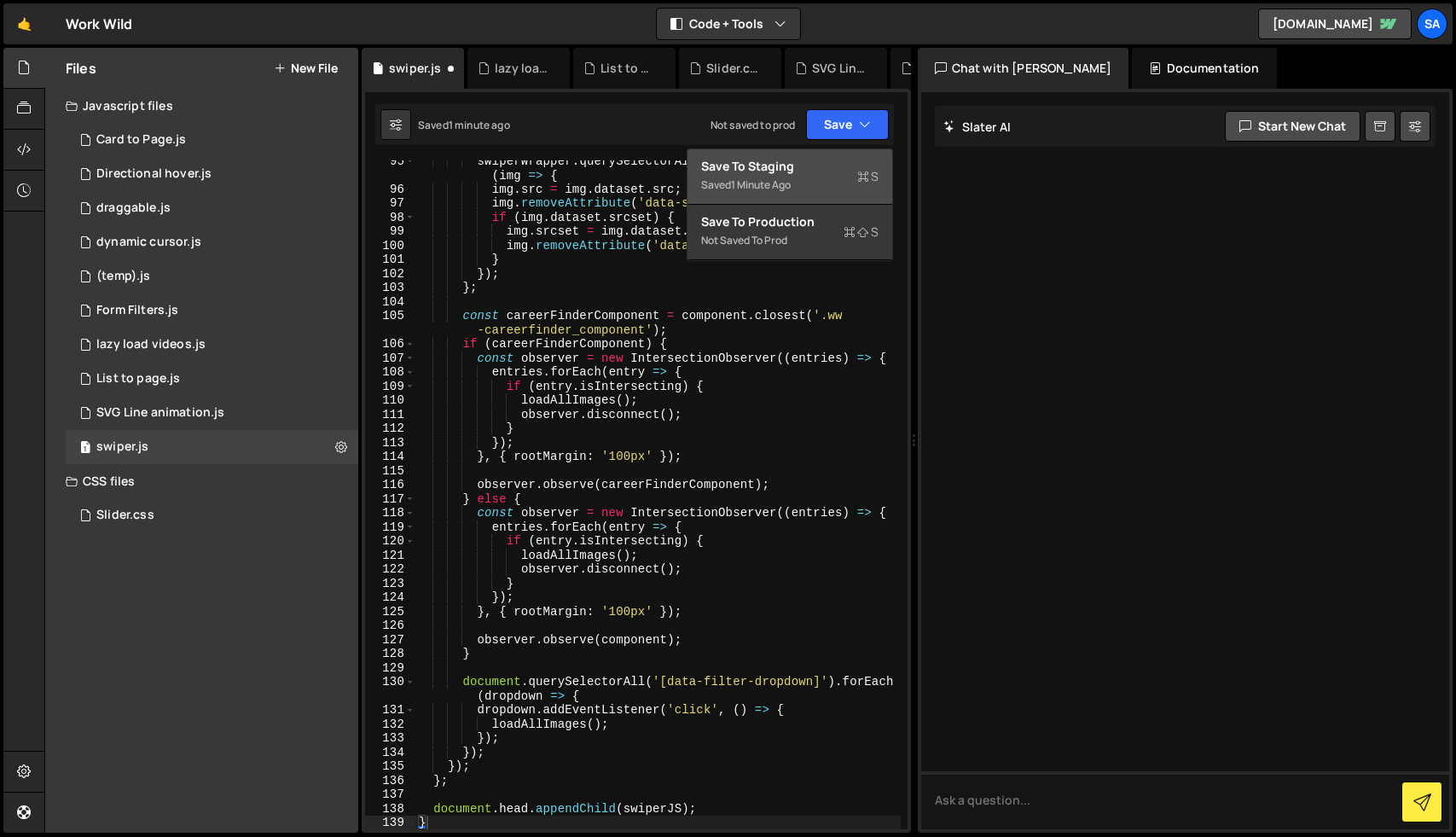
click at [807, 161] on div "Save to Staging S" at bounding box center [789, 167] width 178 height 17
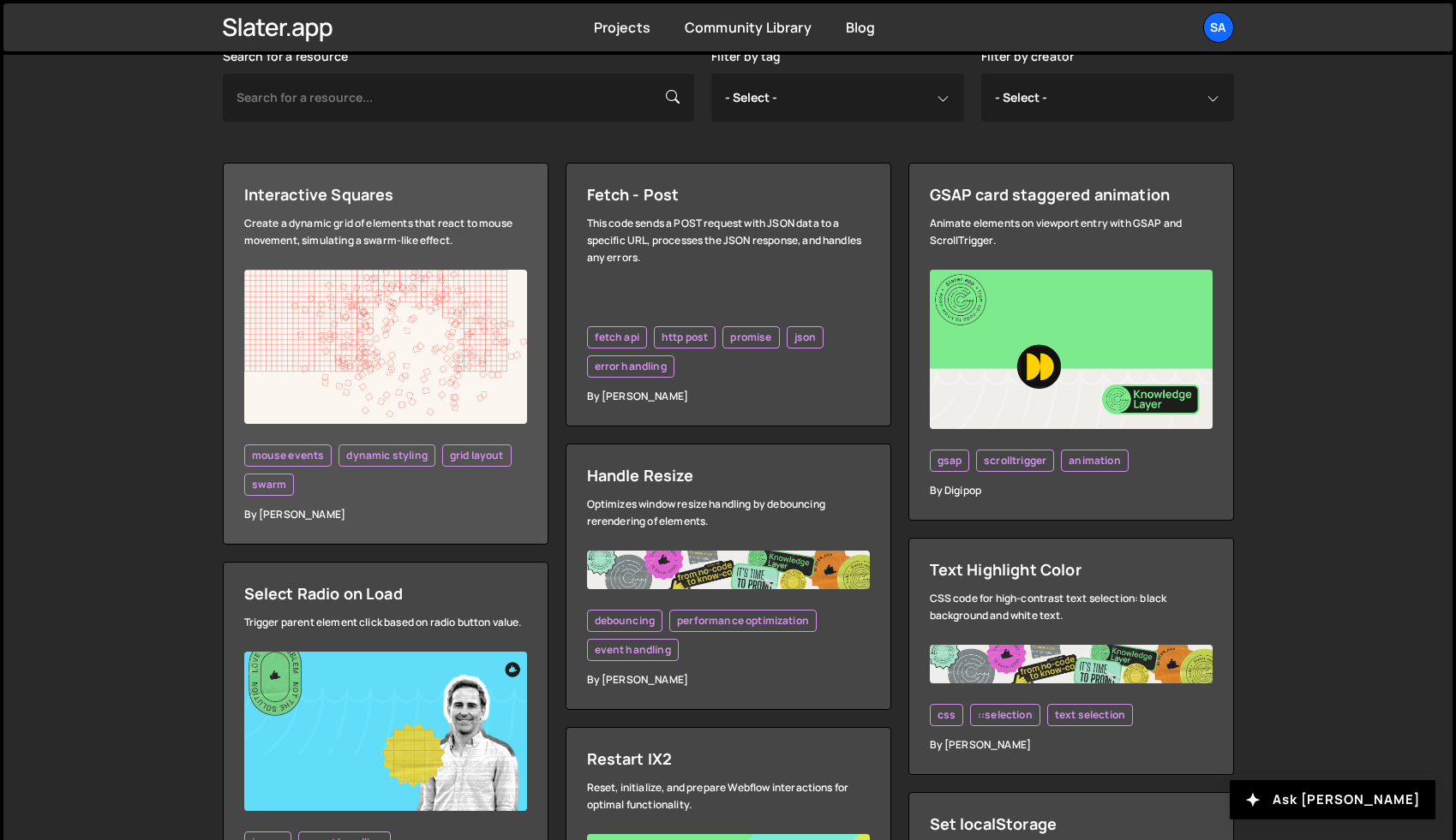
scroll to position [419, 0]
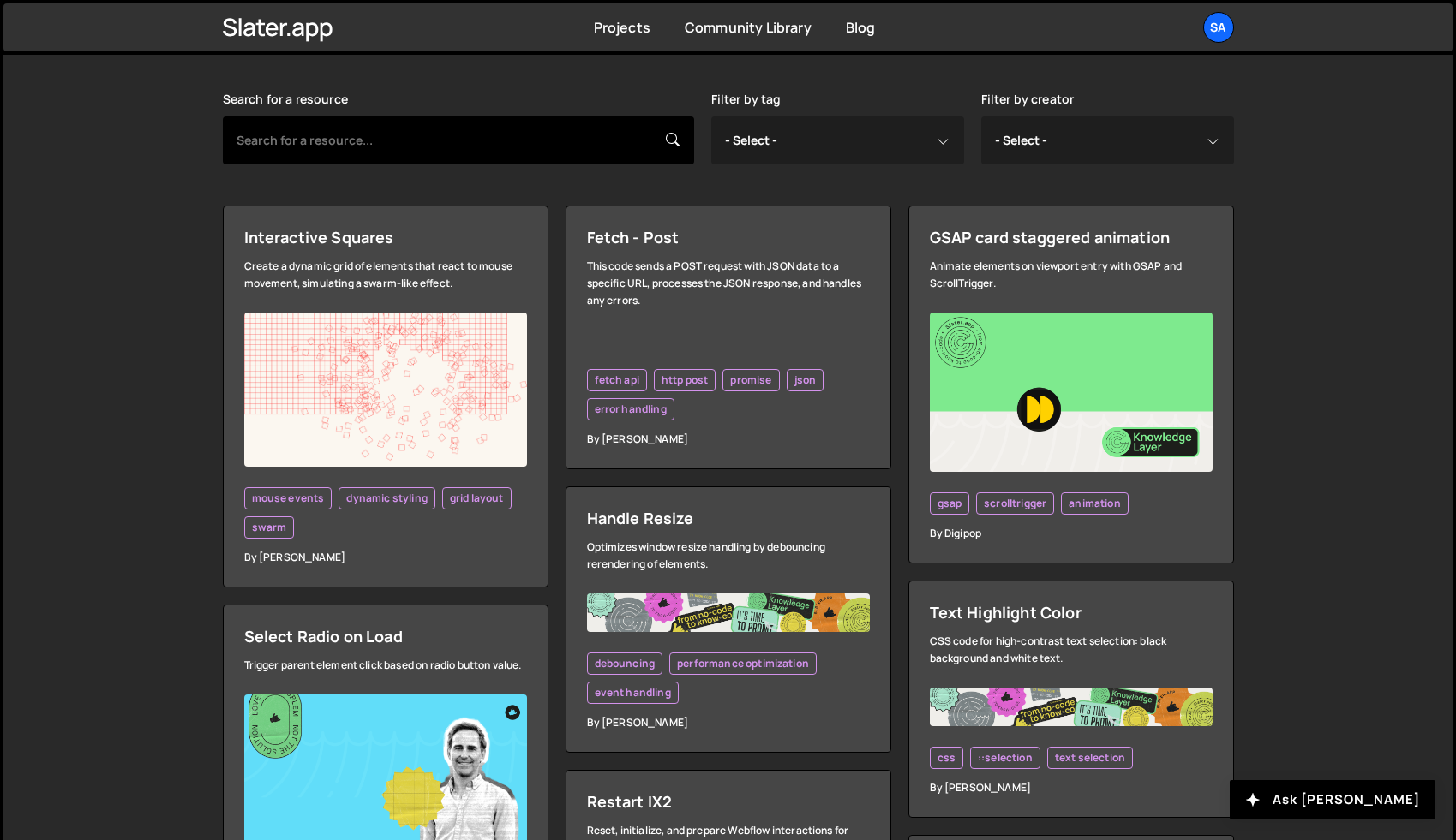
click at [358, 142] on input "text" at bounding box center [459, 140] width 472 height 48
type input "swiper"
